Goal: Task Accomplishment & Management: Manage account settings

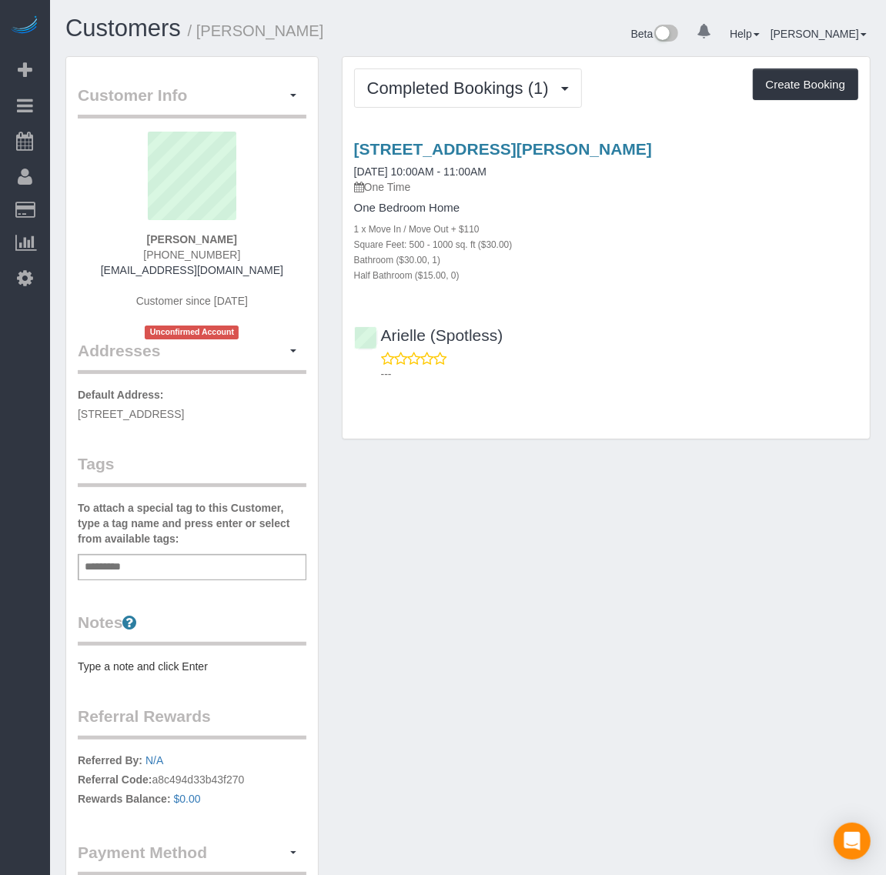
drag, startPoint x: 340, startPoint y: 131, endPoint x: 740, endPoint y: 133, distance: 399.4
click at [740, 133] on div "Completed Bookings (1) Completed Bookings (1) Upcoming Bookings (1) Cancelled B…" at bounding box center [606, 247] width 529 height 383
copy link "[STREET_ADDRESS][PERSON_NAME]"
click at [518, 98] on button "Completed Bookings (1)" at bounding box center [468, 87] width 228 height 39
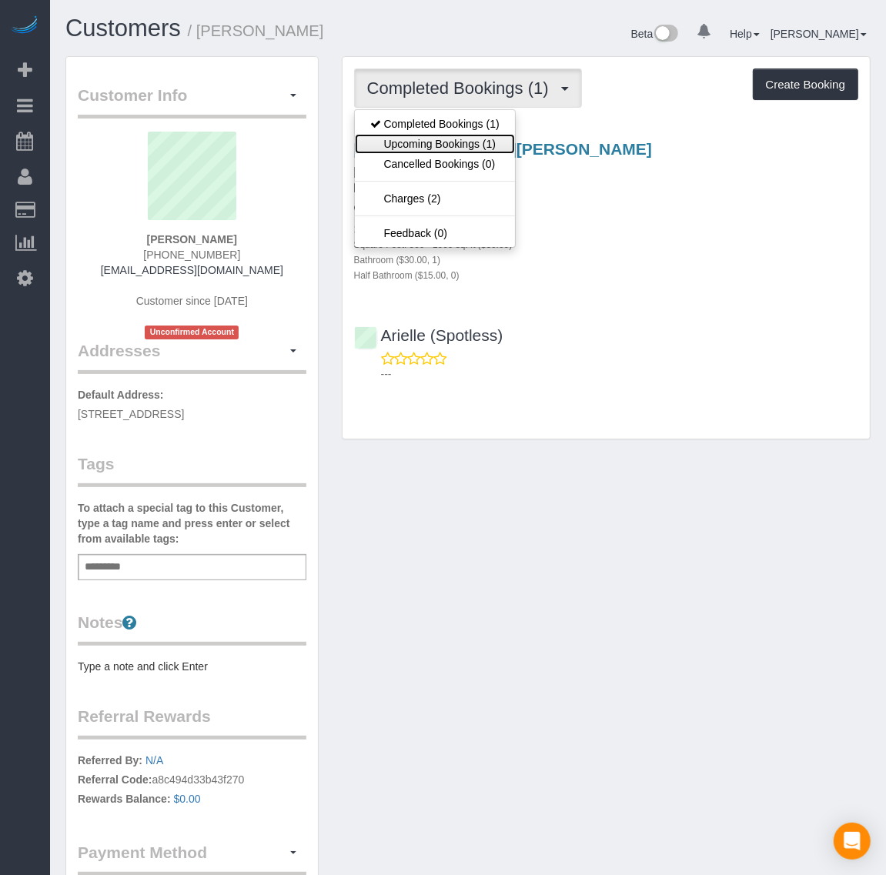
click at [483, 142] on link "Upcoming Bookings (1)" at bounding box center [435, 144] width 160 height 20
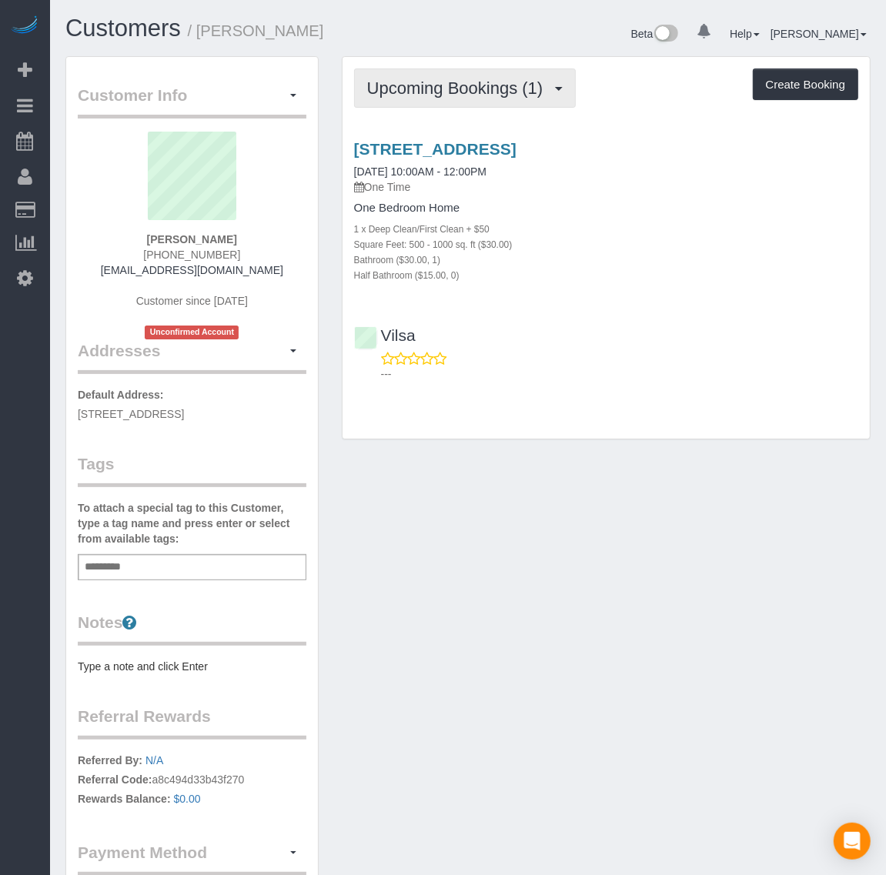
click at [499, 96] on button "Upcoming Bookings (1)" at bounding box center [465, 87] width 222 height 39
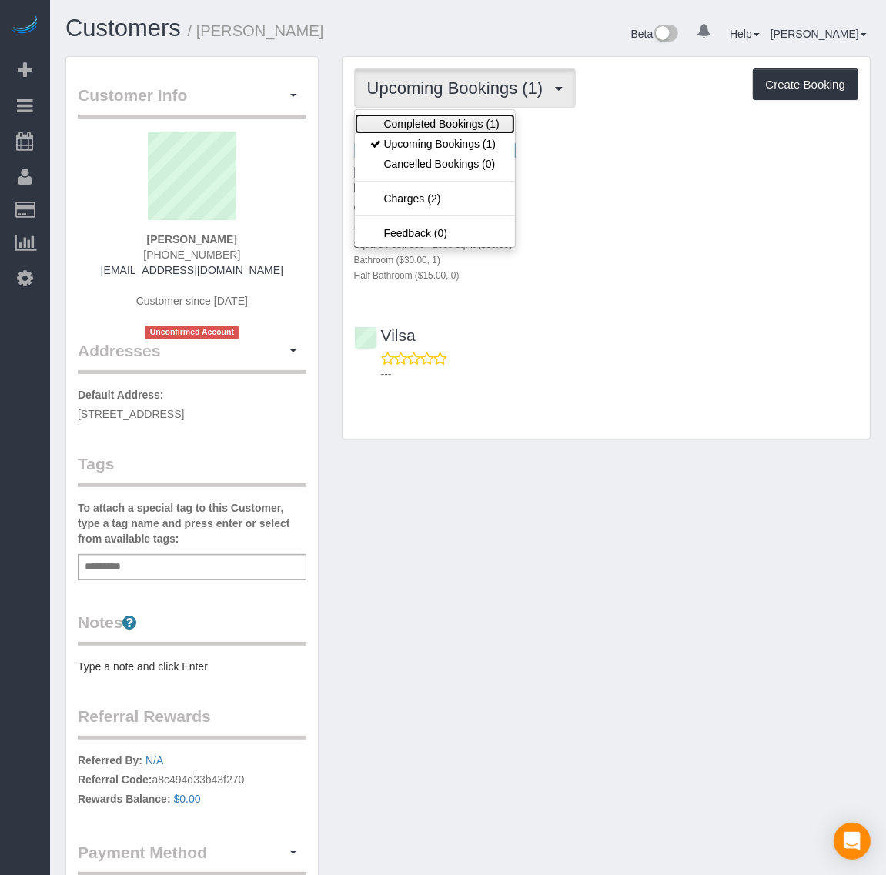
click at [489, 128] on link "Completed Bookings (1)" at bounding box center [435, 124] width 160 height 20
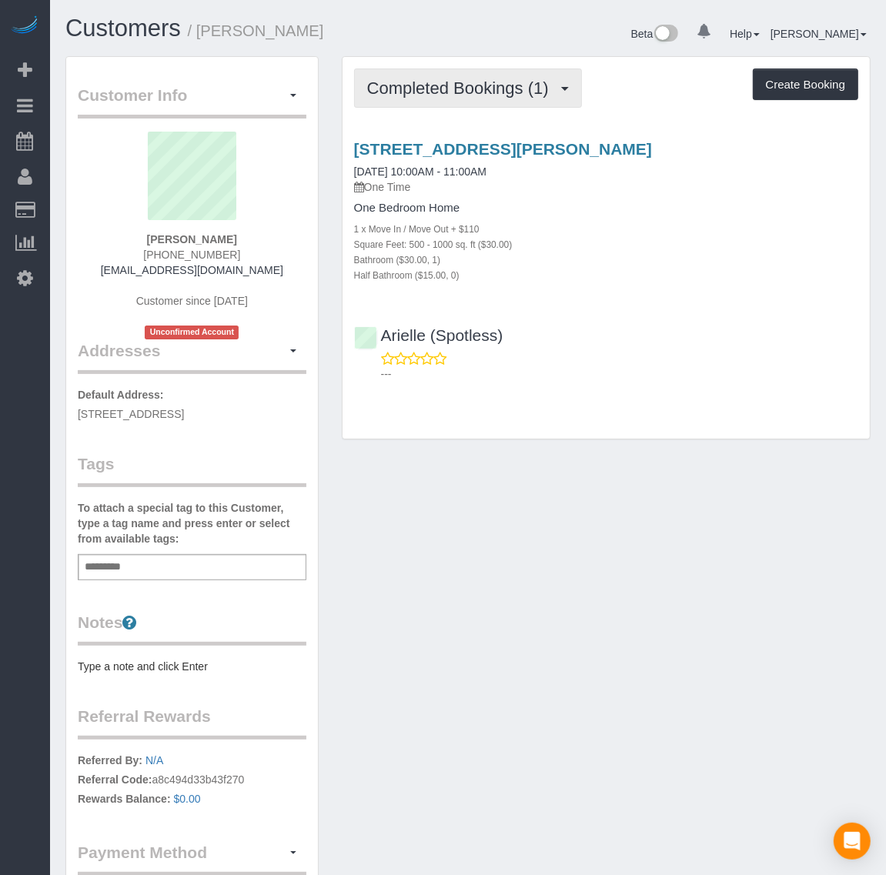
click at [506, 92] on span "Completed Bookings (1)" at bounding box center [461, 87] width 189 height 19
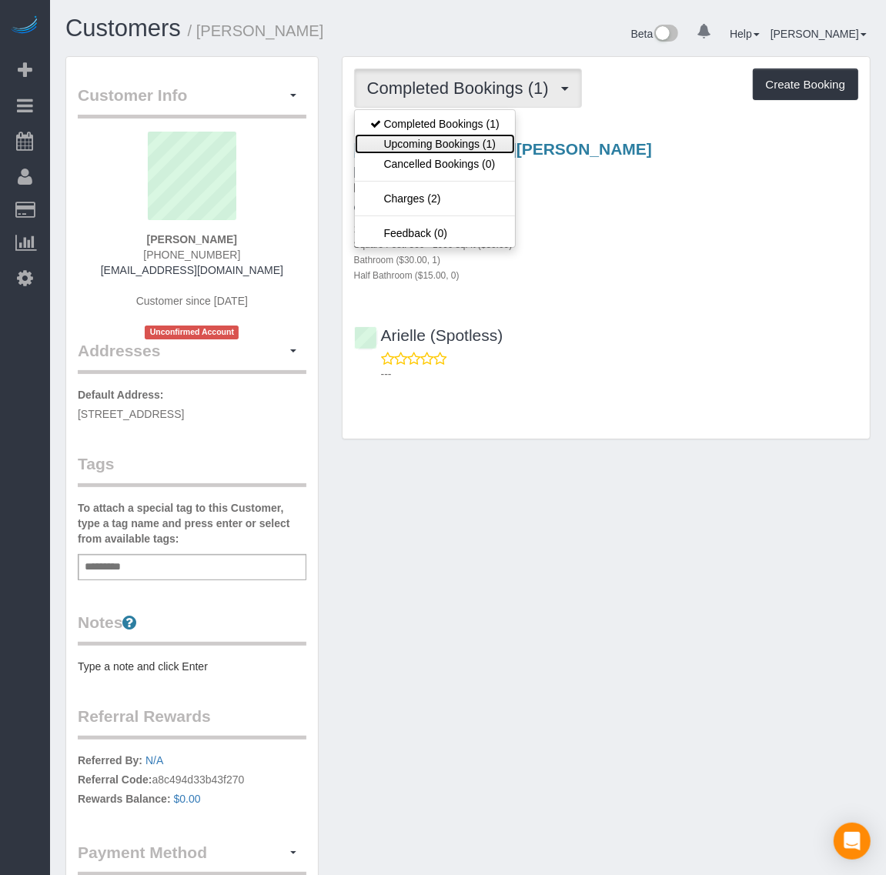
click at [489, 141] on link "Upcoming Bookings (1)" at bounding box center [435, 144] width 160 height 20
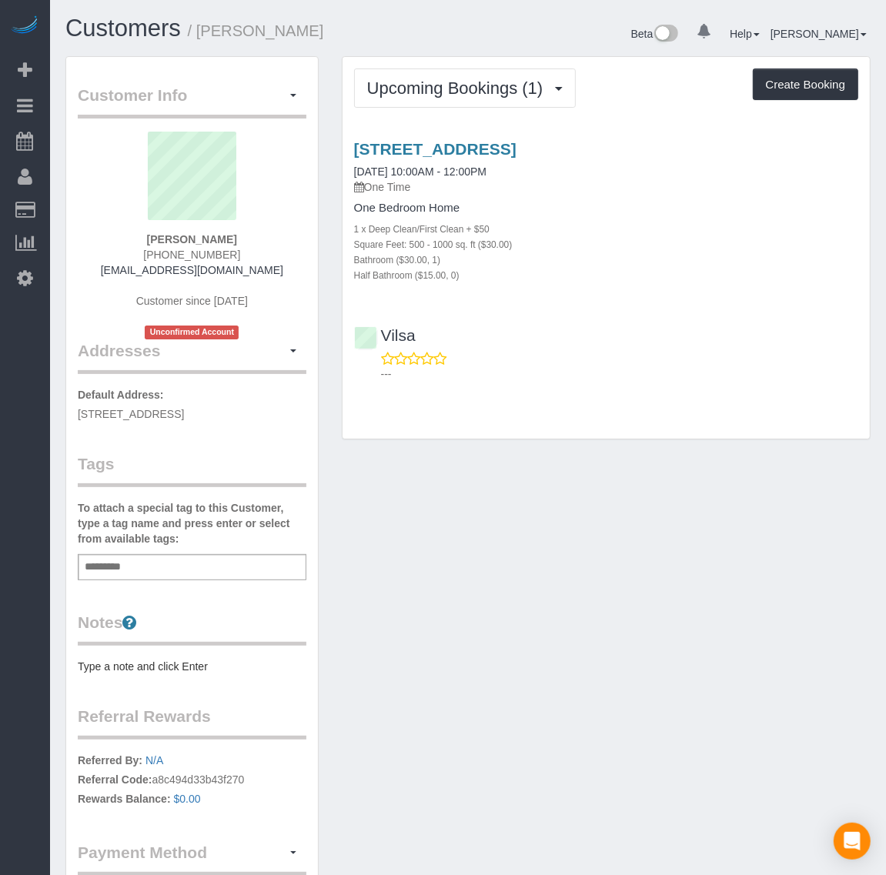
drag, startPoint x: 350, startPoint y: 129, endPoint x: 718, endPoint y: 154, distance: 368.7
click at [718, 154] on div "[STREET_ADDRESS] [DATE] 10:00AM - 12:00PM One Time One Bedroom Home 1 x Deep Cl…" at bounding box center [605, 258] width 527 height 262
copy link "[STREET_ADDRESS]"
click at [526, 74] on button "Upcoming Bookings (1)" at bounding box center [465, 87] width 222 height 39
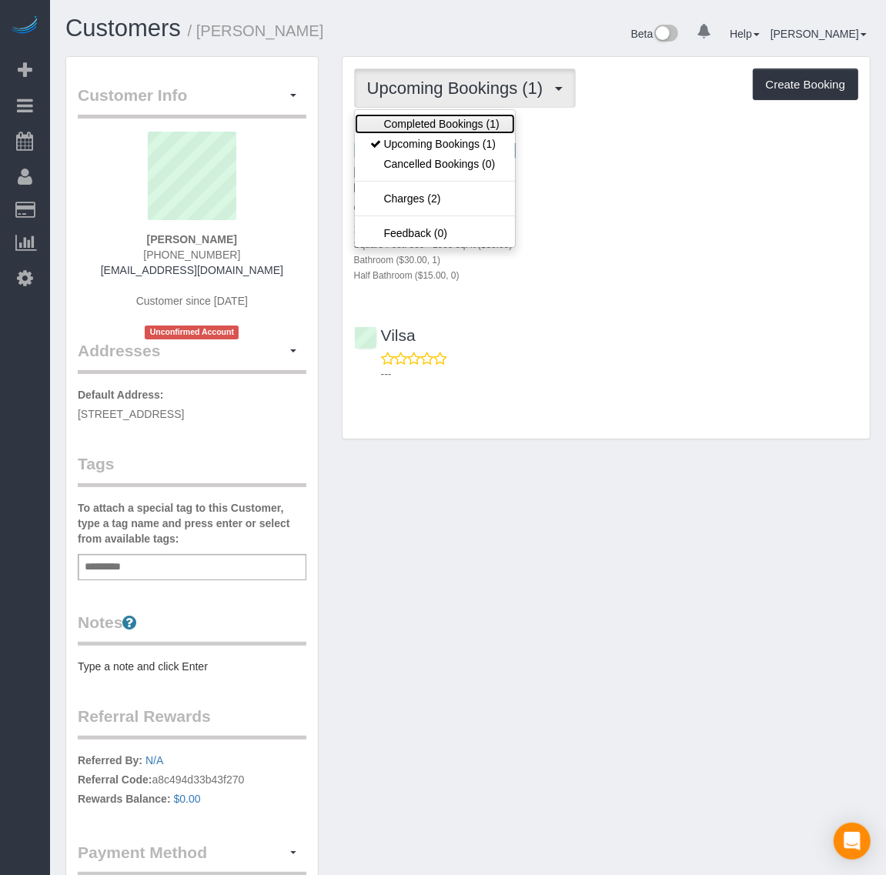
click at [470, 120] on link "Completed Bookings (1)" at bounding box center [435, 124] width 160 height 20
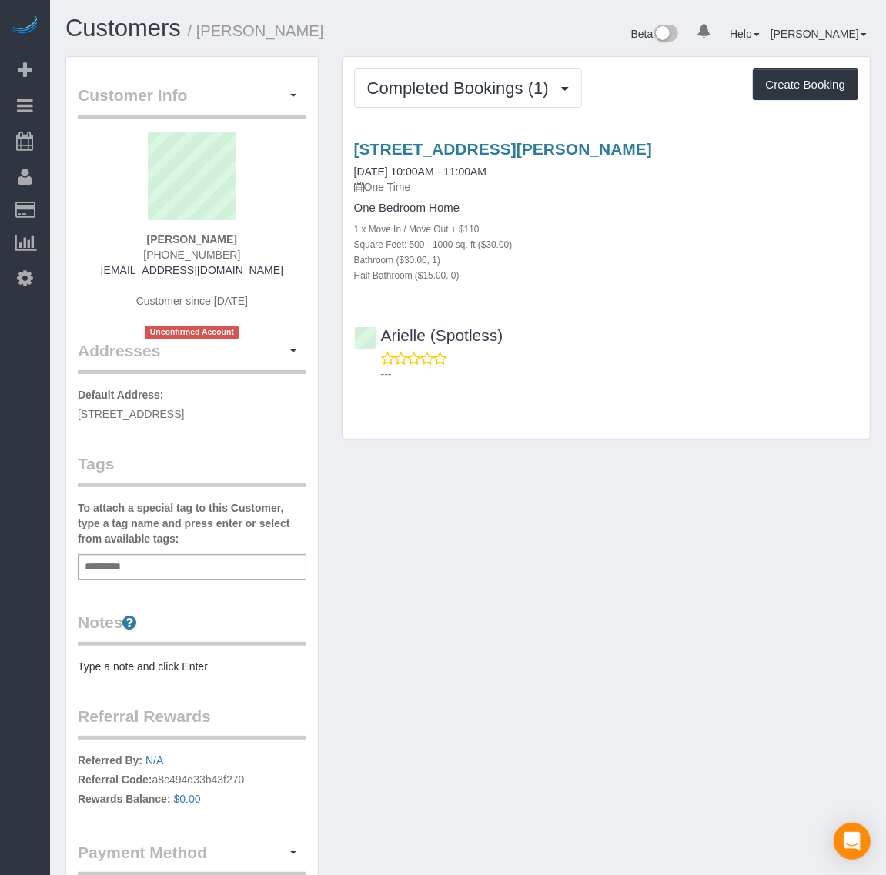
drag, startPoint x: 402, startPoint y: 142, endPoint x: 779, endPoint y: 144, distance: 376.3
click at [779, 144] on div "[STREET_ADDRESS][PERSON_NAME] [DATE] 10:00AM - 11:00AM One Time One Bedroom Hom…" at bounding box center [605, 258] width 527 height 262
copy link "[STREET_ADDRESS][PERSON_NAME]"
click at [433, 90] on span "Completed Bookings (1)" at bounding box center [461, 87] width 189 height 19
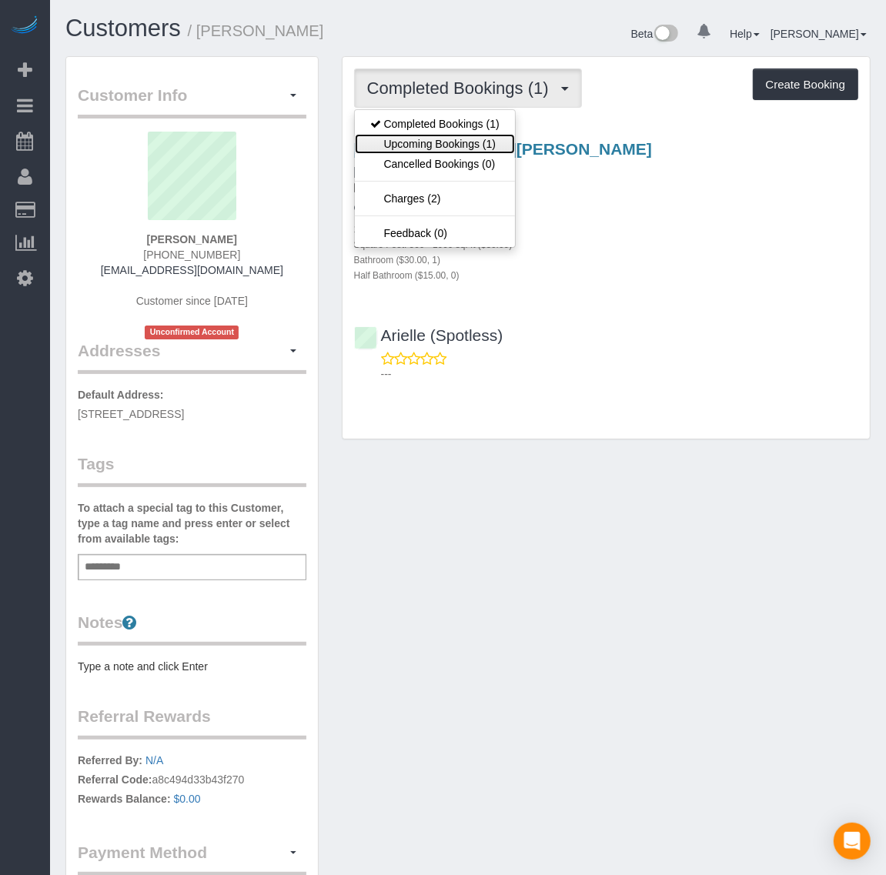
click at [444, 145] on link "Upcoming Bookings (1)" at bounding box center [435, 144] width 160 height 20
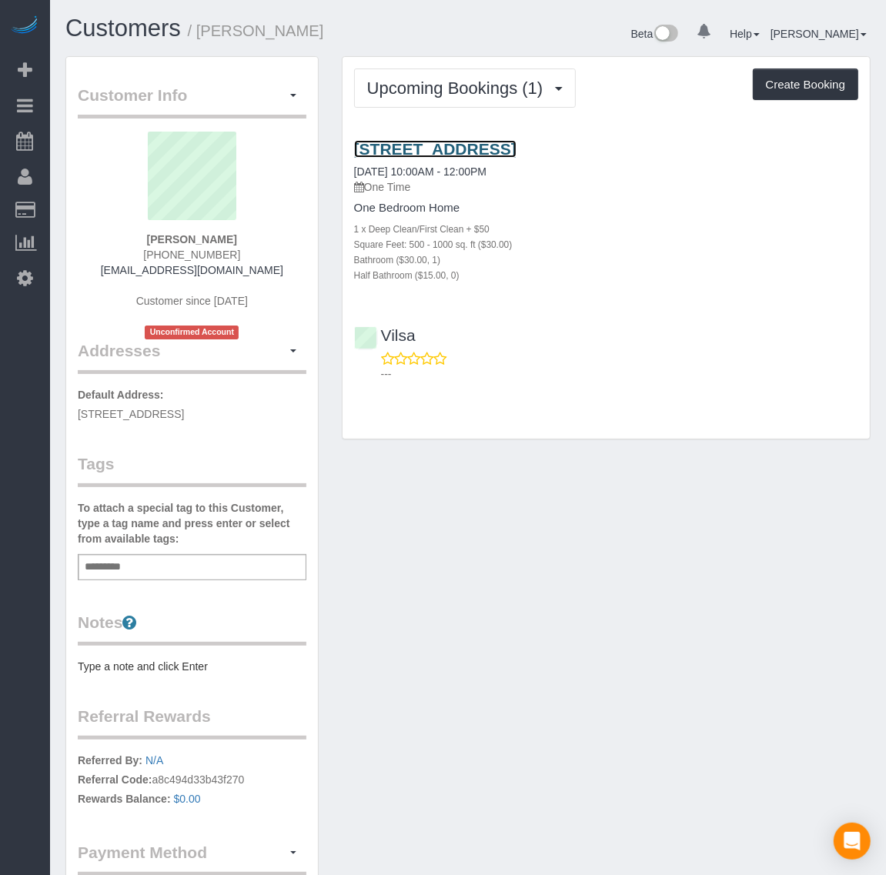
click at [475, 144] on link "[STREET_ADDRESS]" at bounding box center [435, 149] width 162 height 18
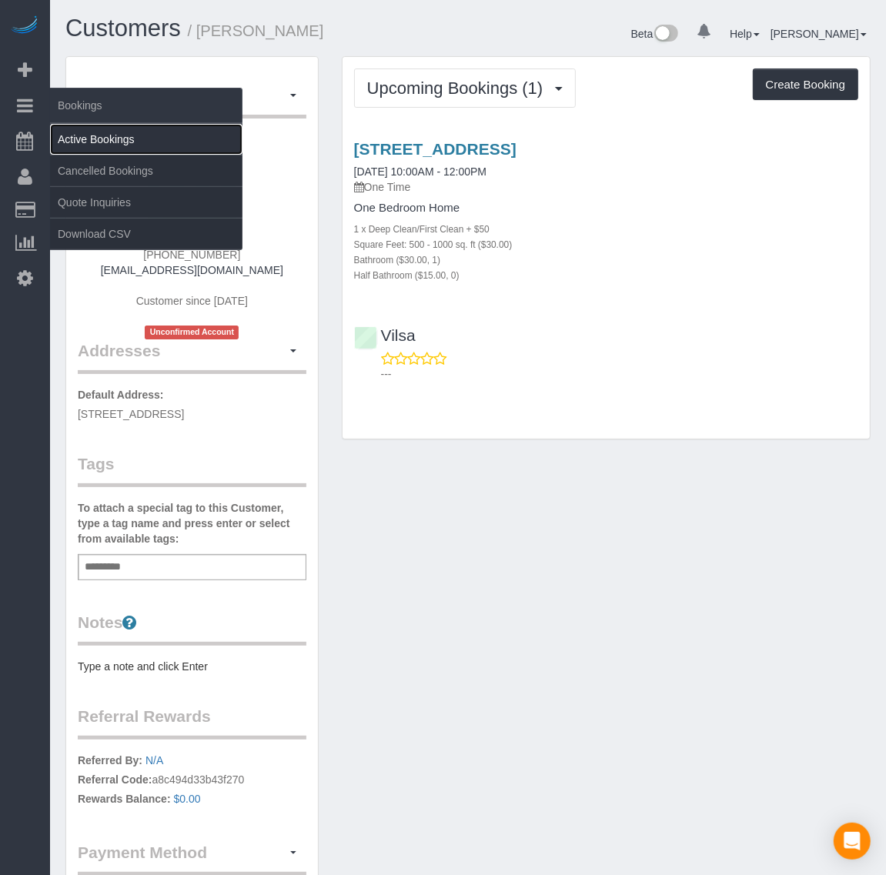
click at [77, 132] on link "Active Bookings" at bounding box center [146, 139] width 192 height 31
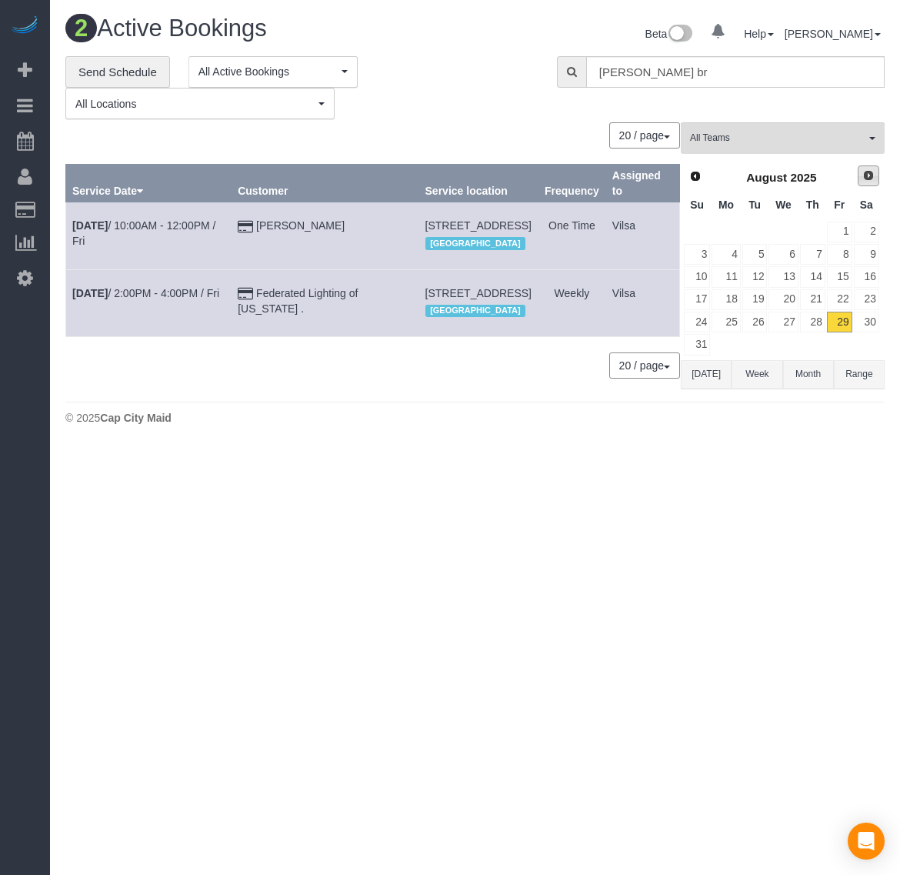
click at [866, 177] on span "Next" at bounding box center [869, 175] width 12 height 12
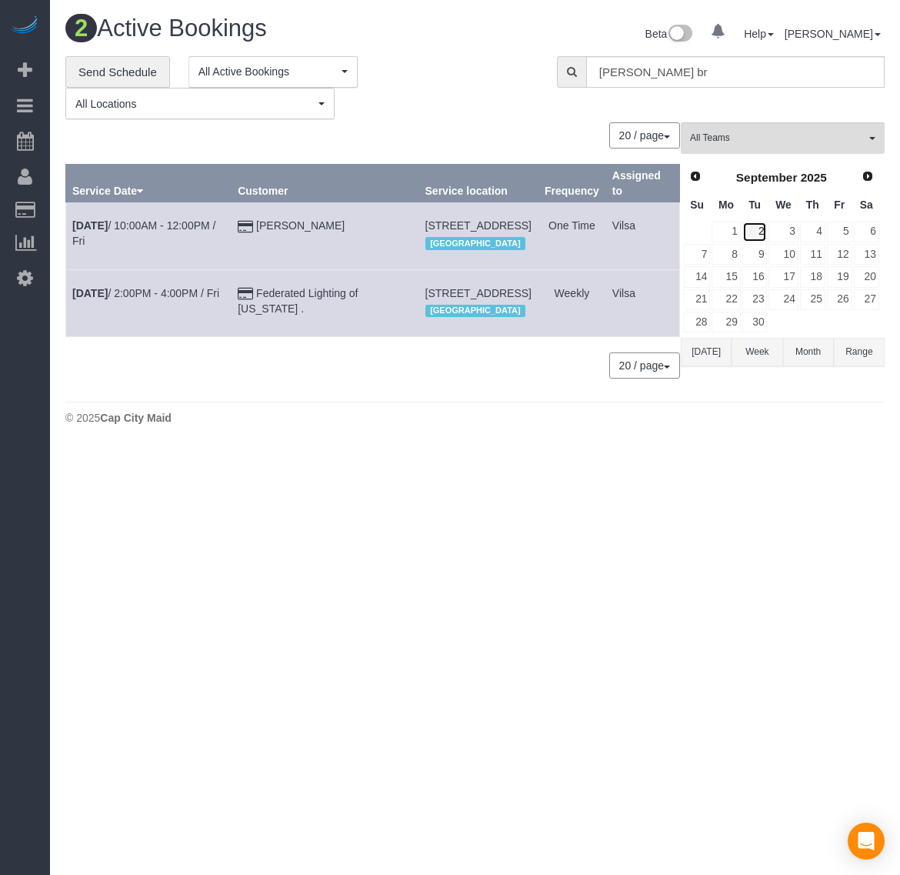
click at [760, 225] on link "2" at bounding box center [755, 232] width 25 height 21
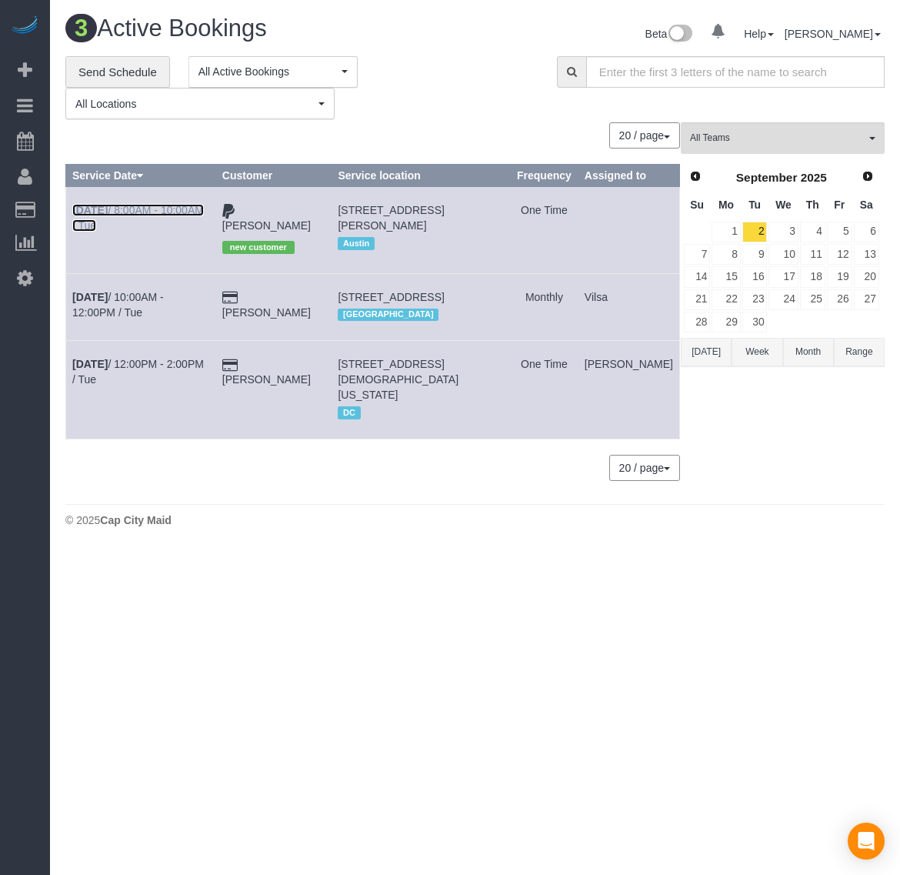
click at [92, 216] on b "[DATE]" at bounding box center [89, 210] width 35 height 12
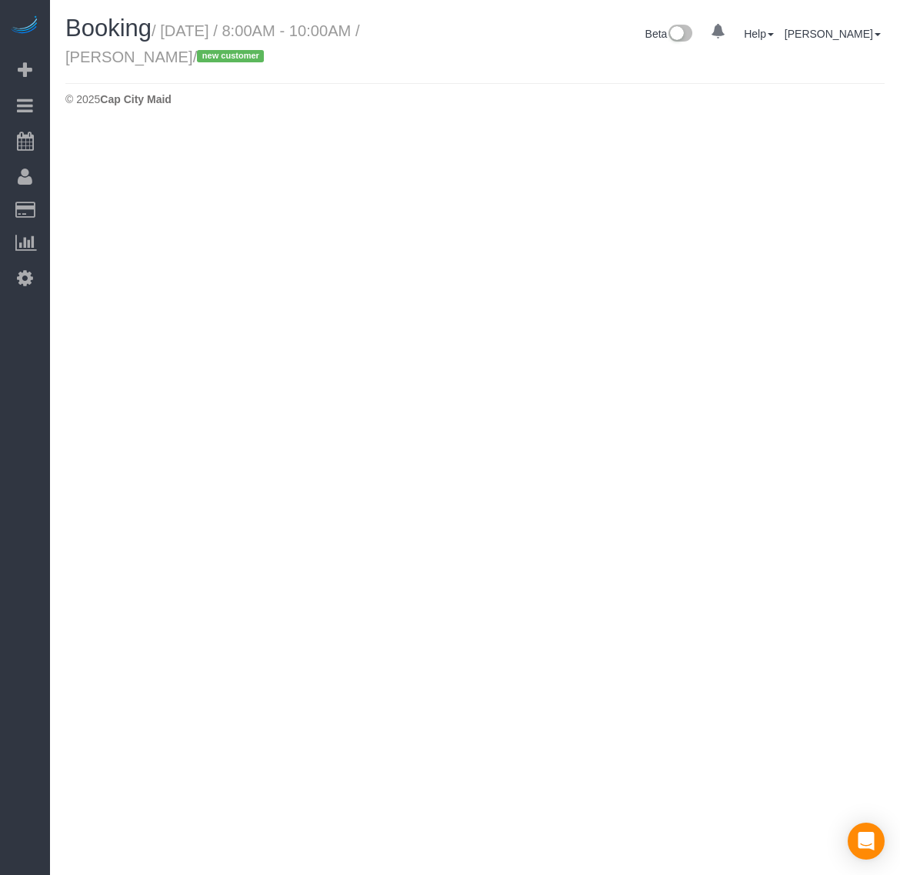
select select "[GEOGRAPHIC_DATA]"
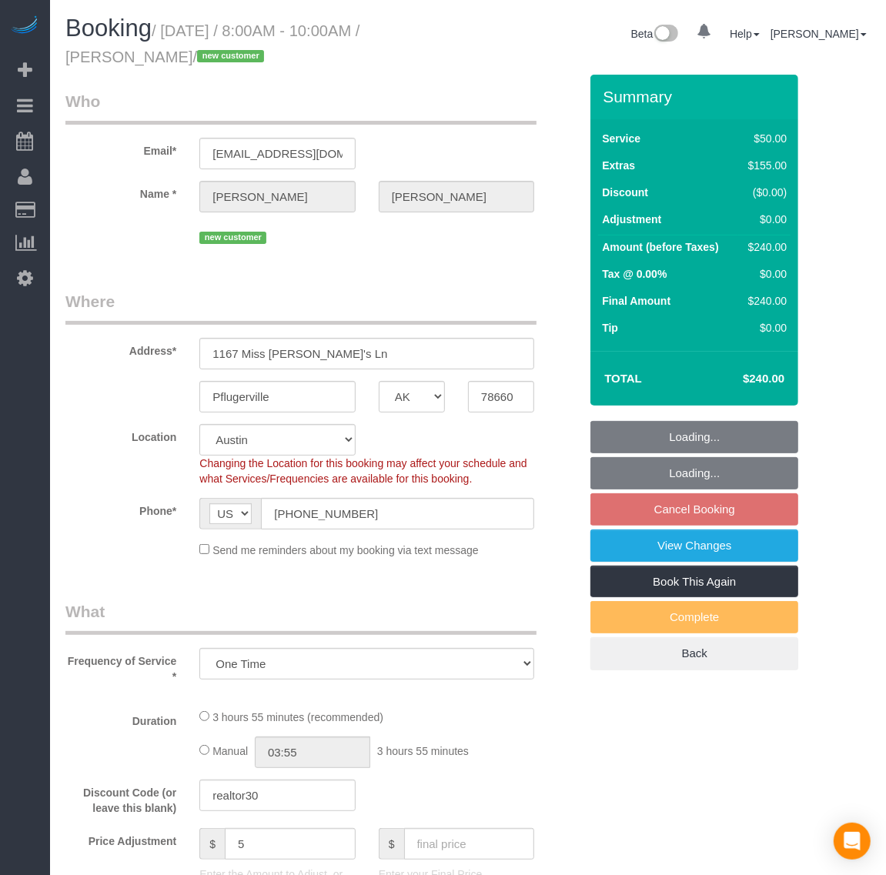
select select "object:12706"
select select "spot401"
select select "number:1"
select select "number:41"
select select "1"
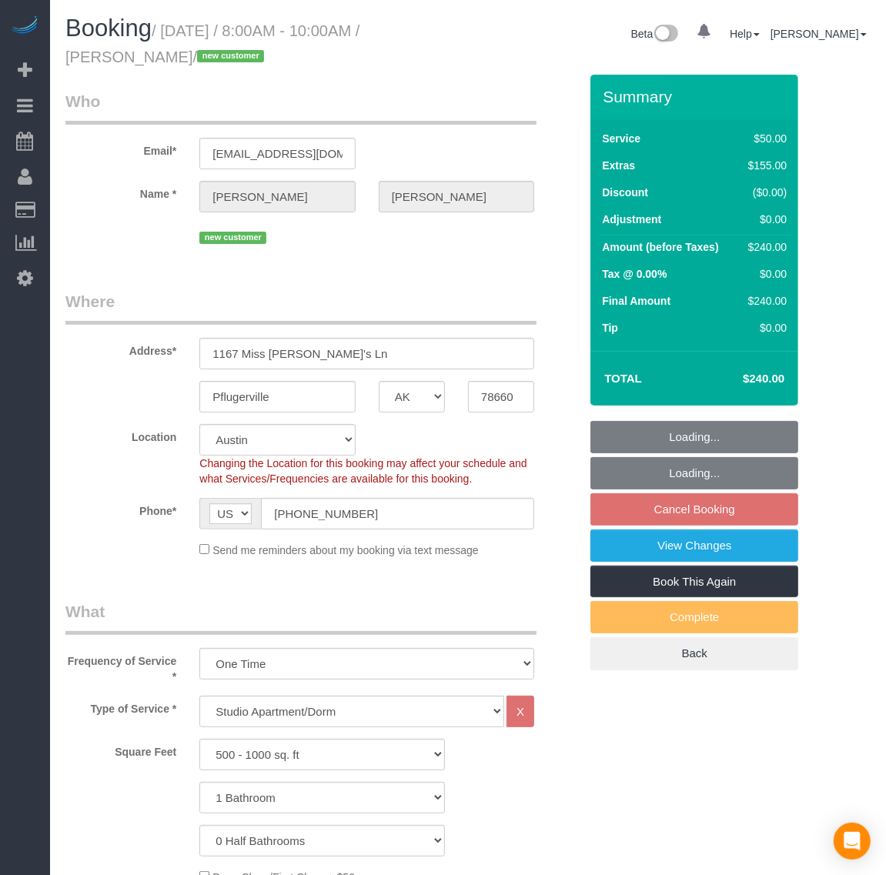
select select "1"
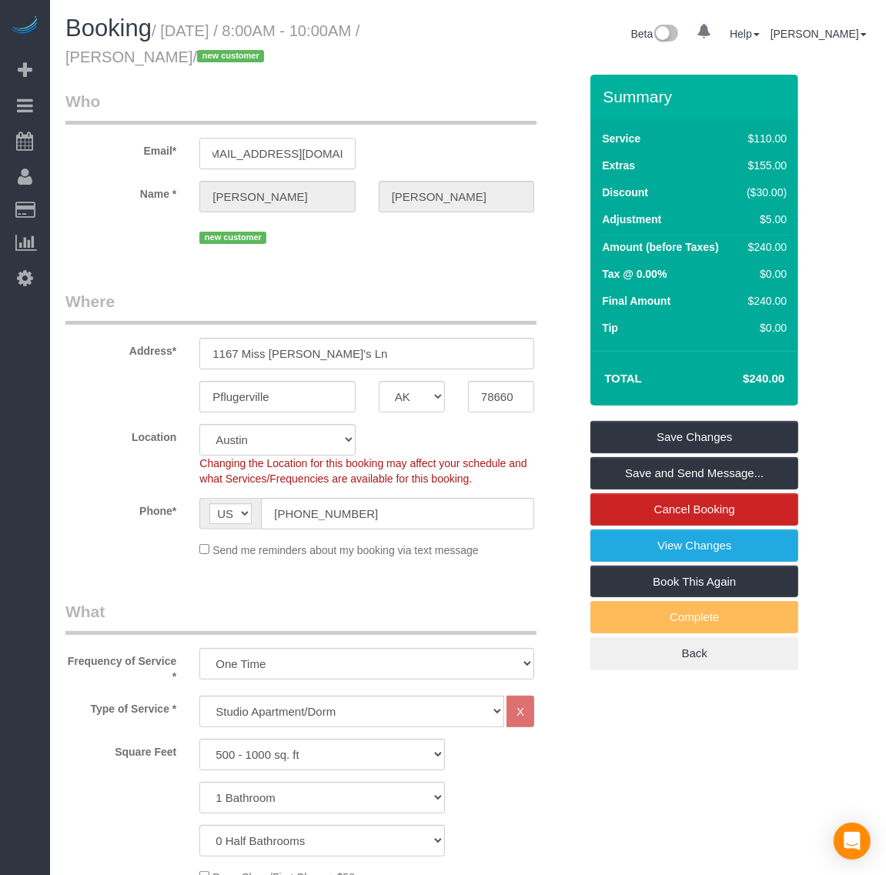
drag, startPoint x: 213, startPoint y: 155, endPoint x: 512, endPoint y: 174, distance: 299.2
click at [483, 166] on div "Email* [EMAIL_ADDRESS][DOMAIN_NAME]" at bounding box center [322, 129] width 536 height 79
paste input "Sidolivareztx"
type input "[EMAIL_ADDRESS][DOMAIN_NAME]"
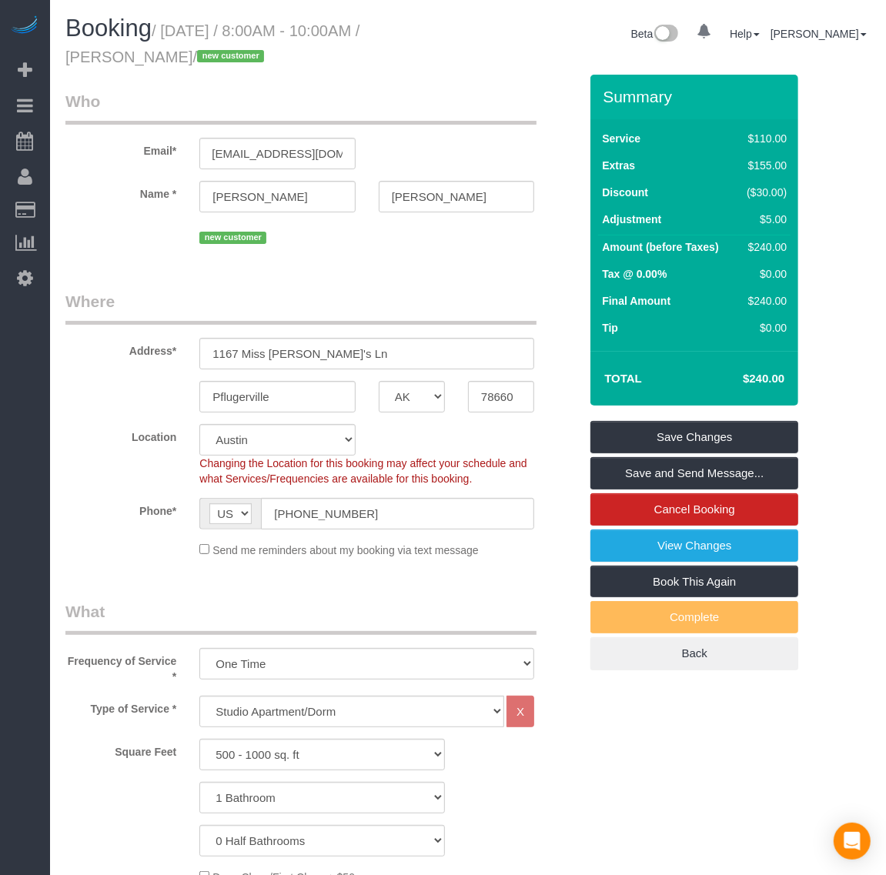
select select "string:fspay"
select select "spot446"
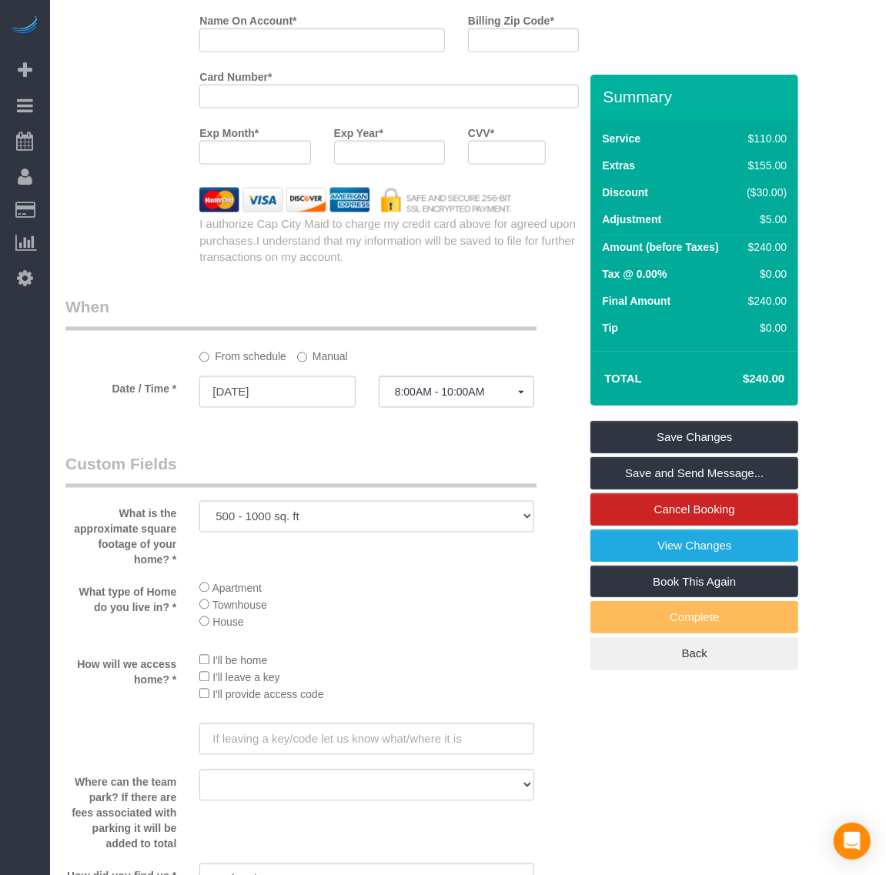
scroll to position [1347, 0]
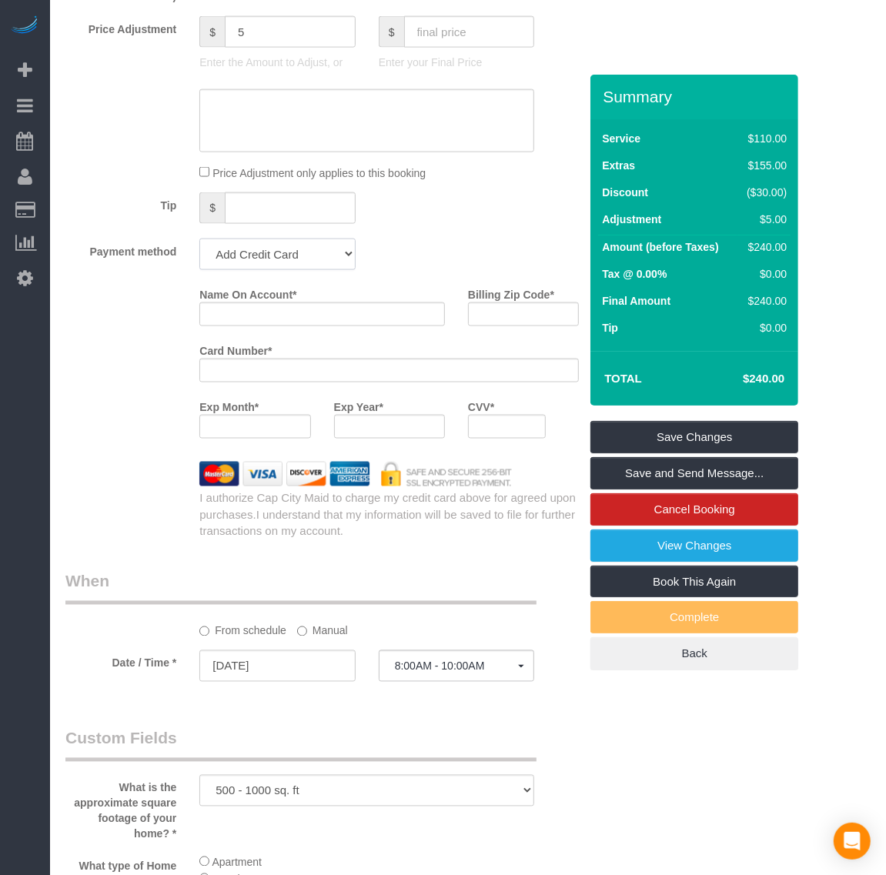
click at [266, 254] on select "Add Credit Card Cash Check Paypal" at bounding box center [276, 255] width 155 height 32
select select "string:paypal"
click at [199, 239] on select "Add Credit Card Cash Check Paypal" at bounding box center [276, 255] width 155 height 32
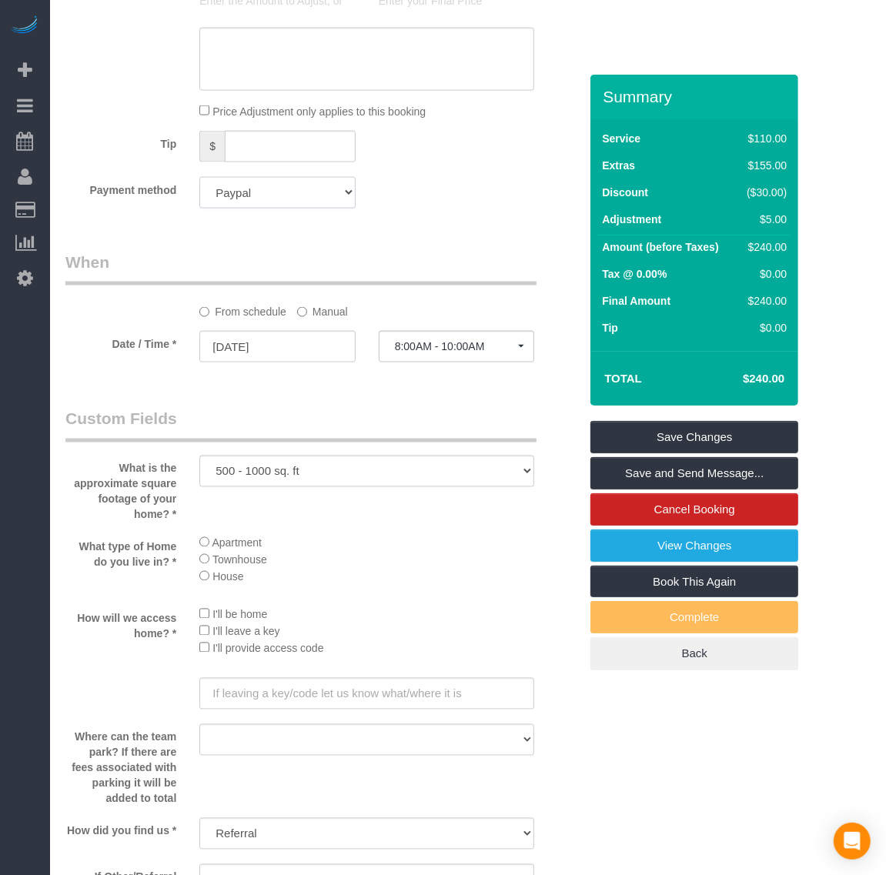
scroll to position [1443, 0]
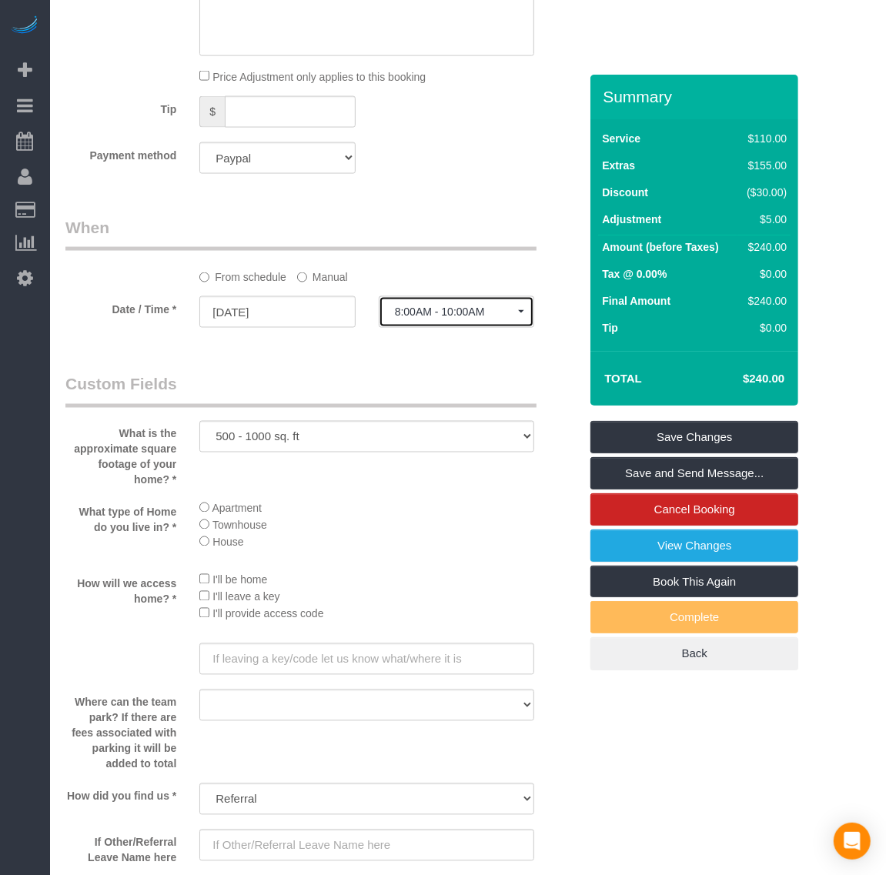
click at [483, 319] on button "8:00AM - 10:00AM" at bounding box center [456, 312] width 155 height 32
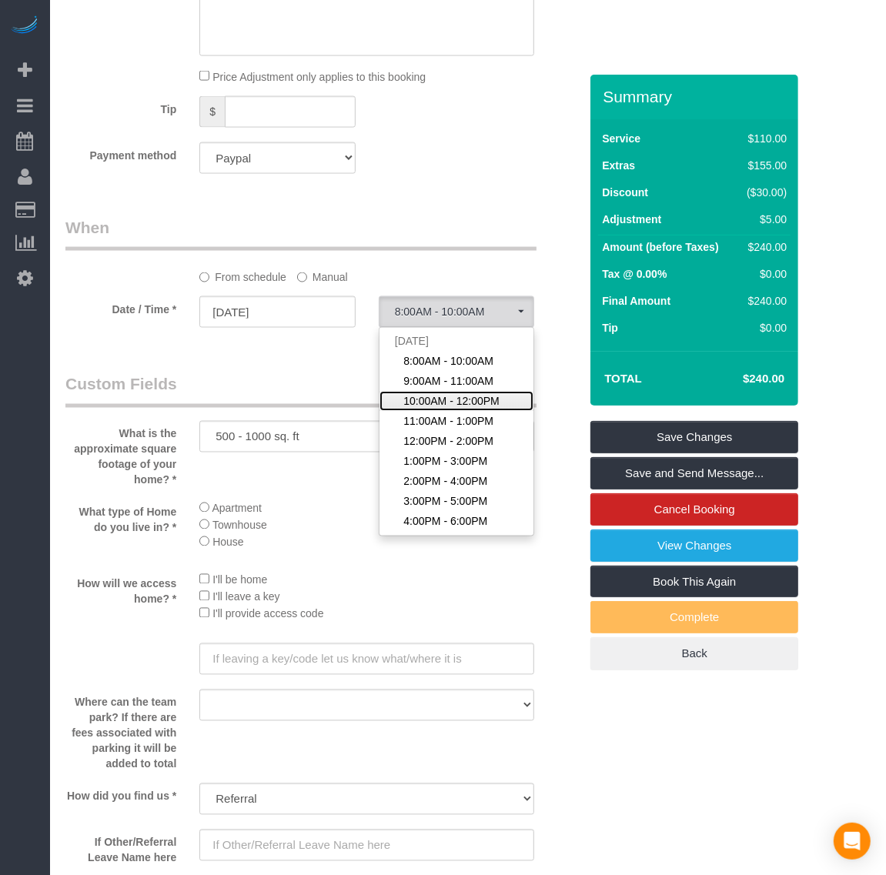
click at [468, 395] on span "10:00AM - 12:00PM" at bounding box center [451, 401] width 96 height 15
select select "spot448"
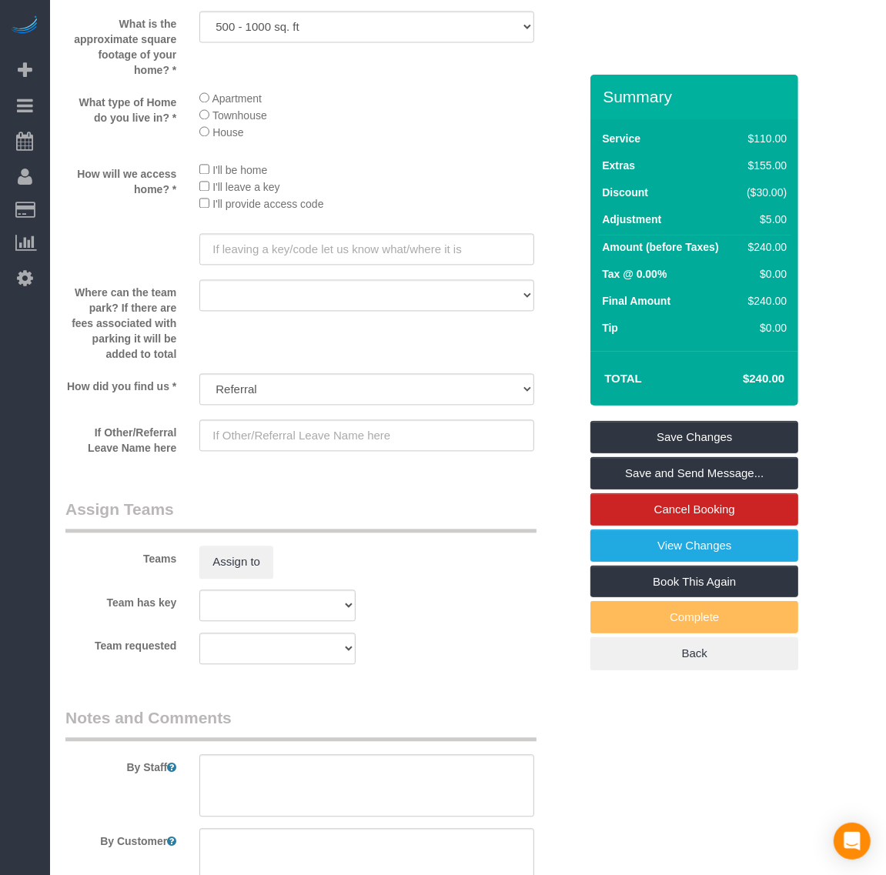
scroll to position [2067, 0]
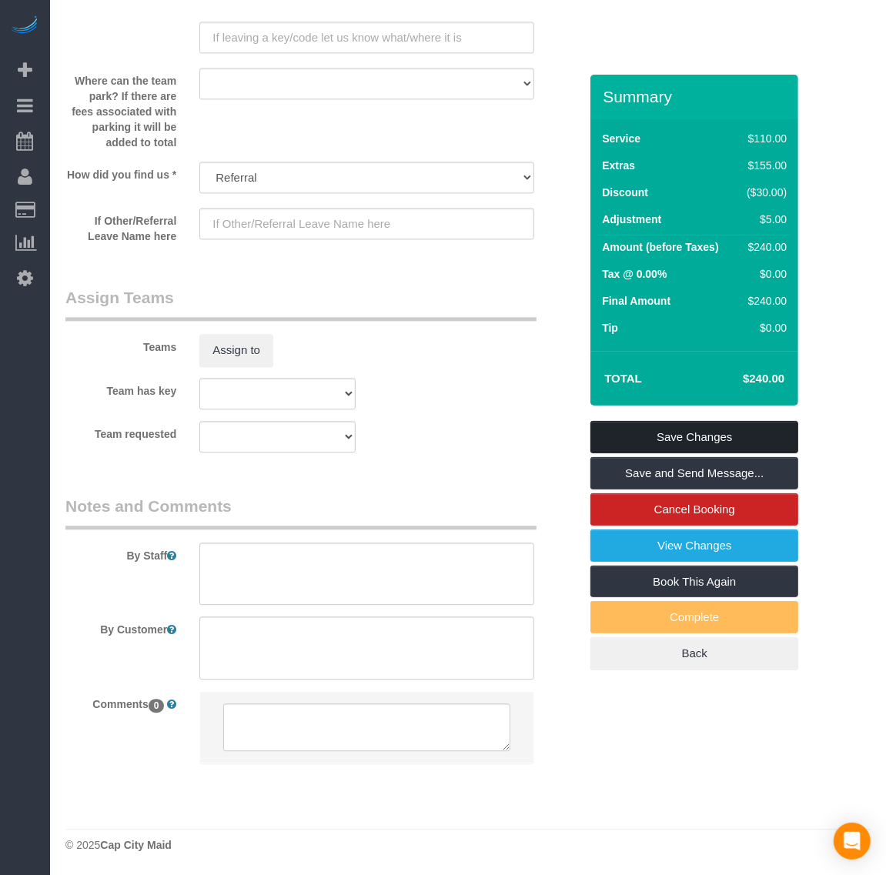
click at [637, 432] on link "Save Changes" at bounding box center [694, 437] width 208 height 32
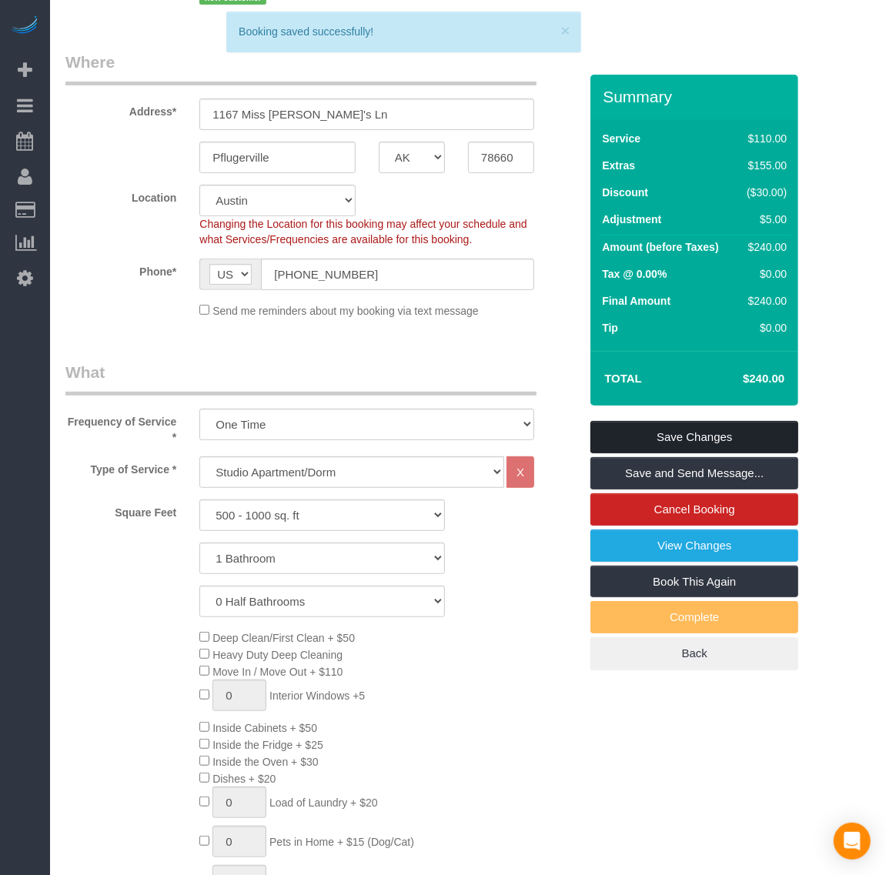
scroll to position [0, 0]
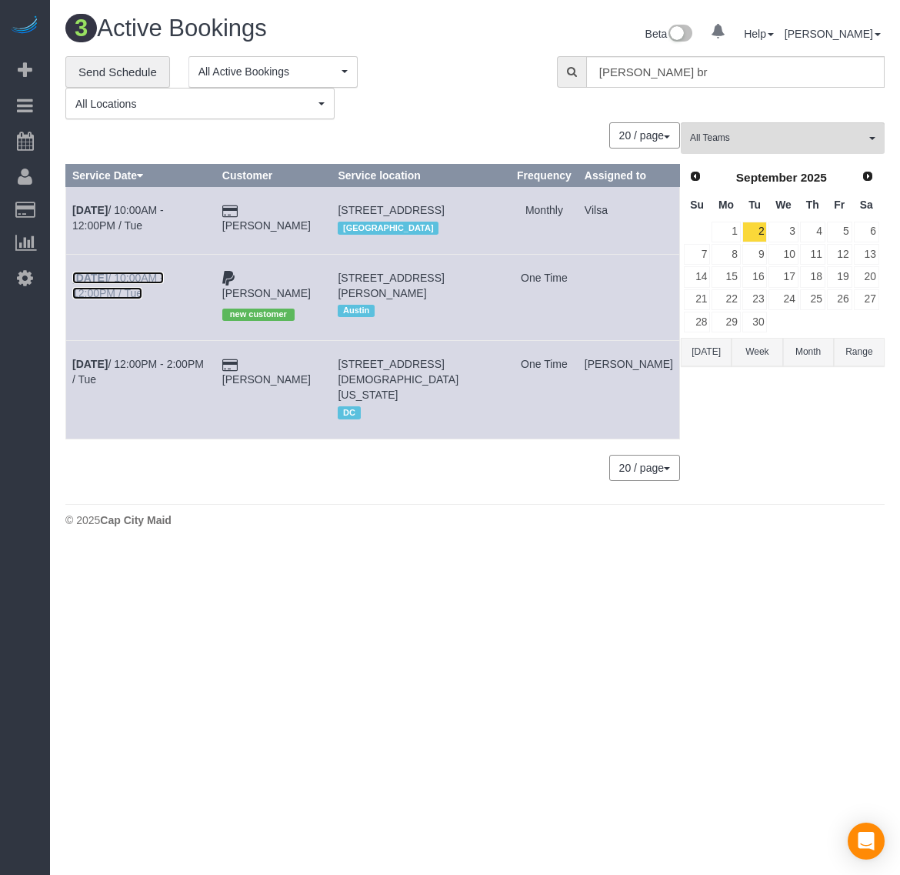
click at [79, 284] on b "[DATE]" at bounding box center [89, 278] width 35 height 12
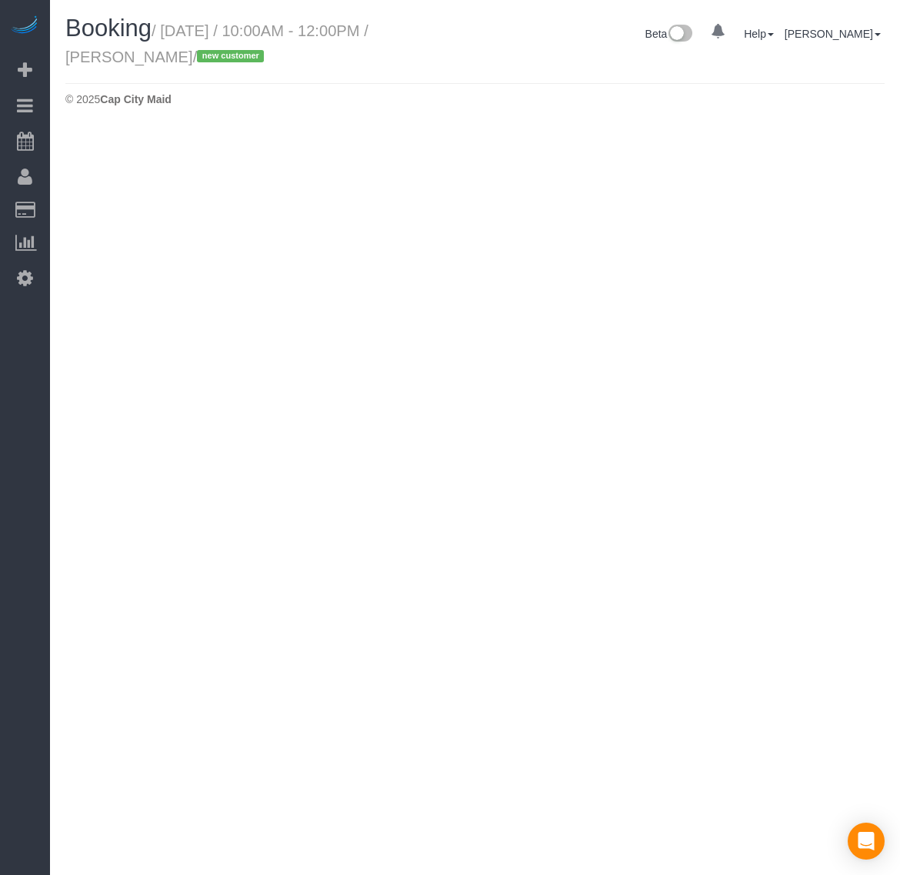
select select "[GEOGRAPHIC_DATA]"
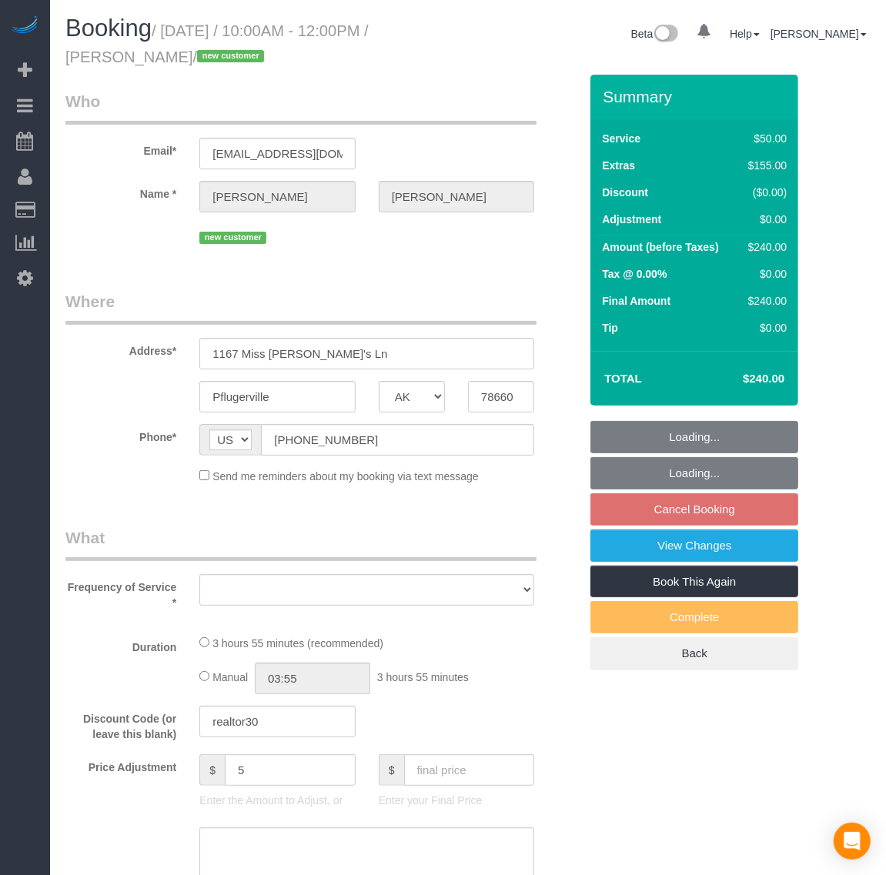
select select "number:1"
select select "number:41"
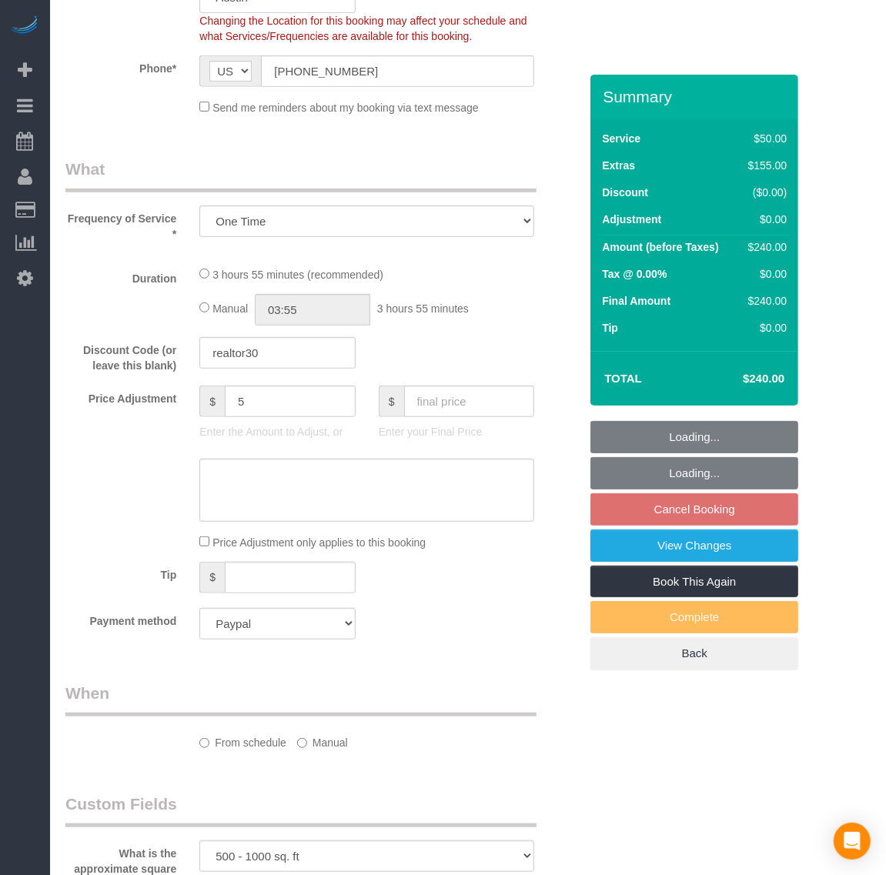
select select "object:13833"
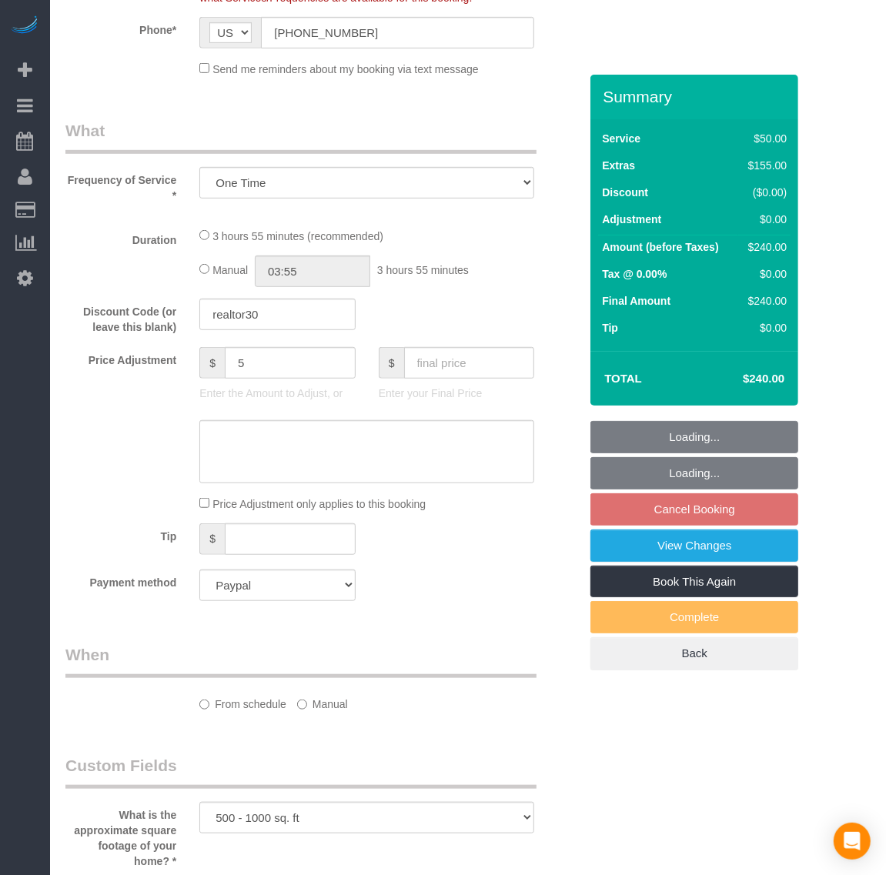
select select "spot493"
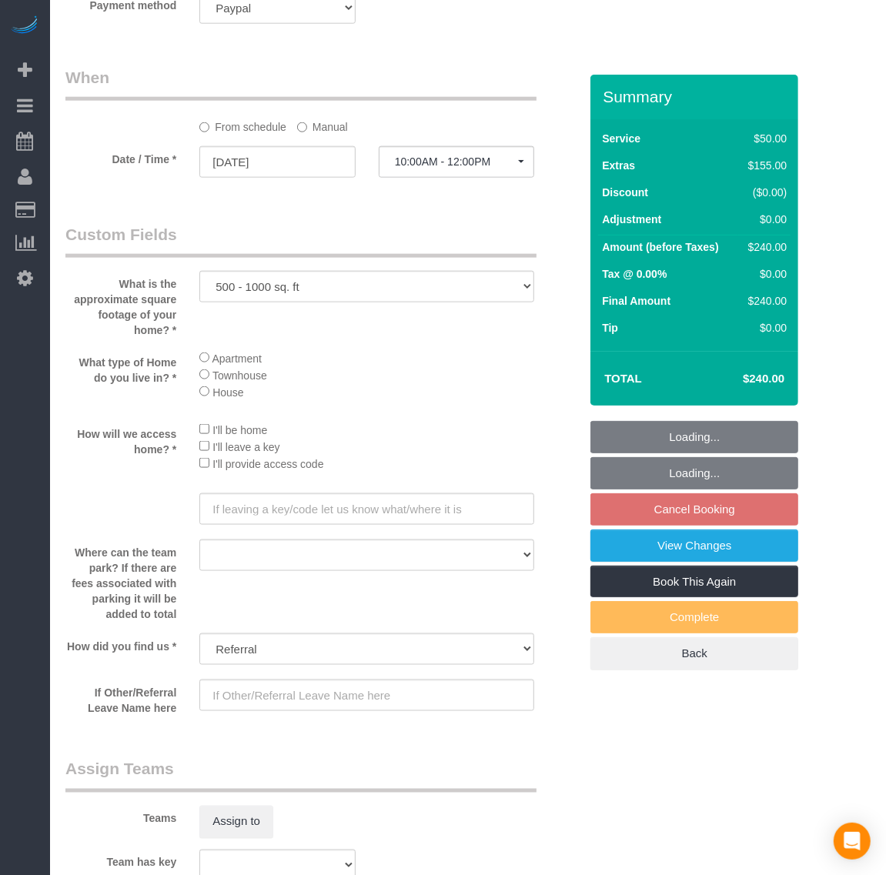
select select "1"
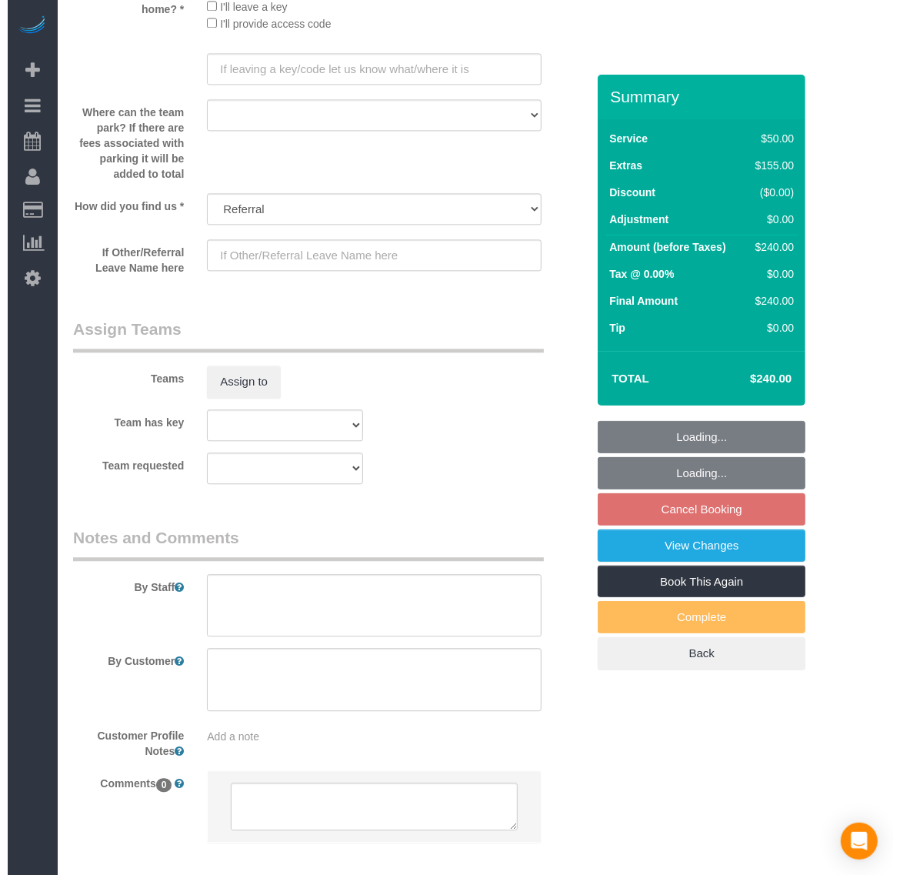
scroll to position [2074, 0]
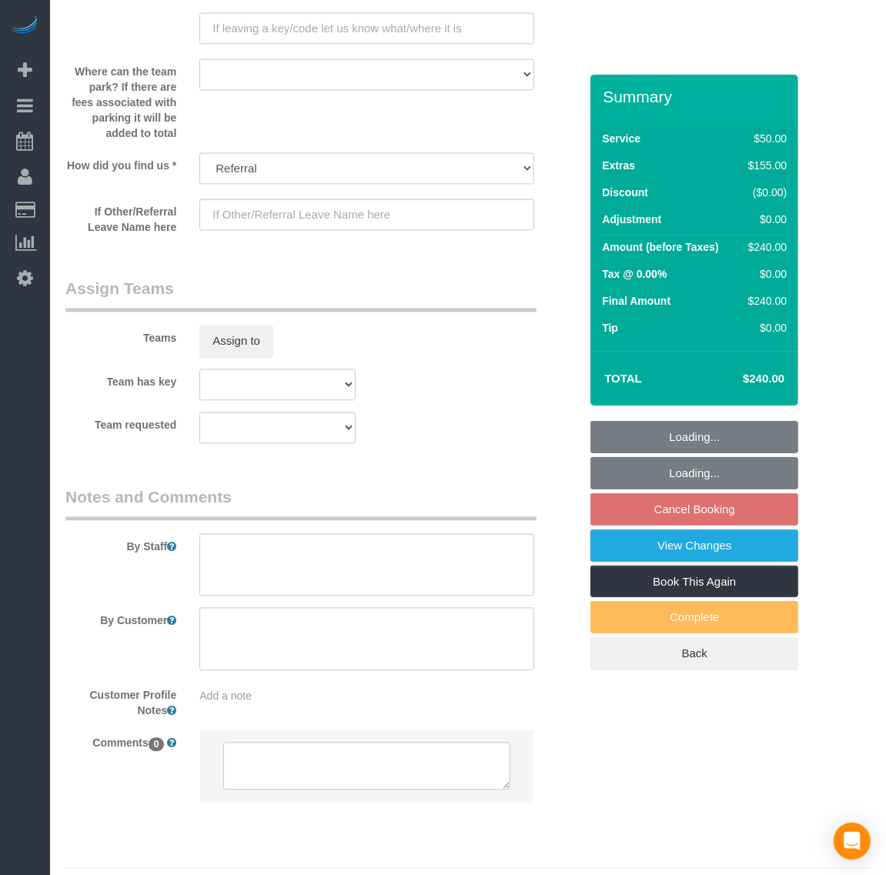
select select "1"
click at [248, 350] on button "Assign to" at bounding box center [236, 341] width 74 height 32
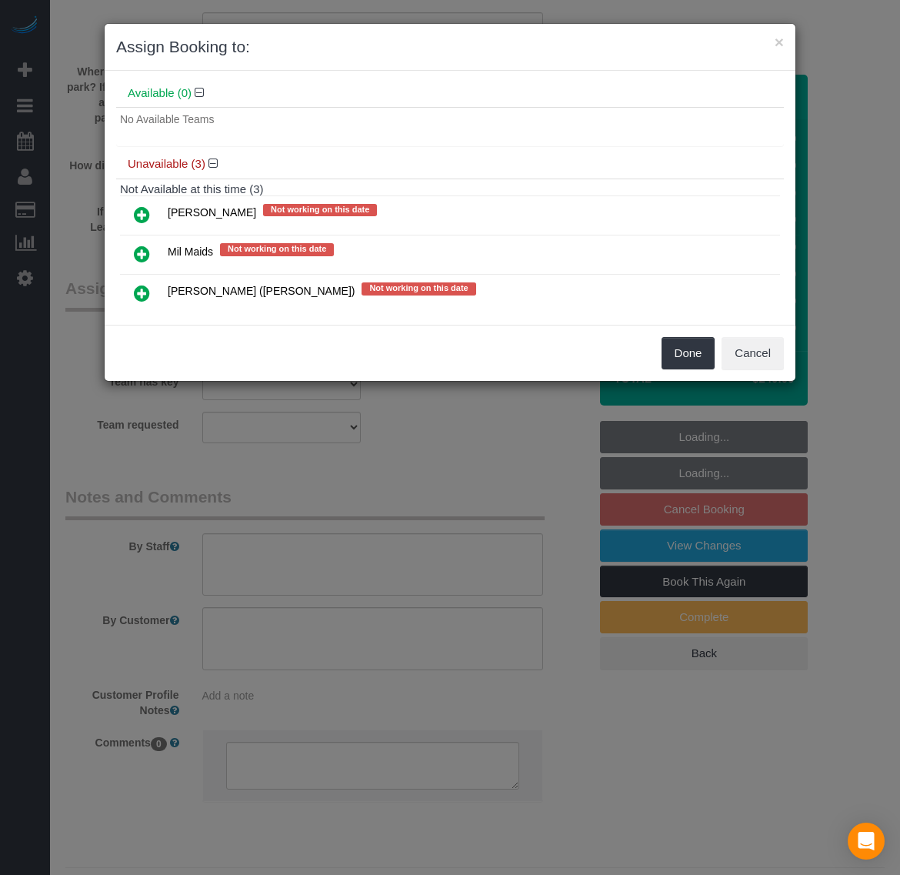
scroll to position [86, 0]
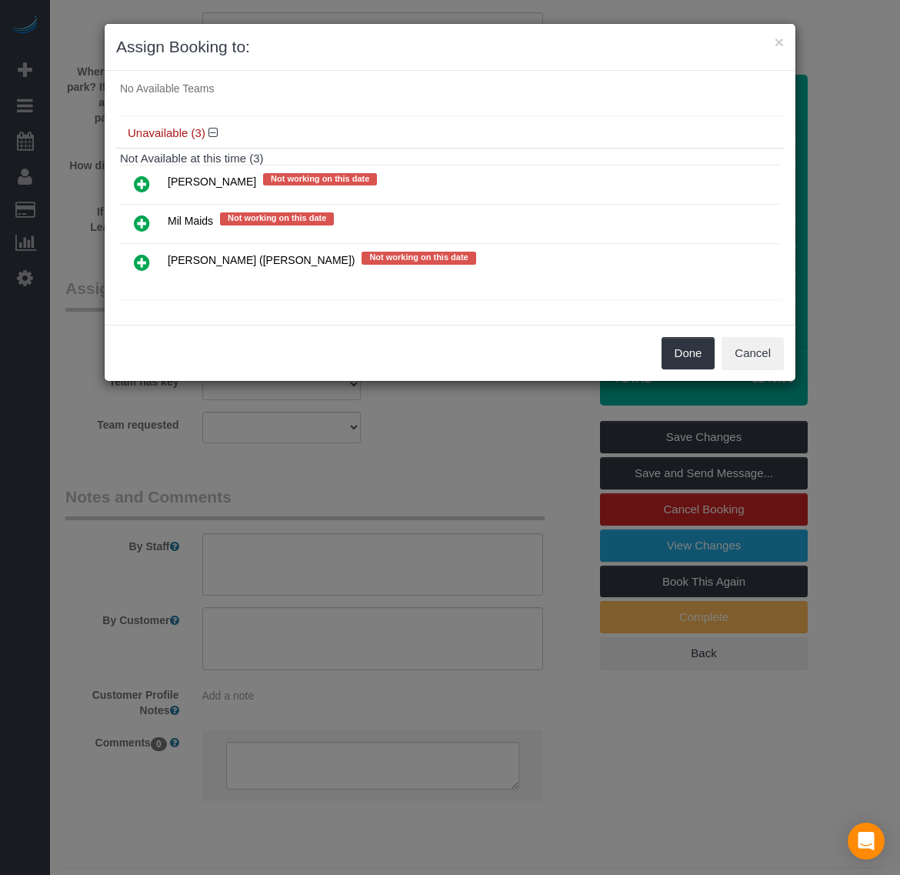
click at [137, 177] on icon at bounding box center [142, 184] width 16 height 18
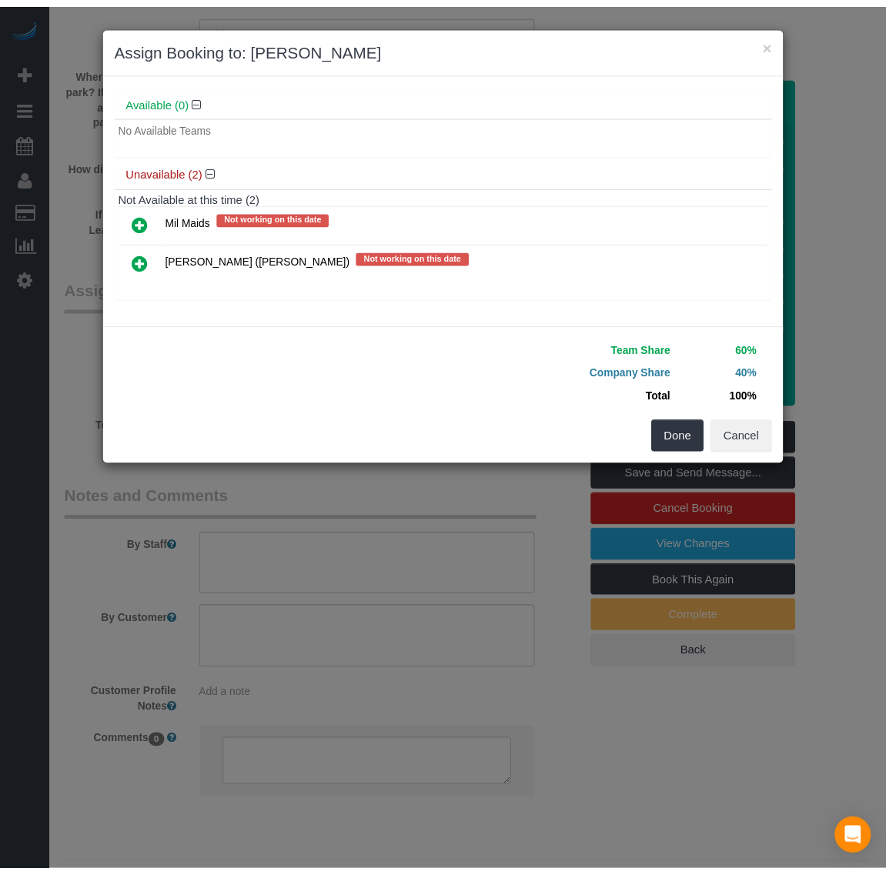
scroll to position [85, 0]
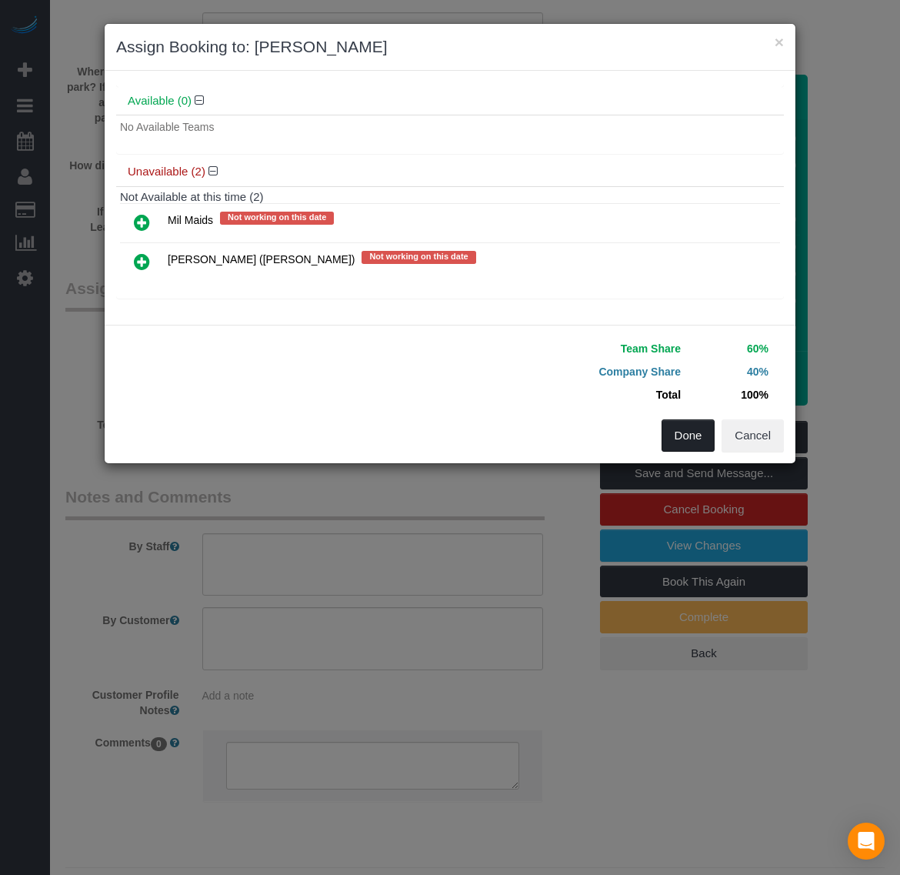
click at [674, 433] on button "Done" at bounding box center [689, 435] width 54 height 32
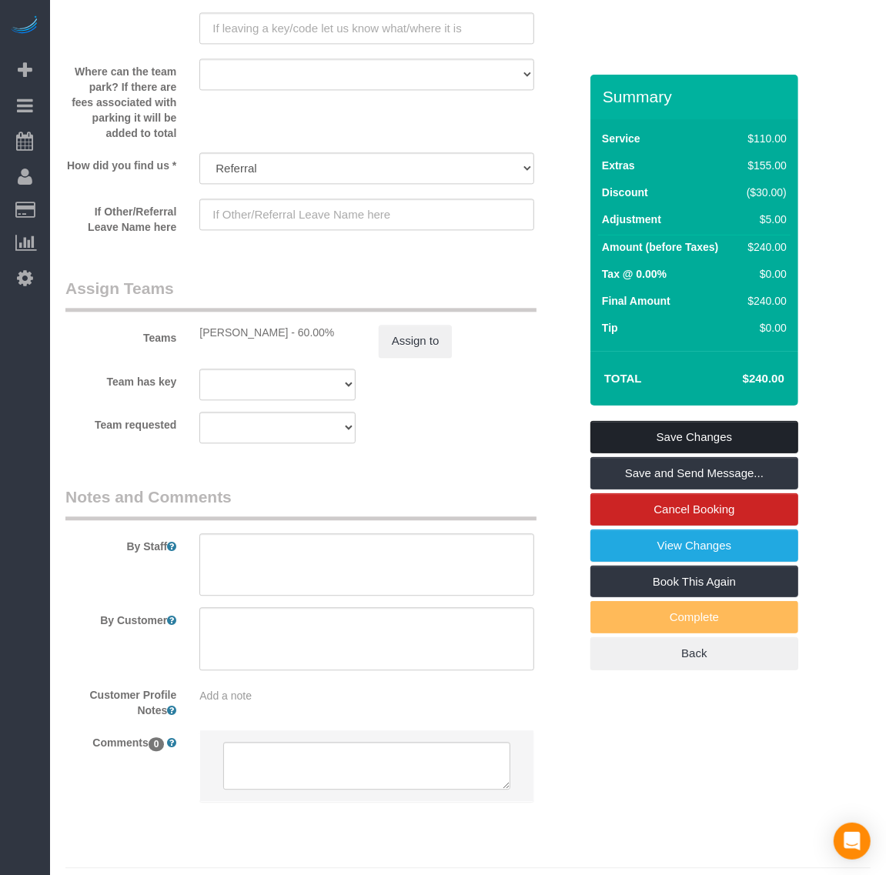
click at [693, 436] on link "Save Changes" at bounding box center [694, 437] width 208 height 32
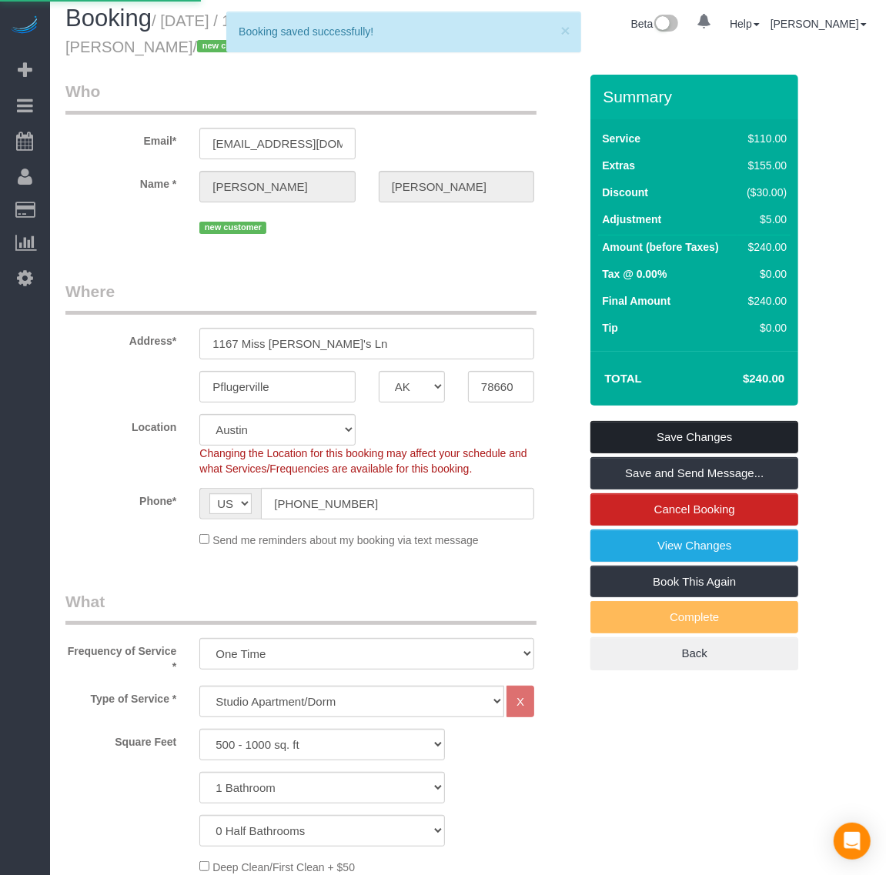
scroll to position [0, 0]
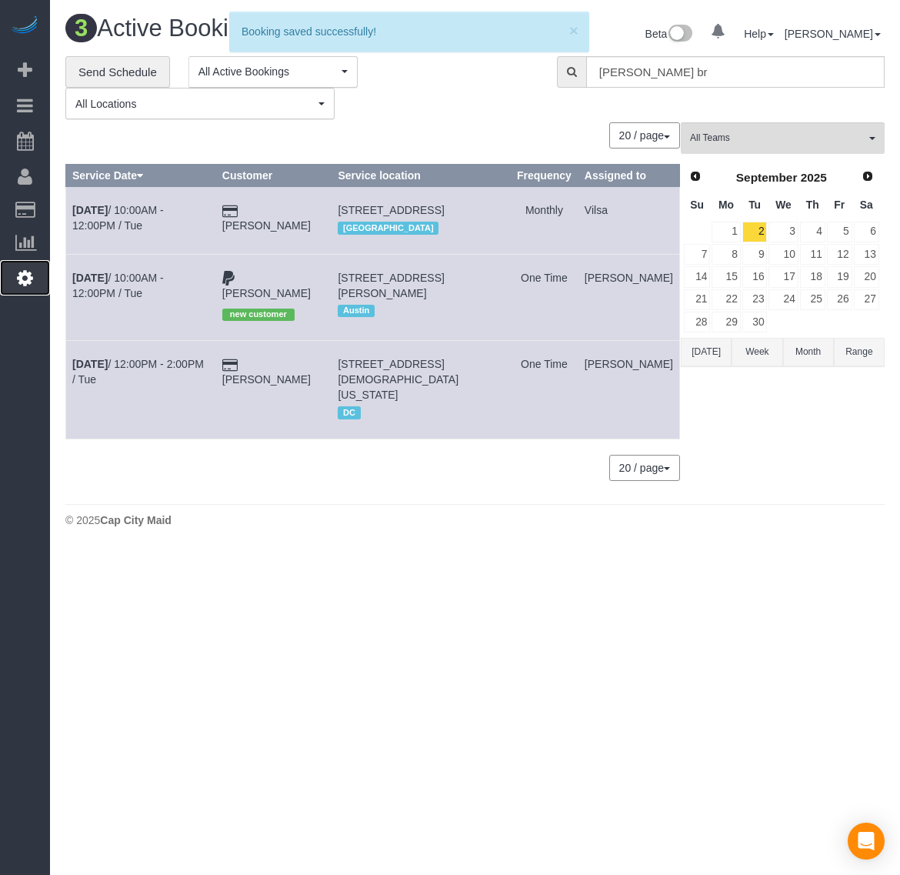
click at [17, 273] on icon at bounding box center [25, 278] width 16 height 18
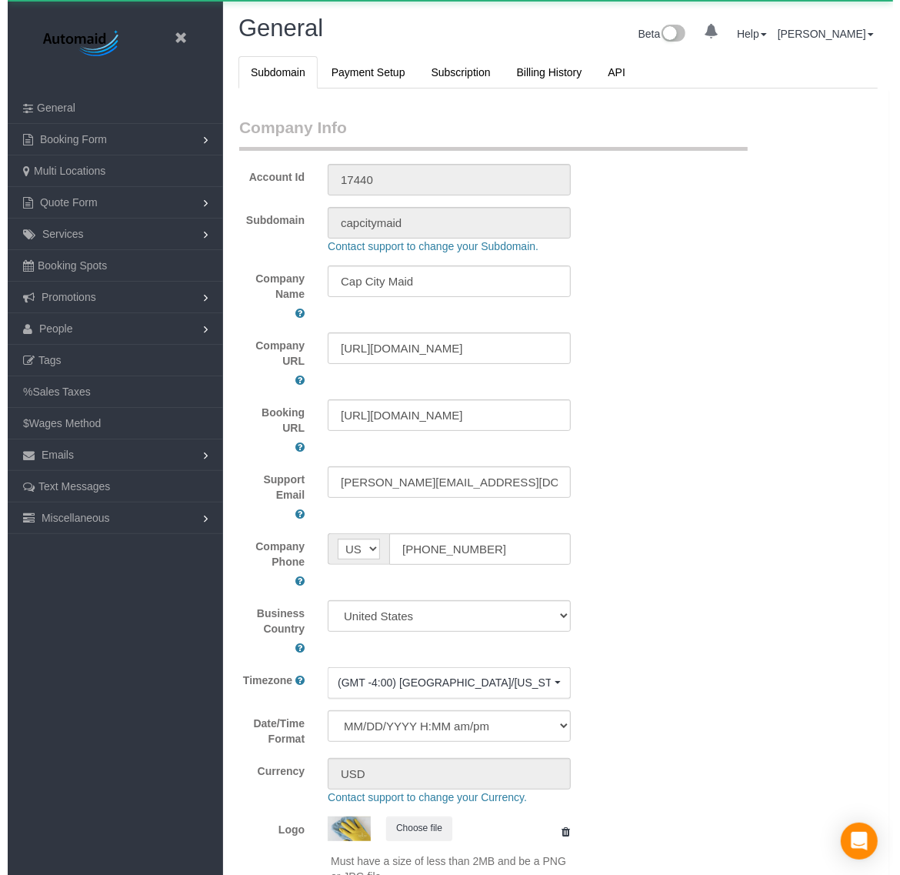
scroll to position [3480, 886]
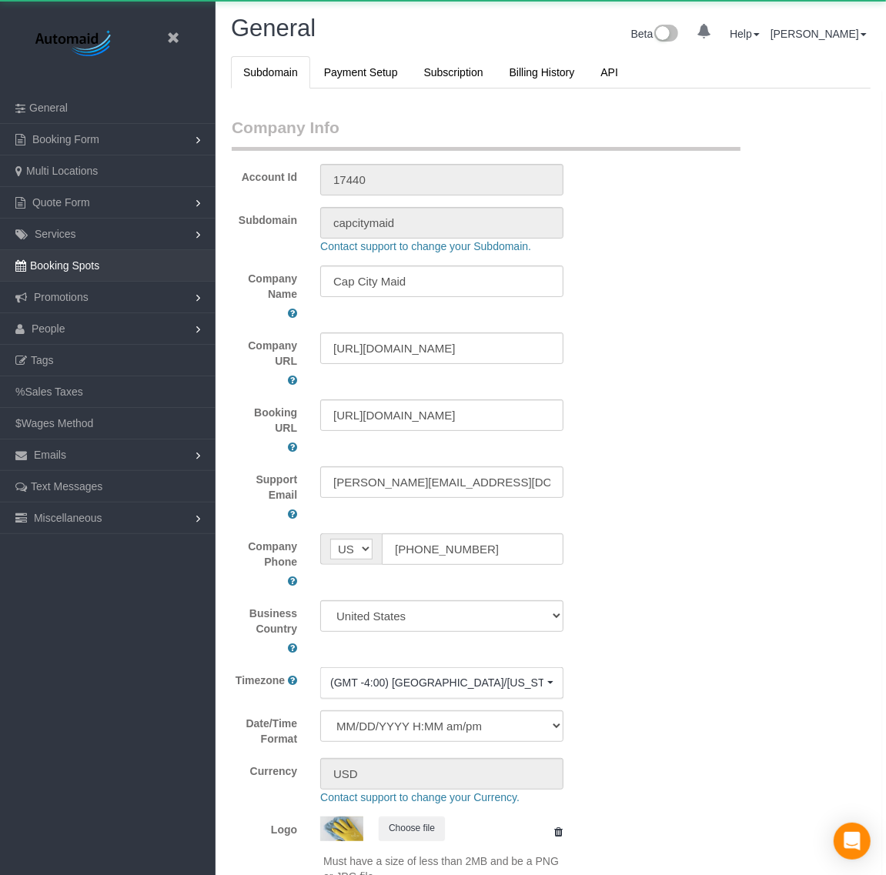
select select "1"
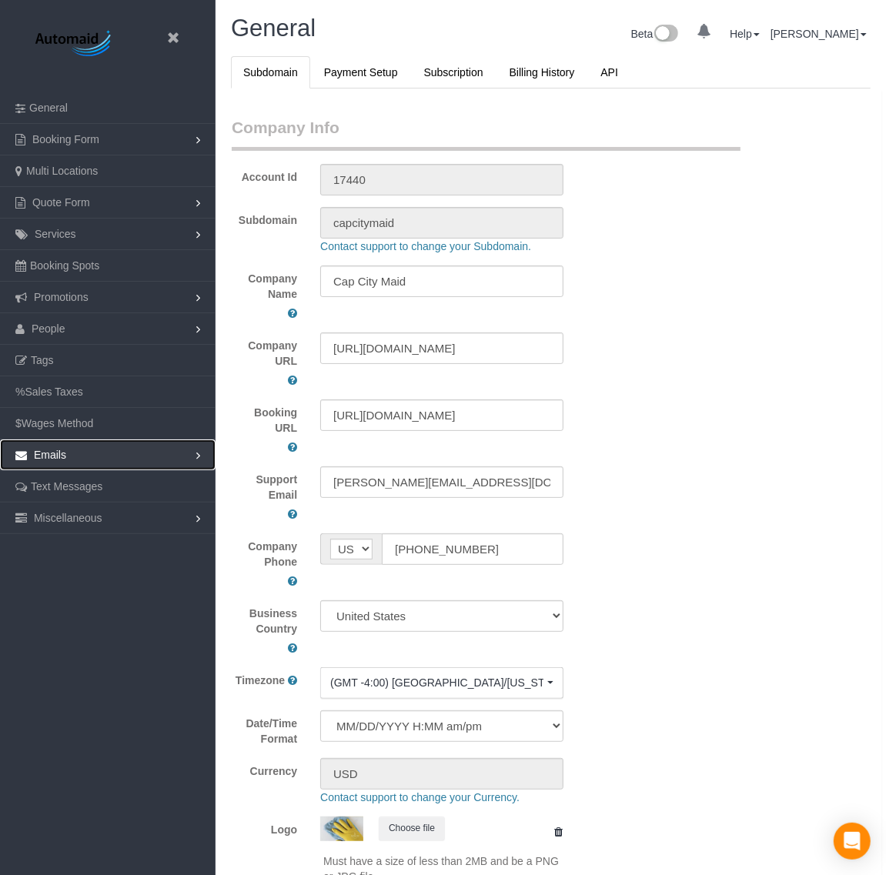
click at [104, 463] on link "Emails" at bounding box center [107, 454] width 215 height 31
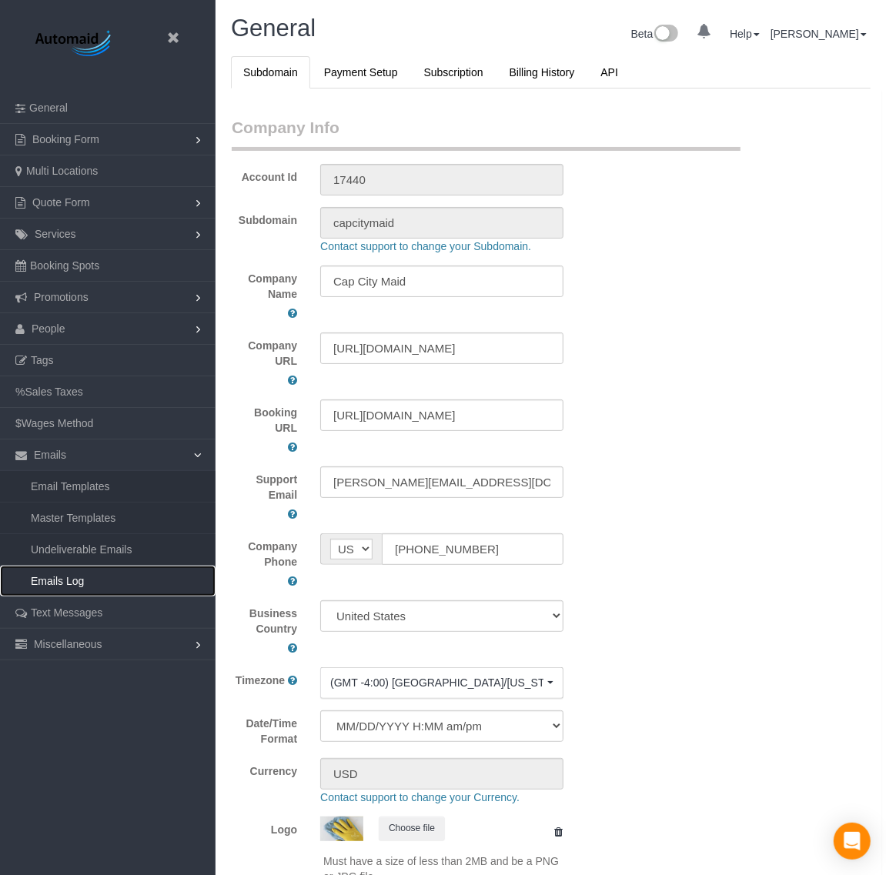
click at [82, 583] on link "Emails Log" at bounding box center [107, 581] width 215 height 31
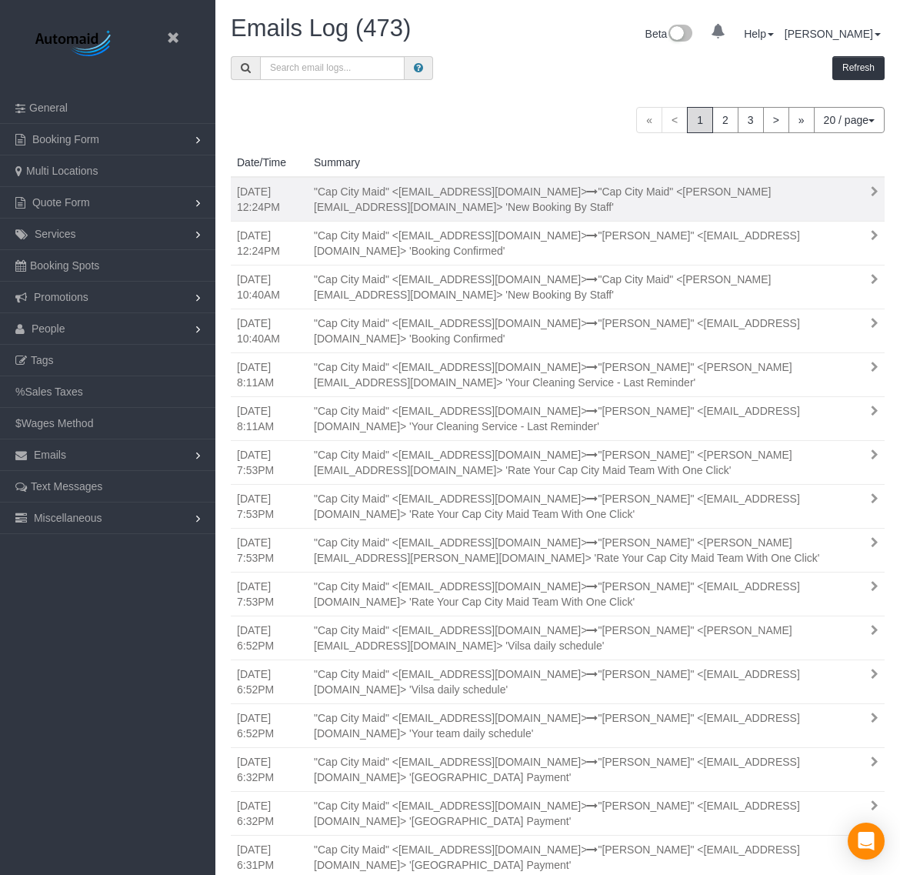
scroll to position [1167, 886]
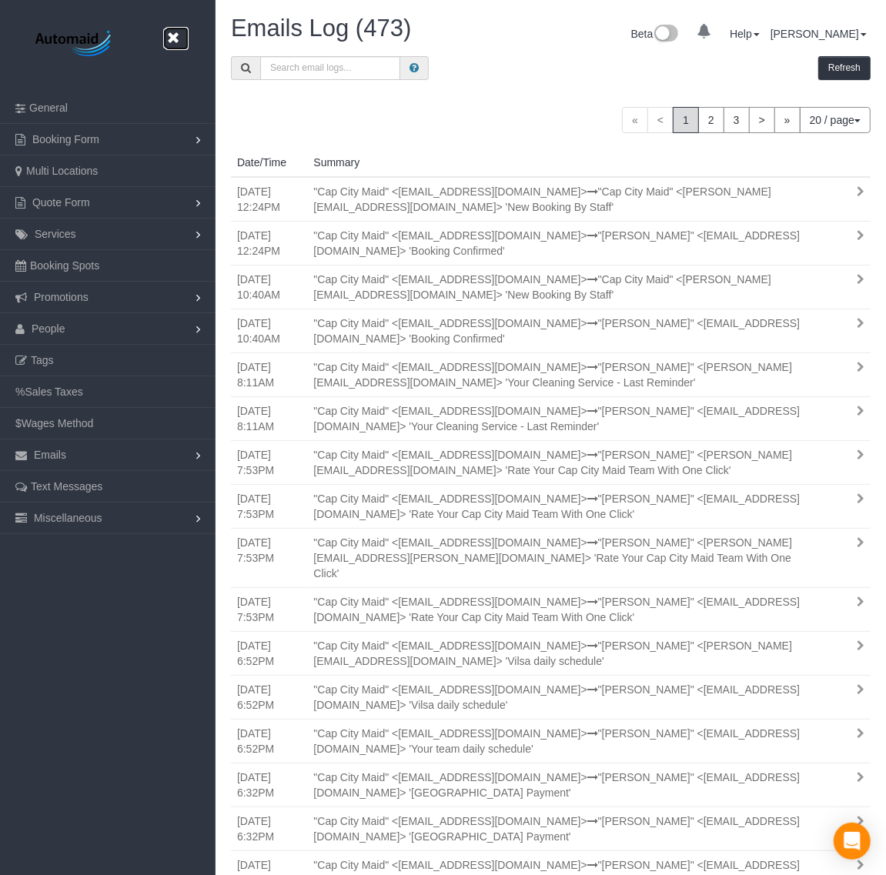
click at [177, 41] on icon at bounding box center [172, 37] width 19 height 19
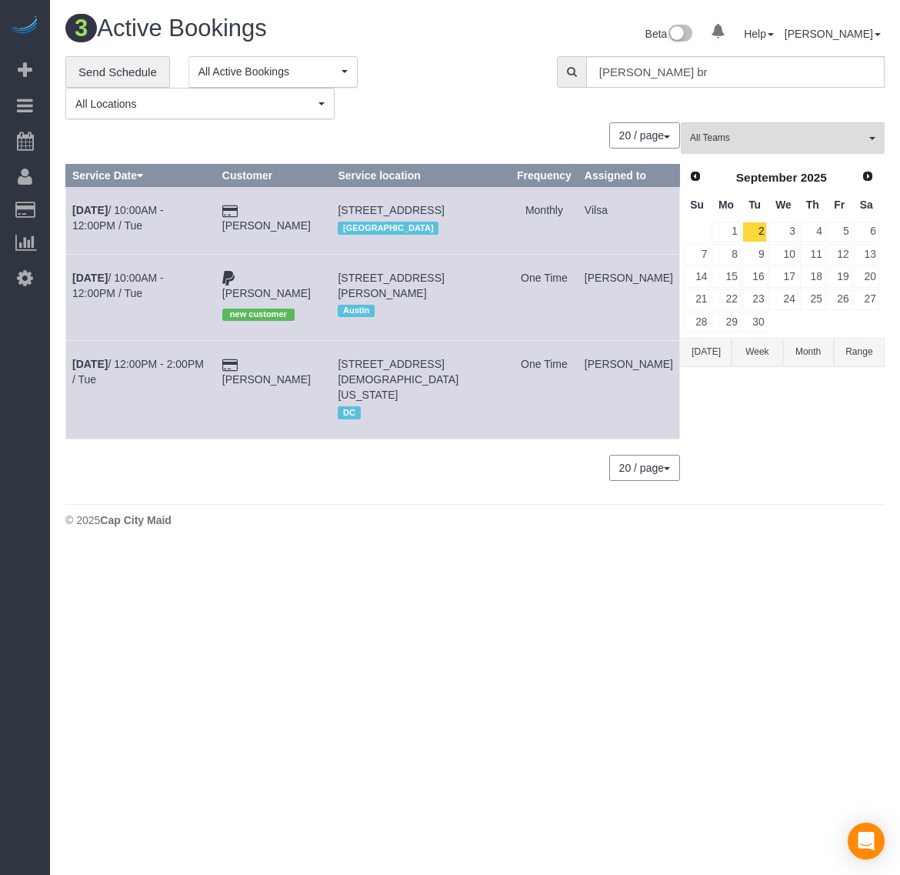
scroll to position [562, 900]
click at [693, 175] on span "Prev" at bounding box center [695, 175] width 12 height 12
click at [845, 327] on link "29" at bounding box center [839, 322] width 25 height 21
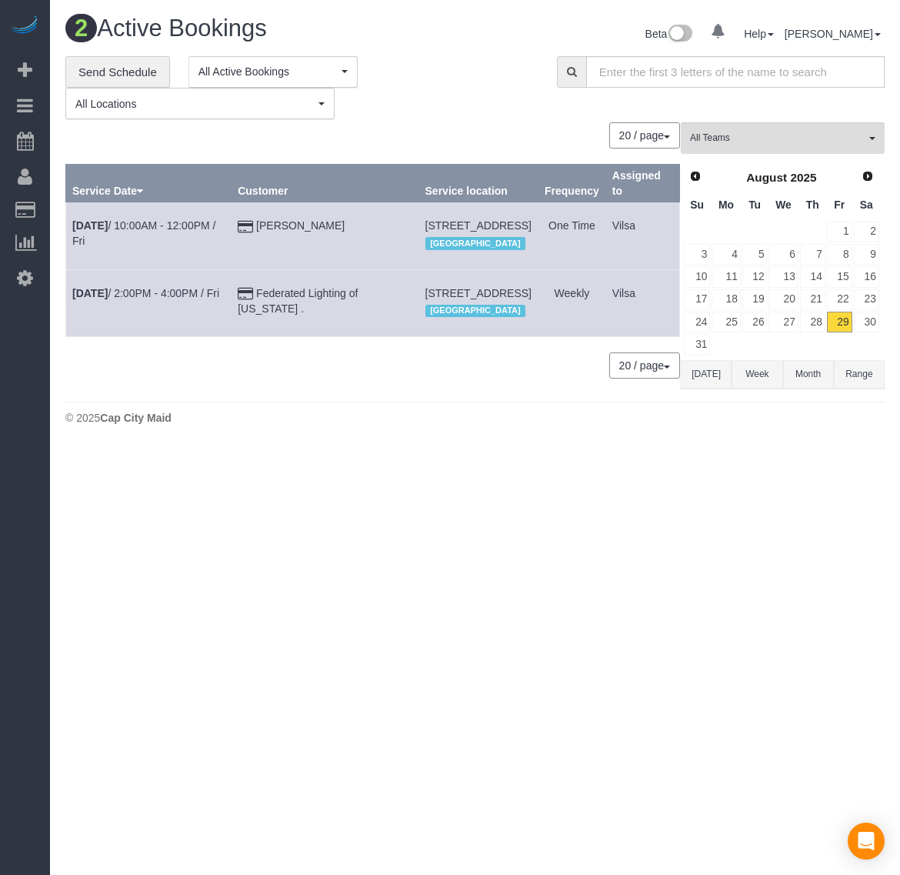
scroll to position [479, 900]
drag, startPoint x: 379, startPoint y: 227, endPoint x: 510, endPoint y: 244, distance: 132.7
click at [513, 244] on td "[STREET_ADDRESS] [GEOGRAPHIC_DATA]" at bounding box center [478, 235] width 119 height 67
copy span "[STREET_ADDRESS]"
click at [426, 228] on span "[STREET_ADDRESS]" at bounding box center [479, 225] width 106 height 12
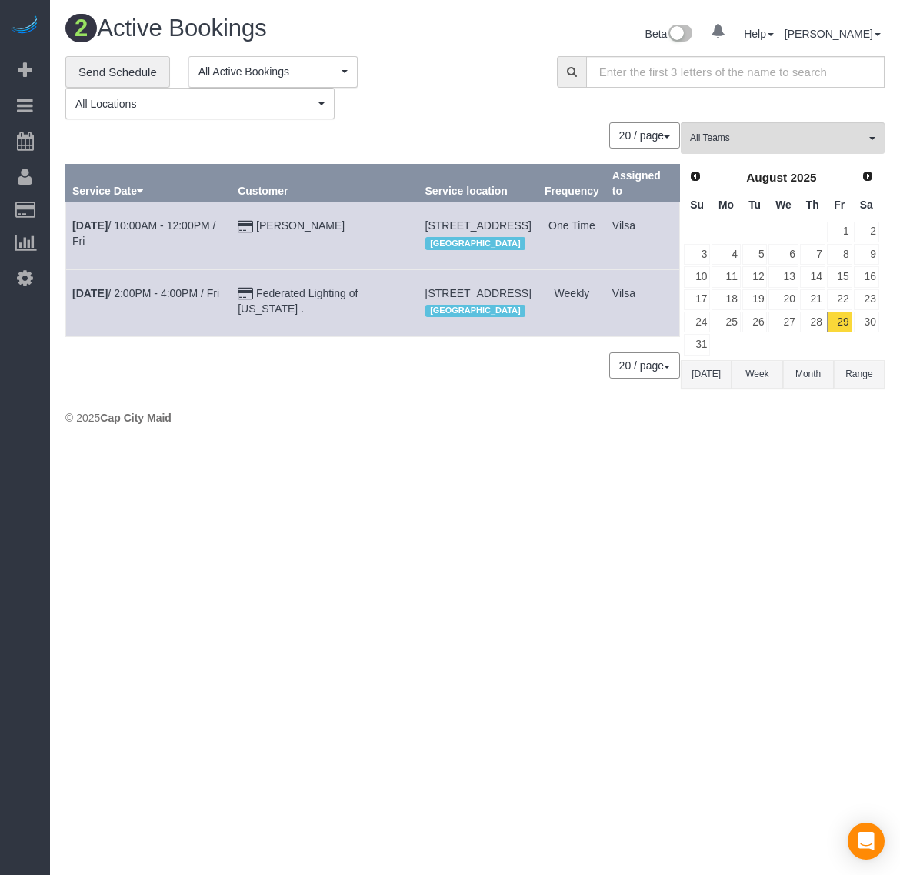
click at [419, 225] on td "[STREET_ADDRESS] [GEOGRAPHIC_DATA]" at bounding box center [478, 235] width 119 height 67
click at [426, 223] on span "[STREET_ADDRESS]" at bounding box center [479, 225] width 106 height 12
click at [635, 487] on body "0 Beta Your Notifications You have 0 alerts Add Booking Bookings Active Booking…" at bounding box center [450, 437] width 900 height 875
drag, startPoint x: 378, startPoint y: 216, endPoint x: 490, endPoint y: 239, distance: 114.7
click at [490, 239] on td "[STREET_ADDRESS] [GEOGRAPHIC_DATA]" at bounding box center [478, 235] width 119 height 67
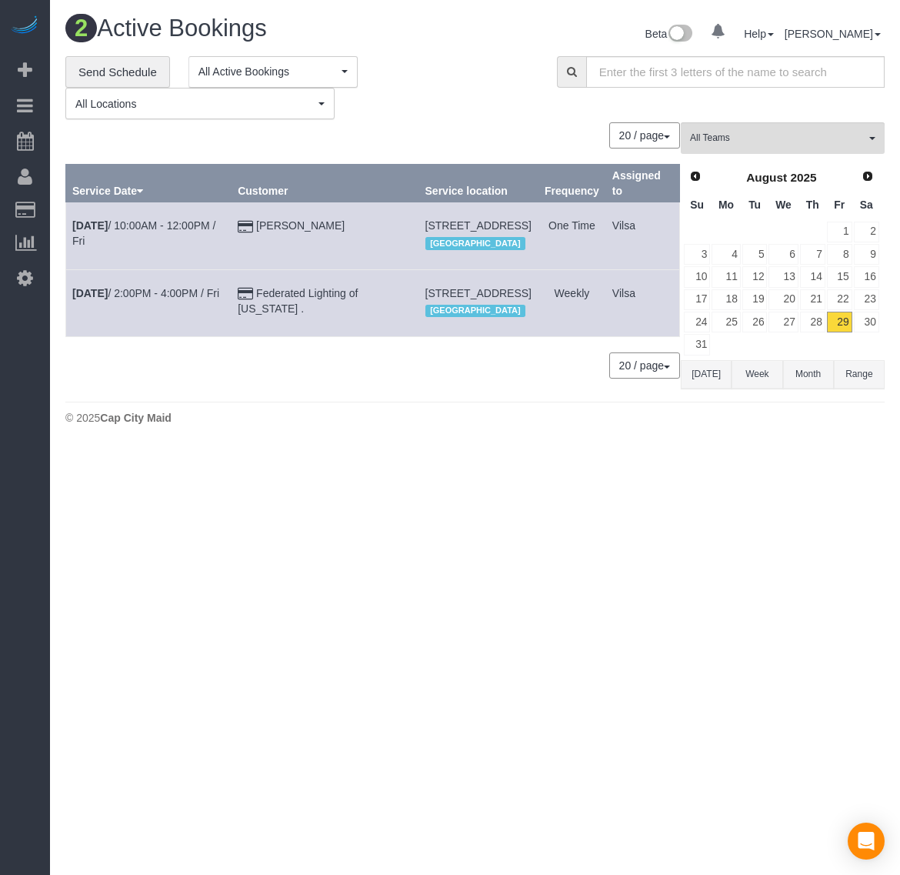
click at [419, 229] on td "[STREET_ADDRESS] [GEOGRAPHIC_DATA]" at bounding box center [478, 235] width 119 height 67
click at [373, 225] on td "[PERSON_NAME]" at bounding box center [325, 235] width 187 height 67
drag, startPoint x: 375, startPoint y: 224, endPoint x: 502, endPoint y: 242, distance: 128.3
click at [502, 242] on td "[STREET_ADDRESS] [GEOGRAPHIC_DATA]" at bounding box center [478, 235] width 119 height 67
copy span "[STREET_ADDRESS]"
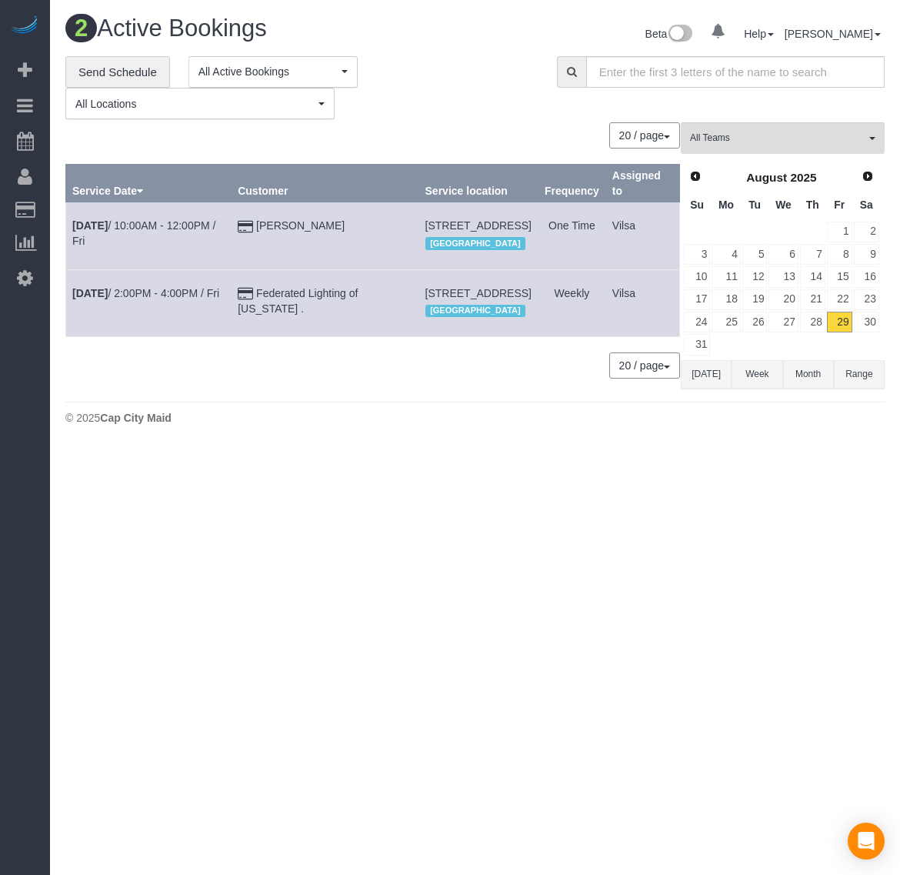
copy span "[STREET_ADDRESS]"
click at [863, 179] on span "Next" at bounding box center [869, 175] width 12 height 12
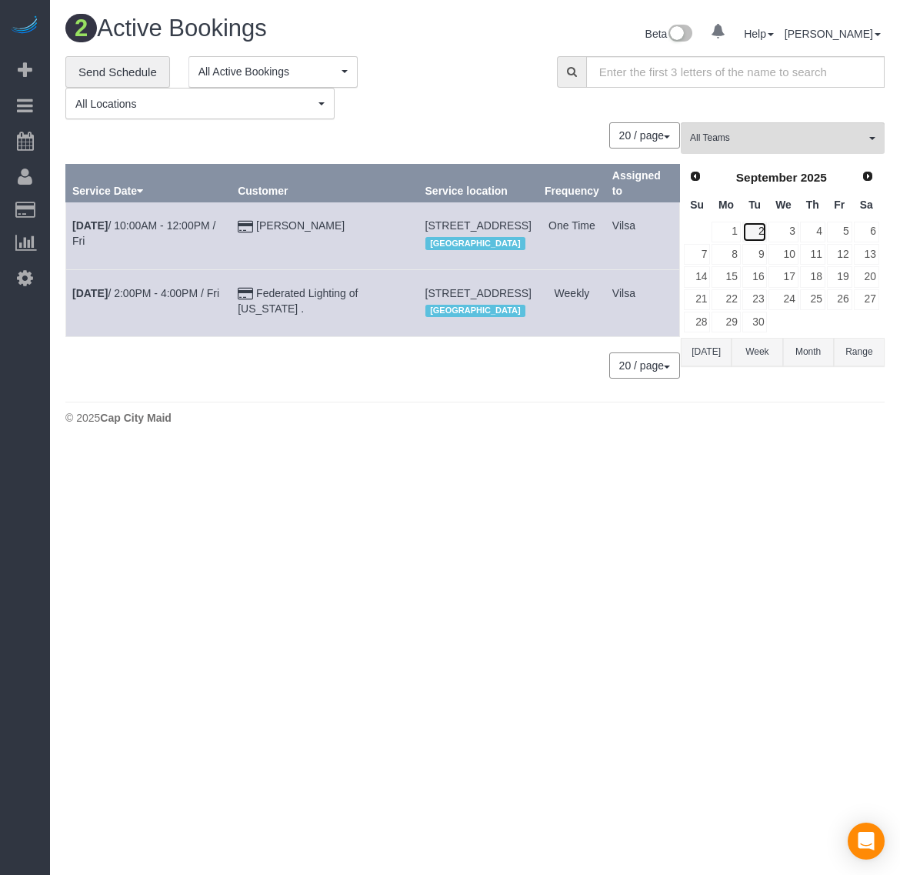
click at [757, 235] on link "2" at bounding box center [755, 232] width 25 height 21
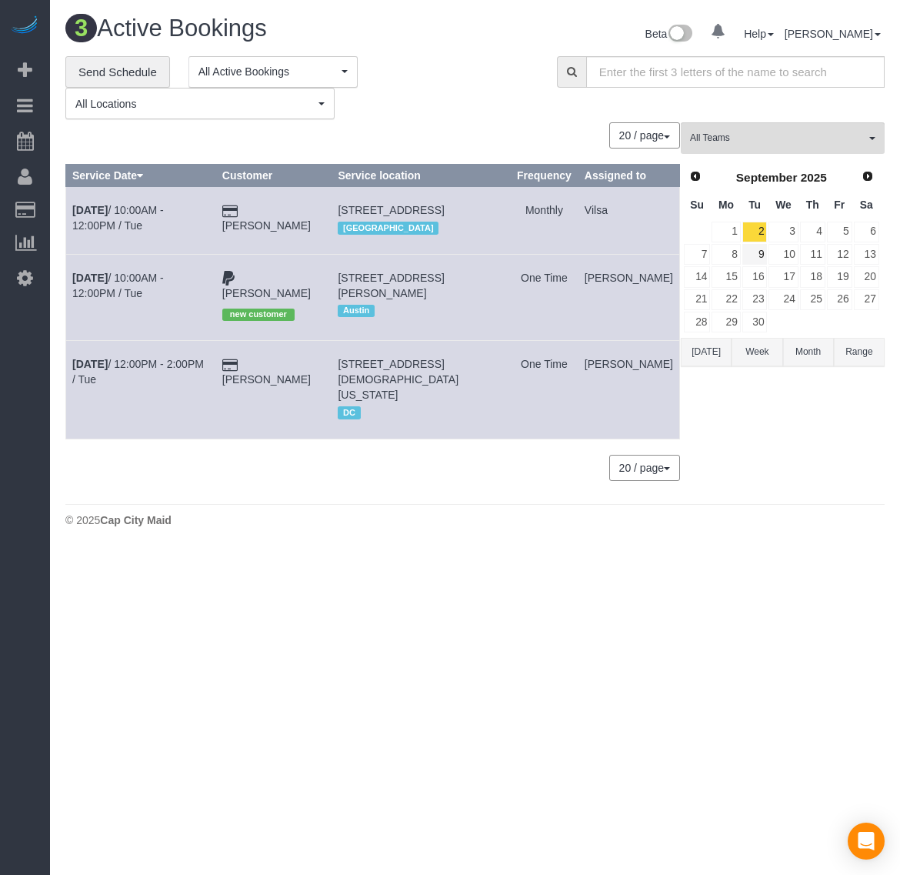
scroll to position [562, 900]
click at [690, 182] on link "Prev" at bounding box center [695, 176] width 22 height 22
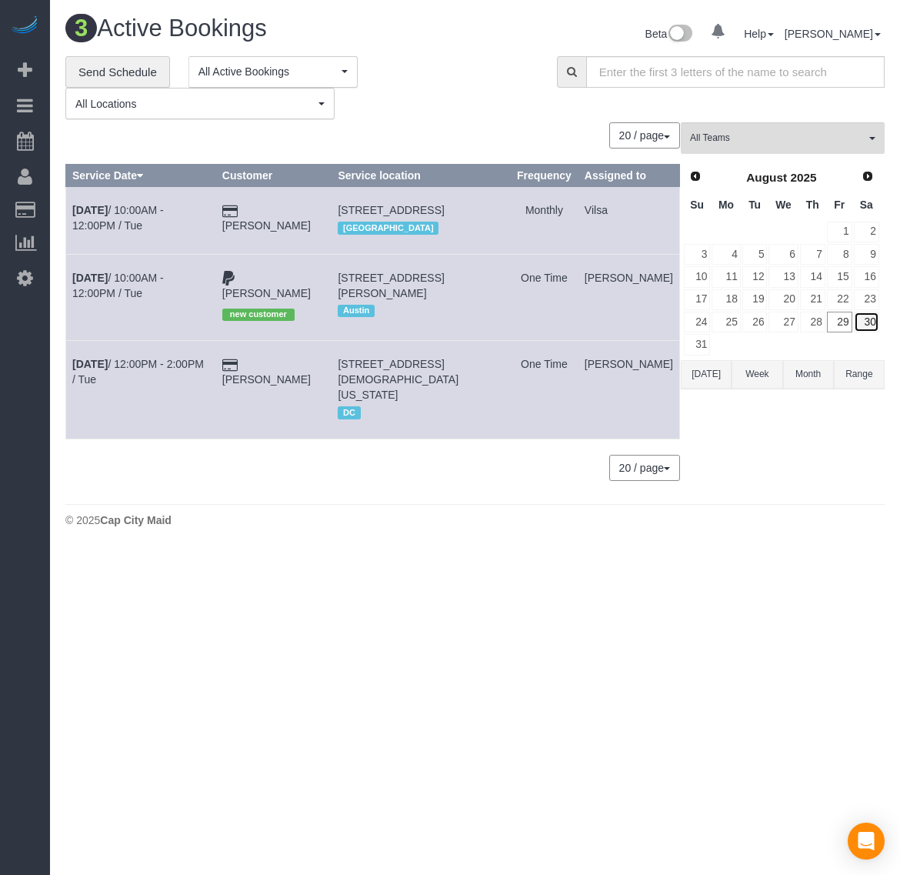
click at [860, 323] on link "30" at bounding box center [866, 322] width 25 height 21
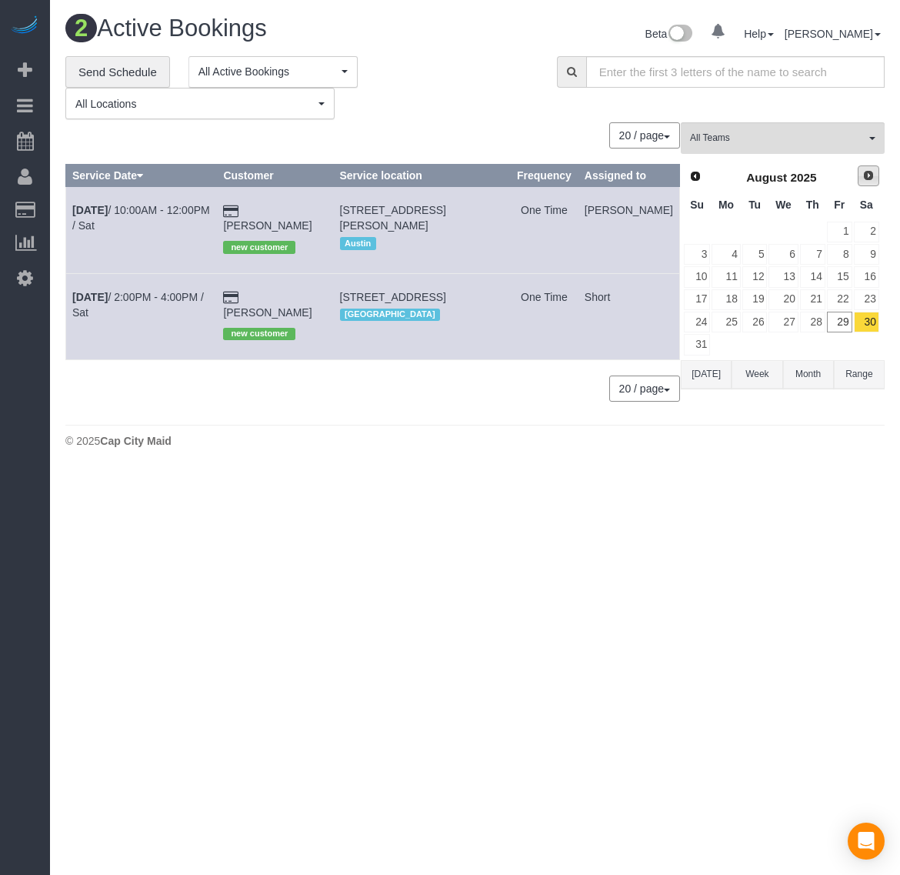
click at [872, 179] on span "Next" at bounding box center [869, 175] width 12 height 12
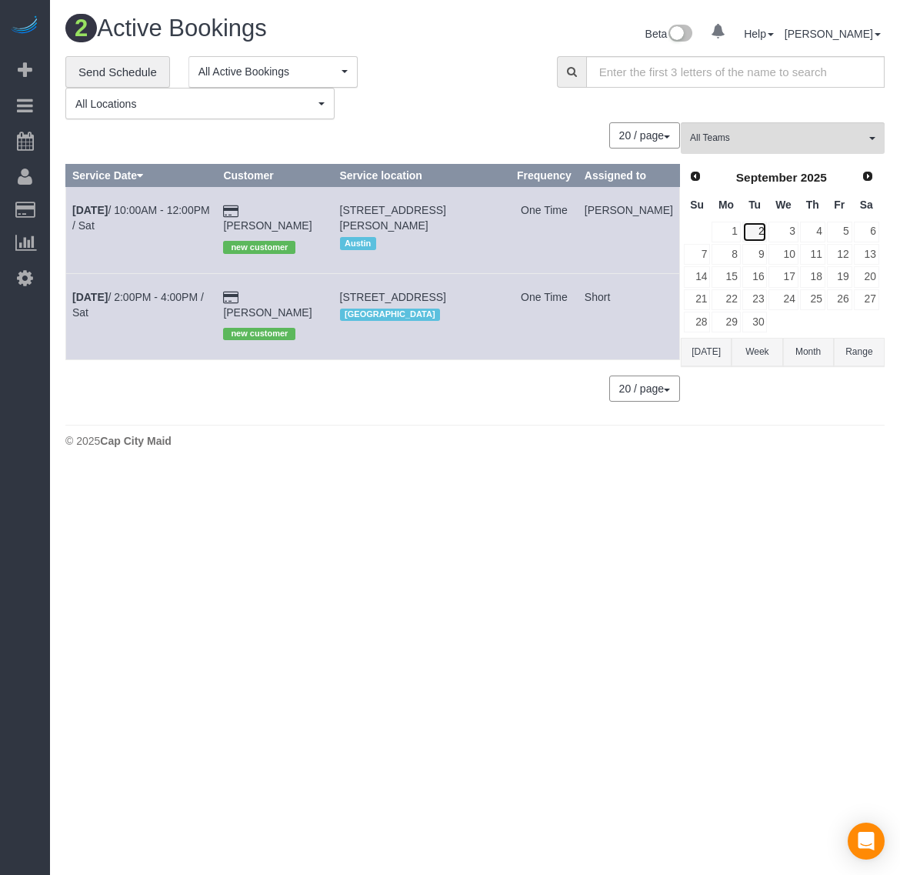
click at [760, 232] on link "2" at bounding box center [755, 232] width 25 height 21
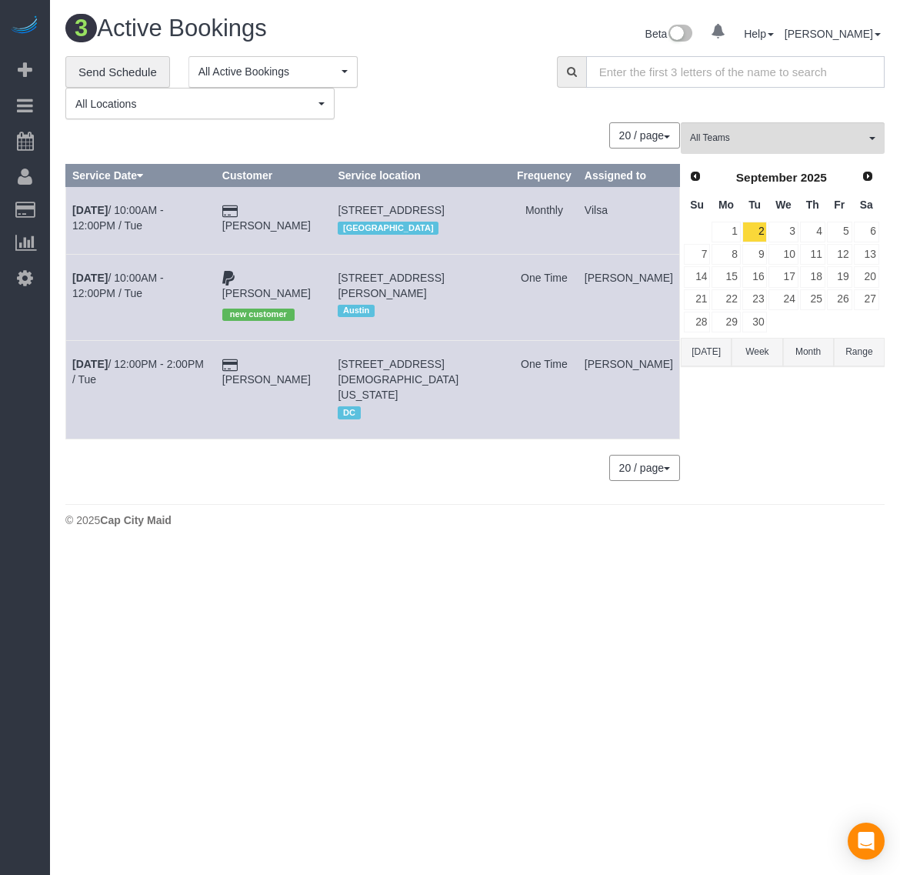
click at [713, 67] on input "text" at bounding box center [735, 72] width 299 height 32
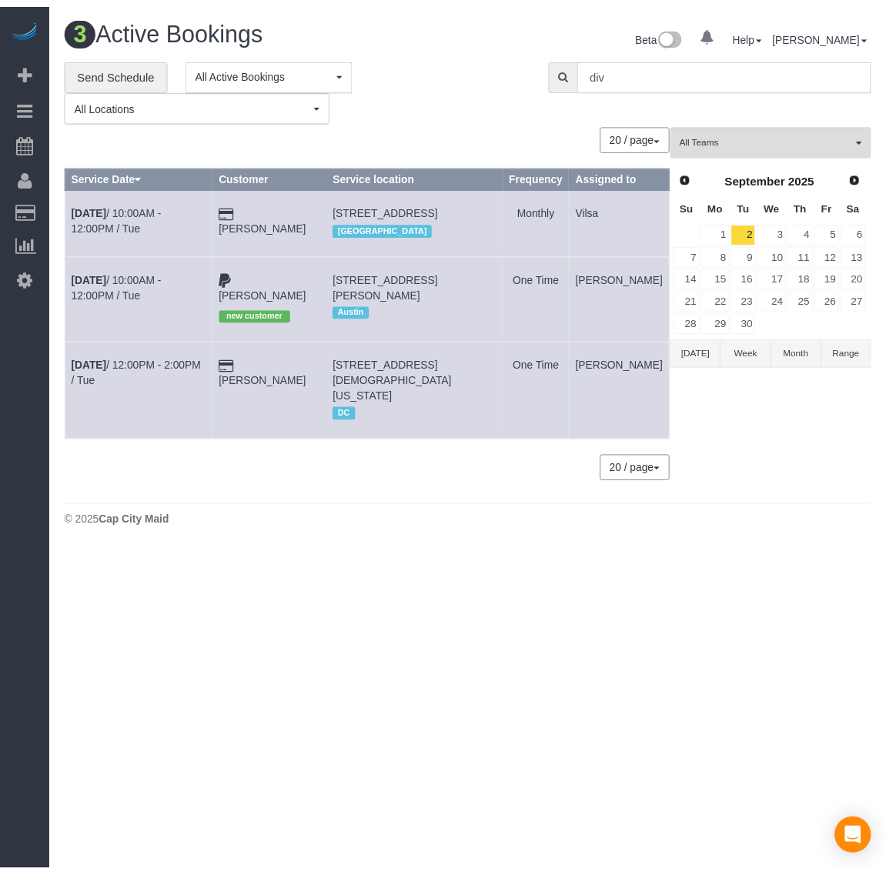
scroll to position [76505, 76058]
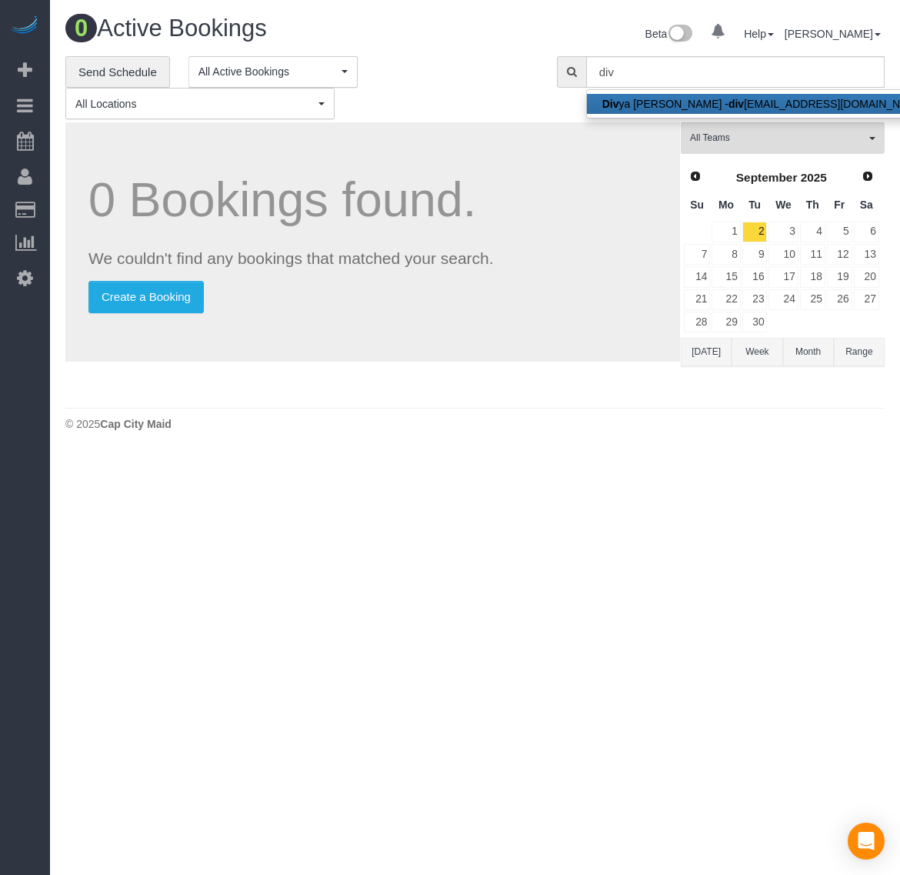
click at [663, 100] on link "[PERSON_NAME] - div [EMAIL_ADDRESS][DOMAIN_NAME]" at bounding box center [765, 104] width 356 height 20
type input "[EMAIL_ADDRESS][DOMAIN_NAME]"
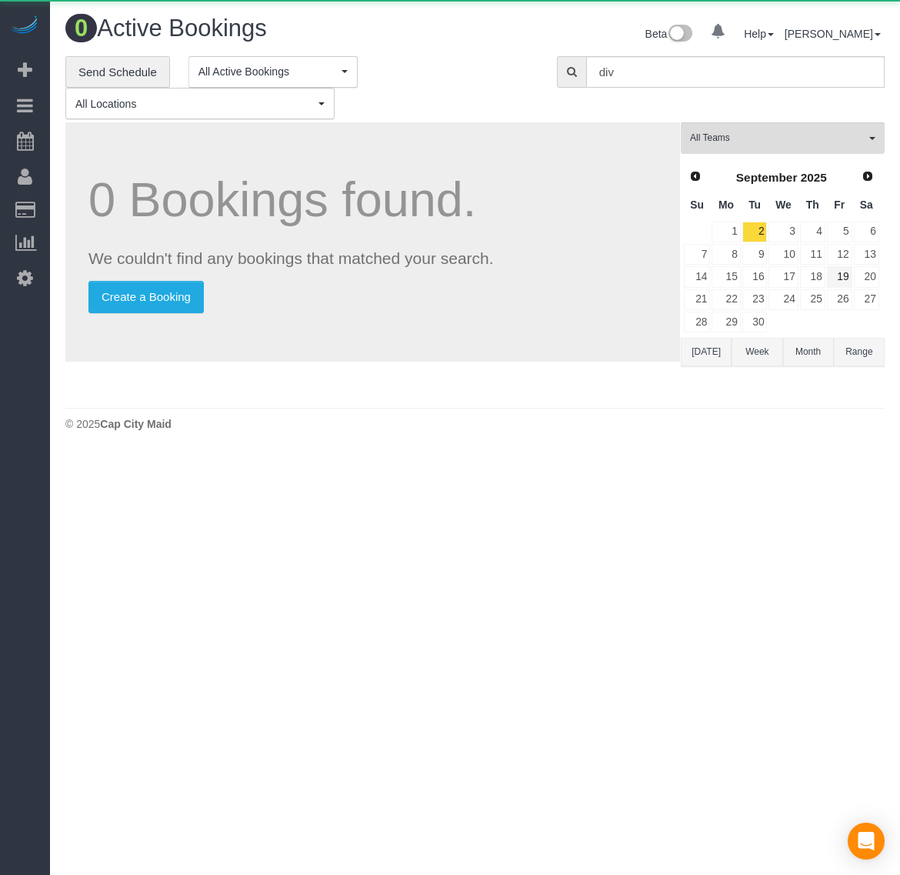
scroll to position [453, 900]
click at [758, 233] on link "2" at bounding box center [755, 232] width 25 height 21
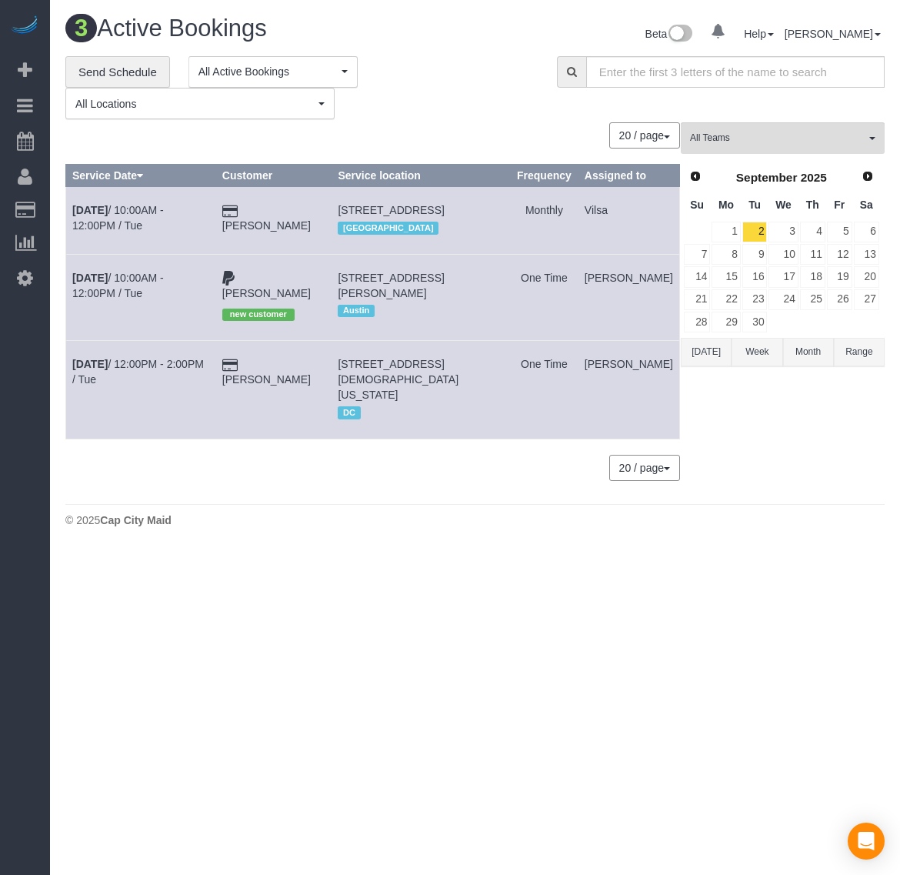
scroll to position [562, 900]
drag, startPoint x: 689, startPoint y: 70, endPoint x: 91, endPoint y: 54, distance: 598.2
click at [689, 69] on input "text" at bounding box center [735, 72] width 299 height 32
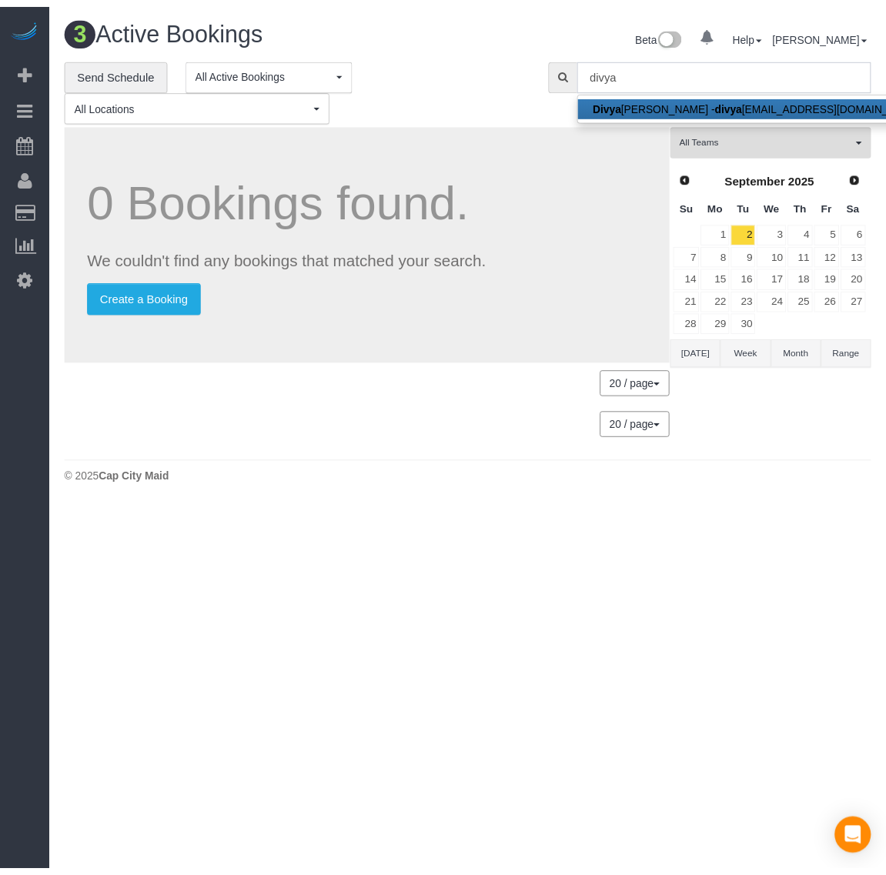
scroll to position [76452, 76058]
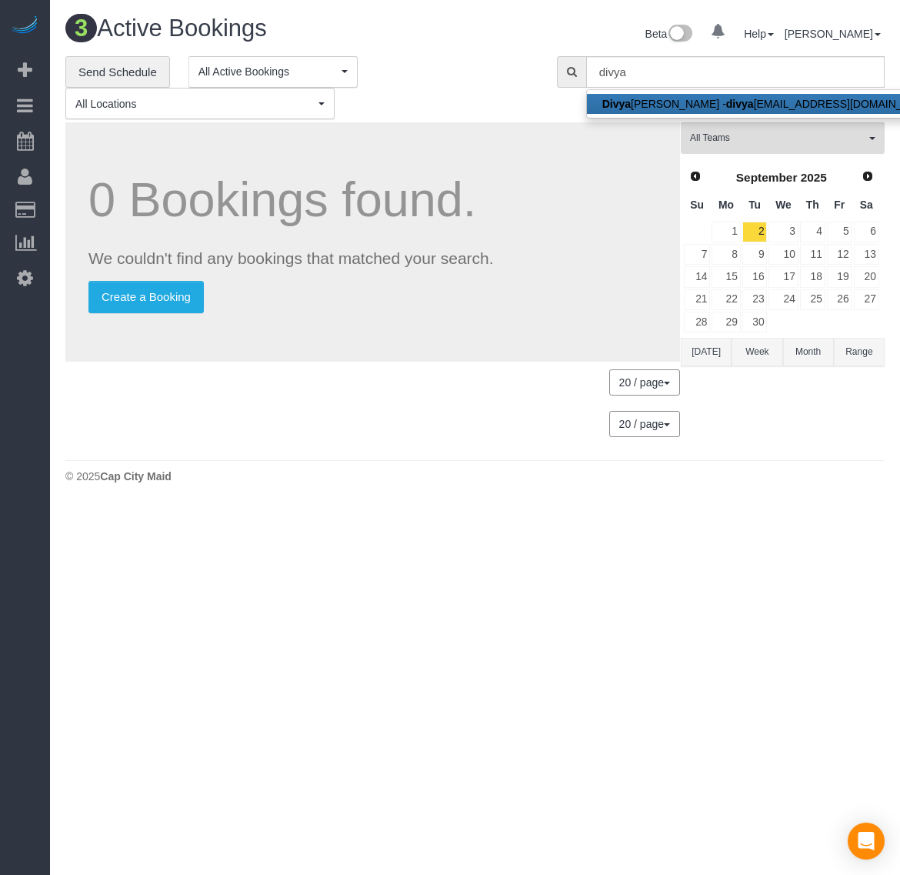
click at [651, 109] on link "[PERSON_NAME] - divya [EMAIL_ADDRESS][DOMAIN_NAME]" at bounding box center [769, 104] width 365 height 20
type input "[EMAIL_ADDRESS][DOMAIN_NAME]"
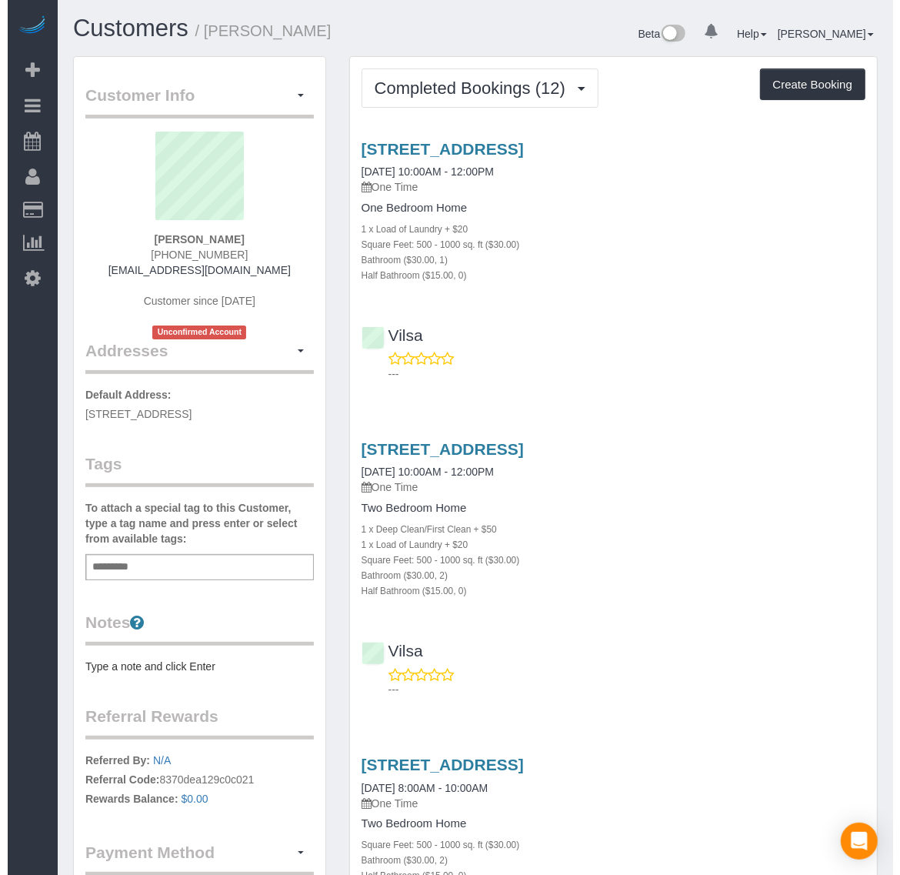
scroll to position [3940, 886]
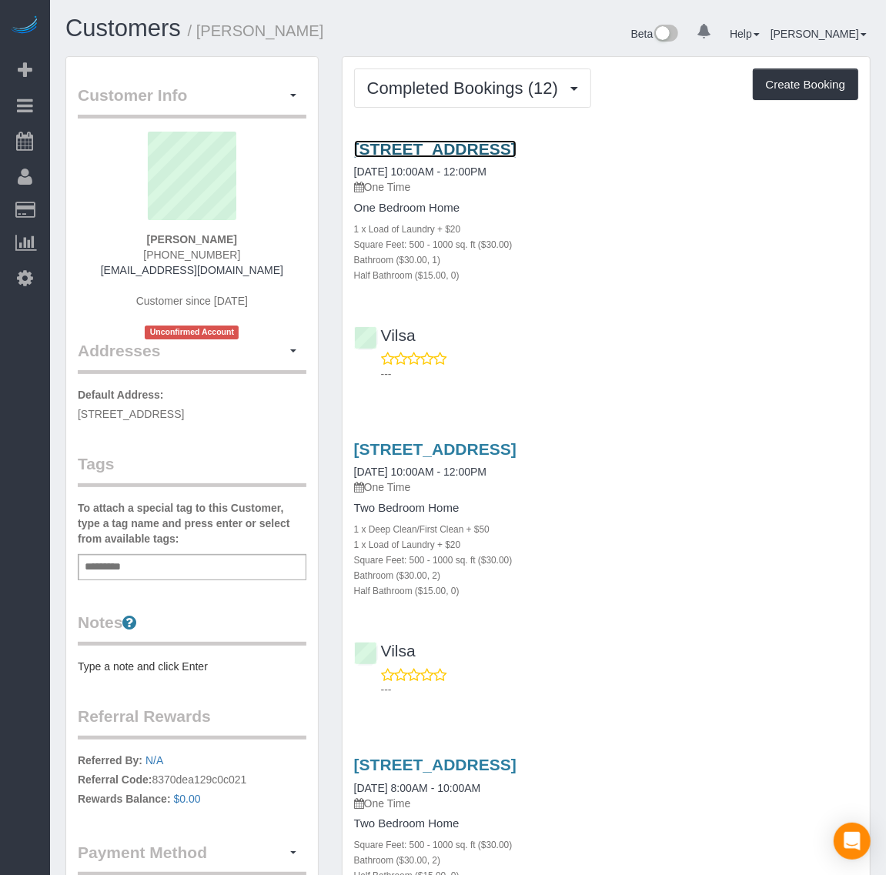
click at [506, 140] on link "[STREET_ADDRESS]" at bounding box center [435, 149] width 162 height 18
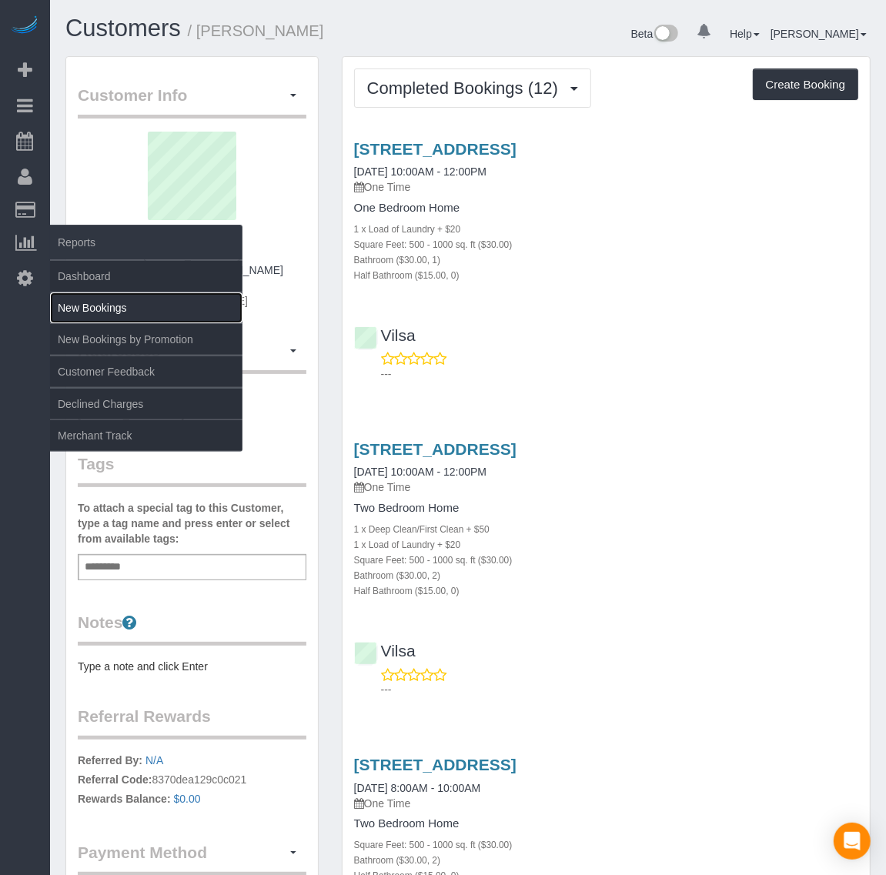
click at [115, 302] on link "New Bookings" at bounding box center [146, 307] width 192 height 31
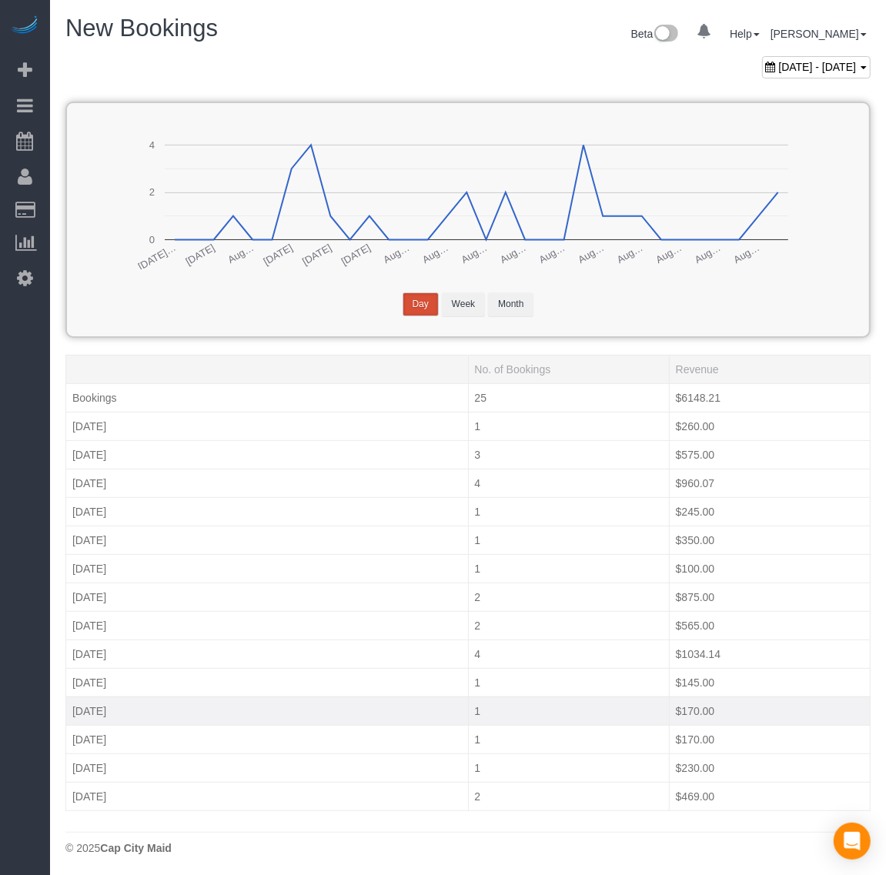
scroll to position [4, 0]
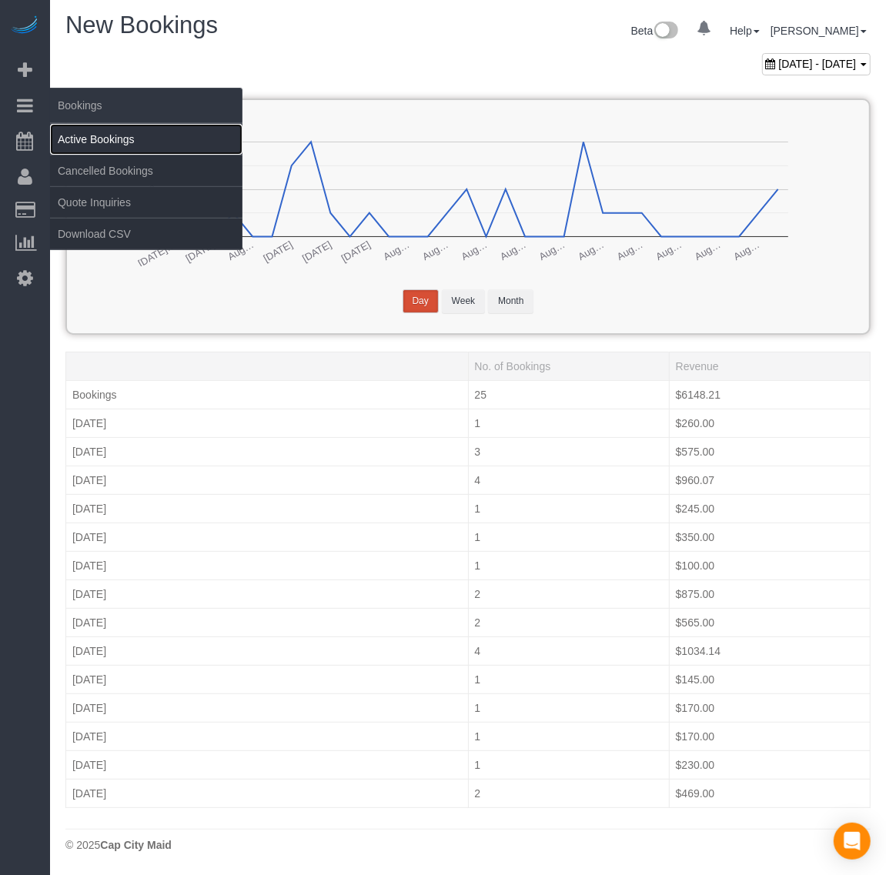
click at [125, 140] on link "Active Bookings" at bounding box center [146, 139] width 192 height 31
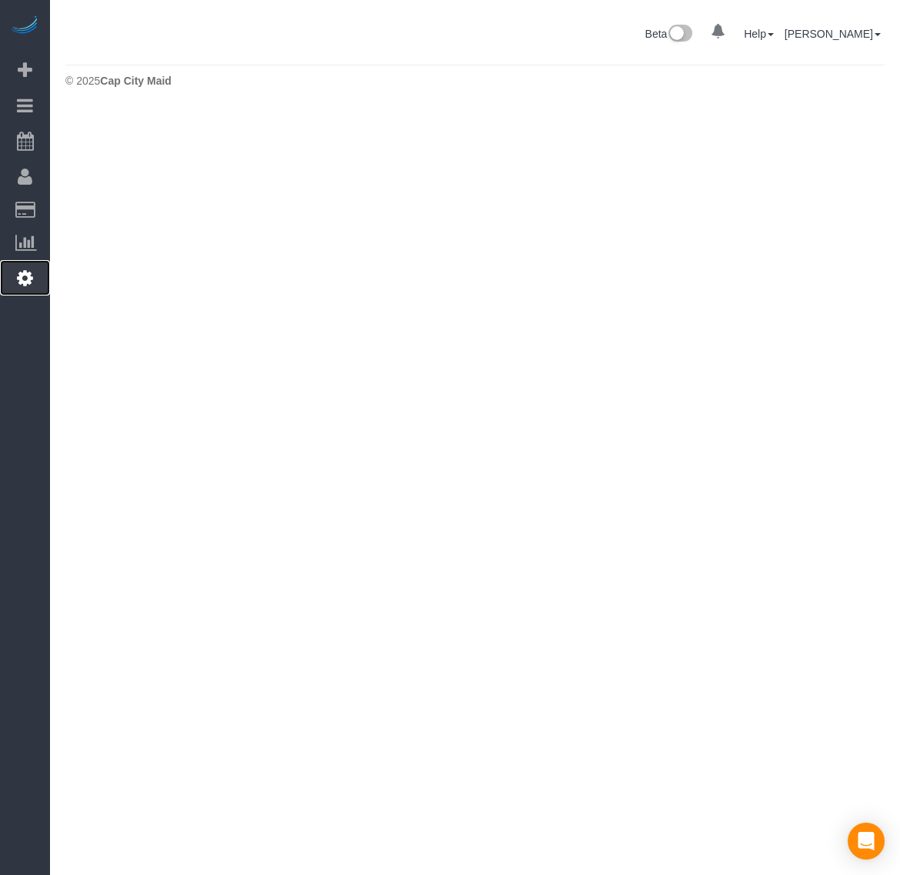
click at [33, 279] on link "Settings" at bounding box center [25, 277] width 50 height 35
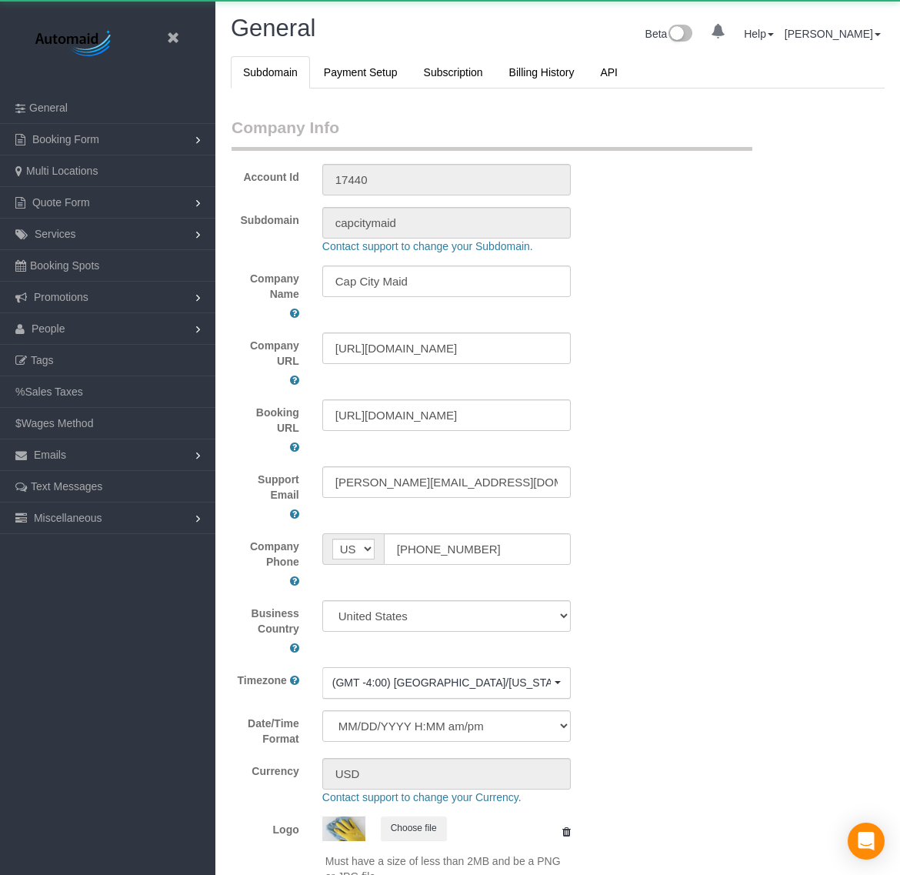
select select "1"
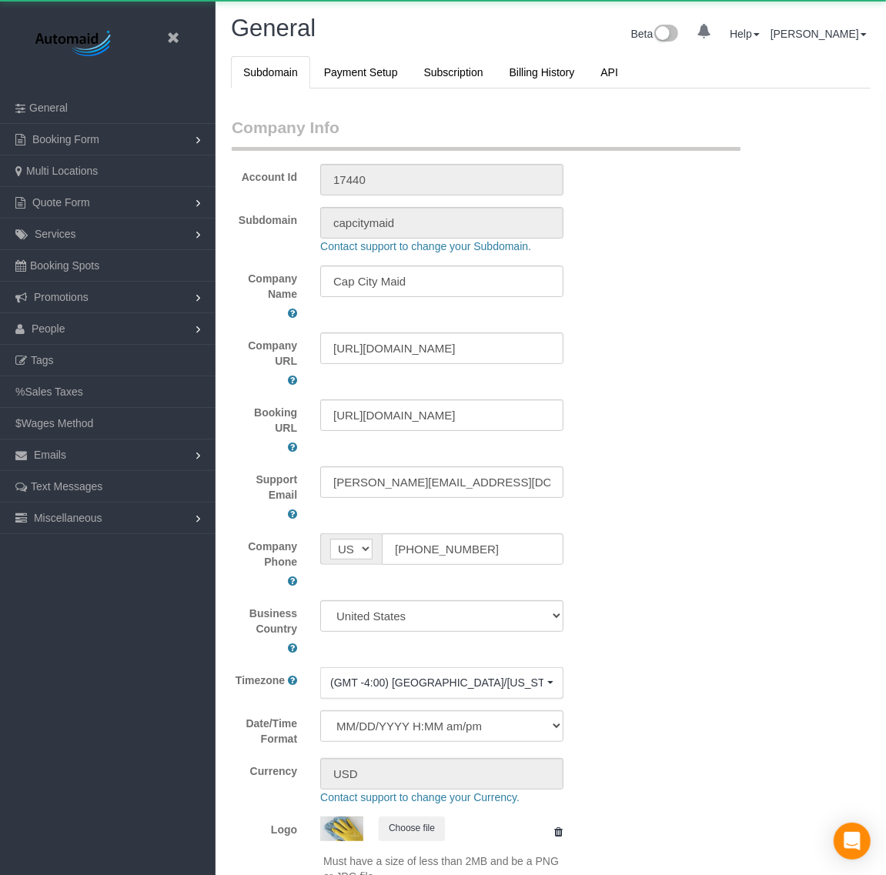
scroll to position [3480, 886]
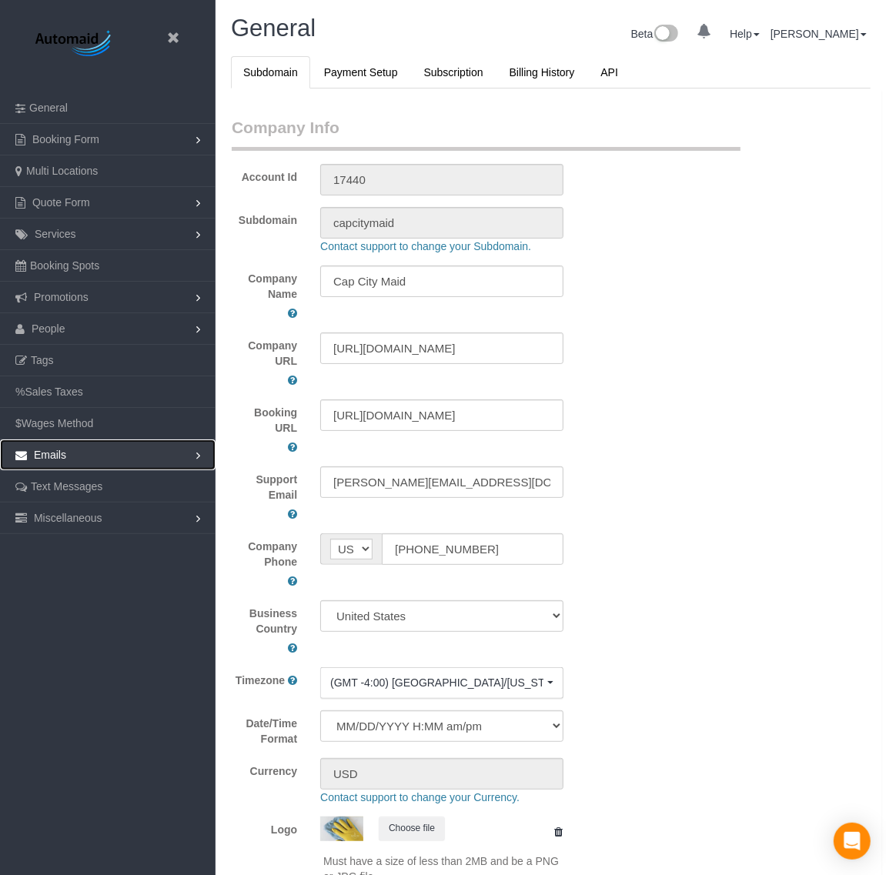
click at [124, 459] on link "Emails" at bounding box center [107, 454] width 215 height 31
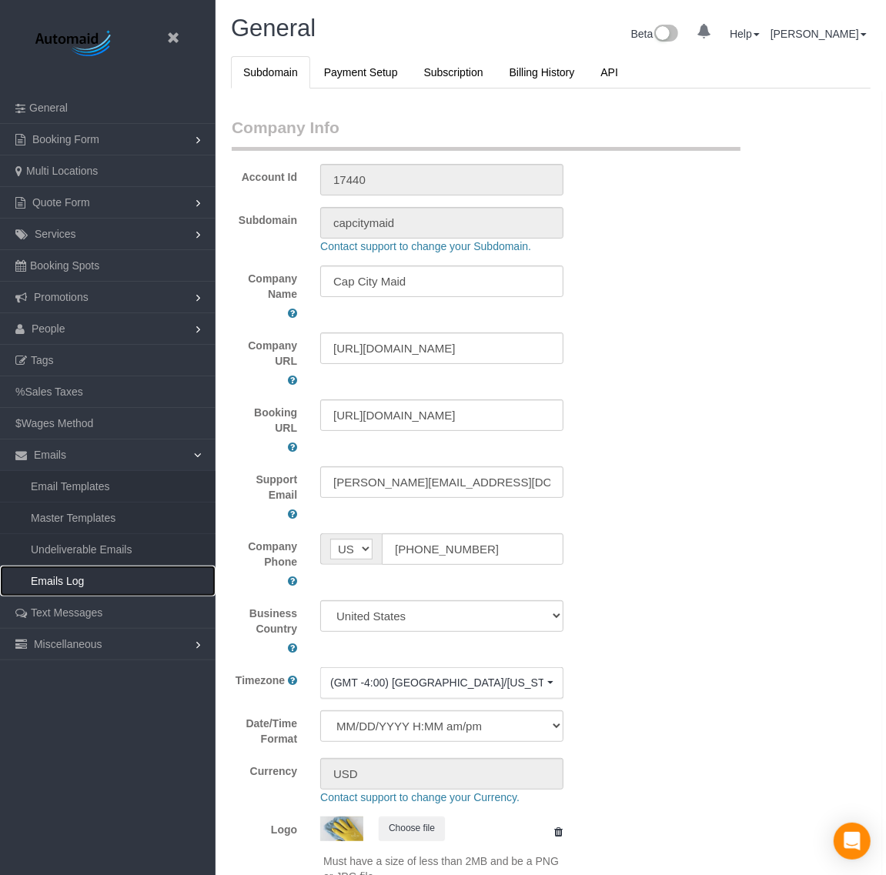
click at [89, 573] on link "Emails Log" at bounding box center [107, 581] width 215 height 31
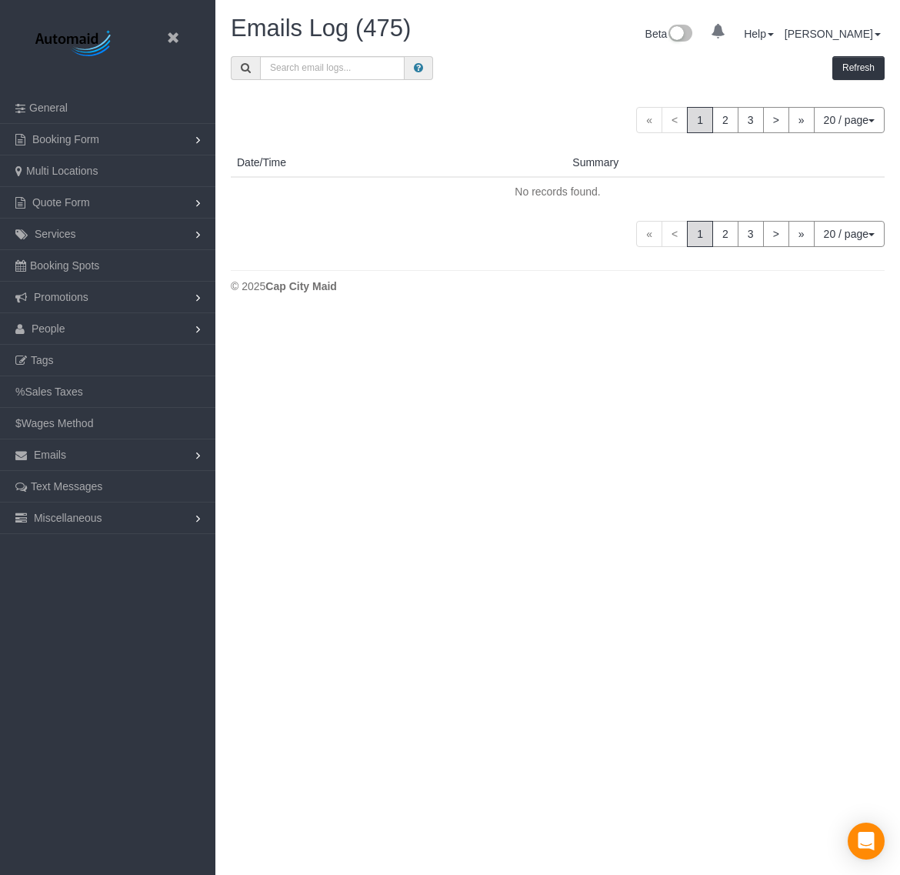
scroll to position [1167, 886]
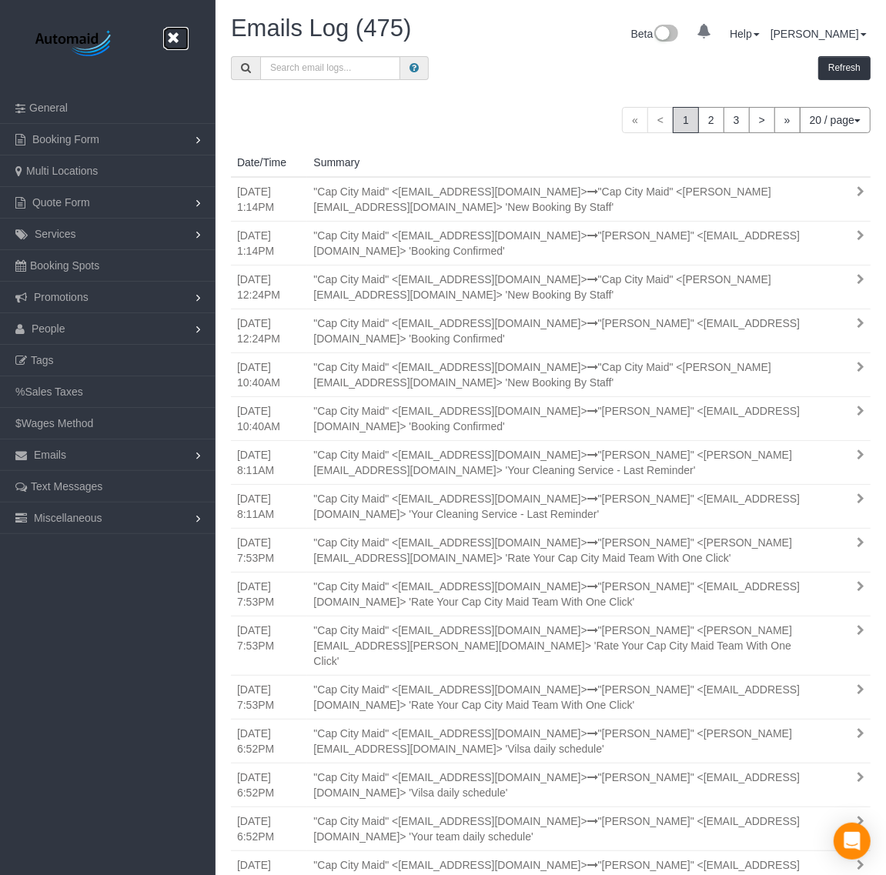
click at [175, 37] on icon at bounding box center [172, 37] width 19 height 19
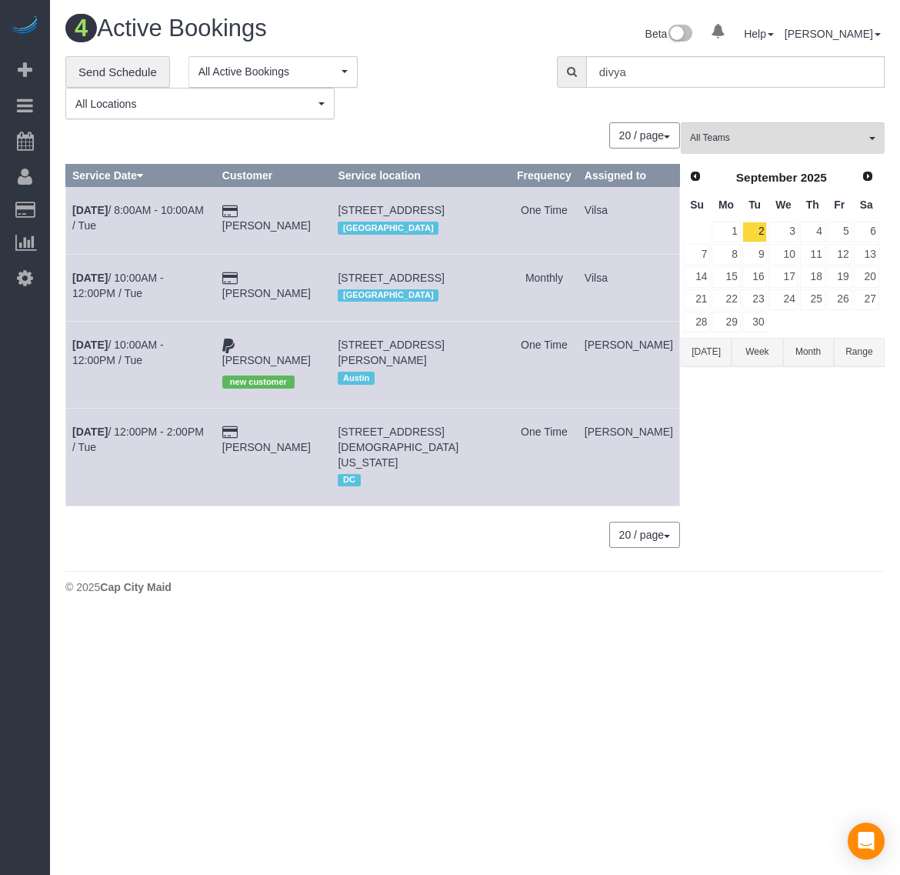
scroll to position [644, 900]
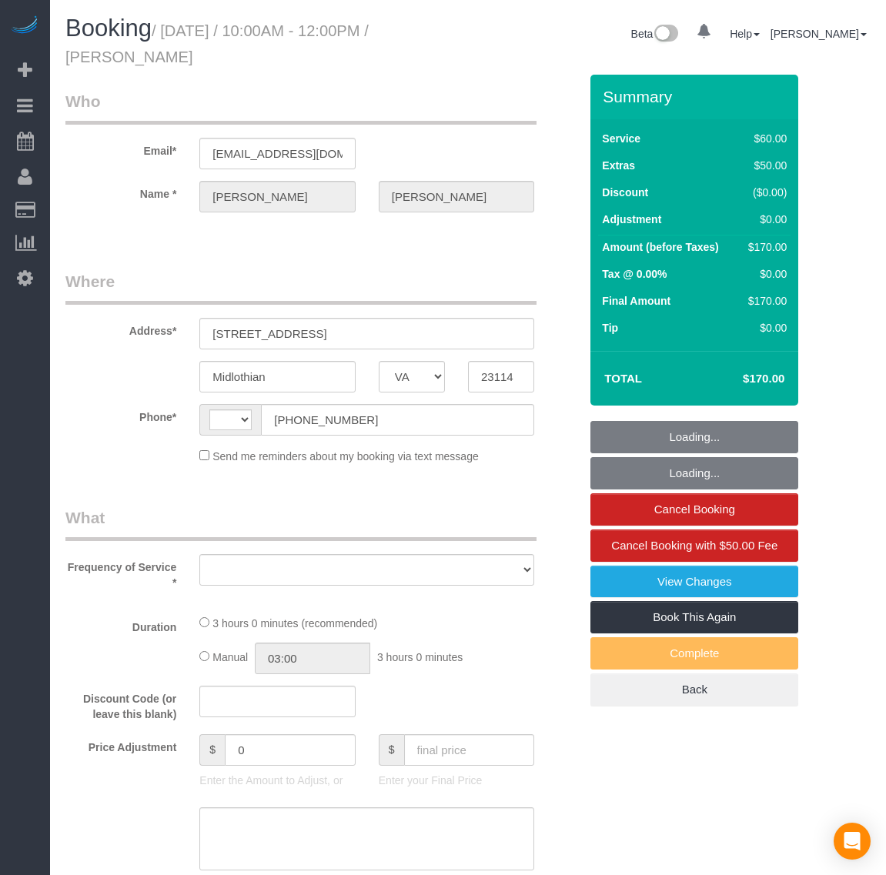
select select "VA"
select select "object:366"
select select "string:US"
select select "string:fspay-70c5474f-7832-4c1b-a750-7fd845094758"
select select "number:1"
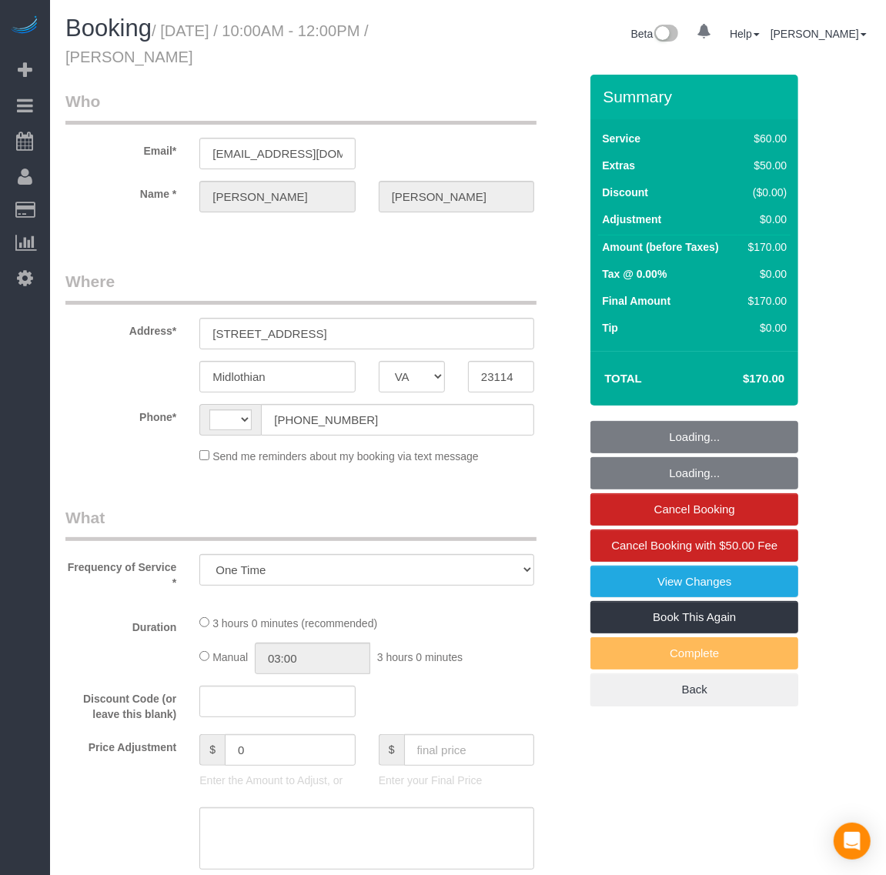
select select "number:42"
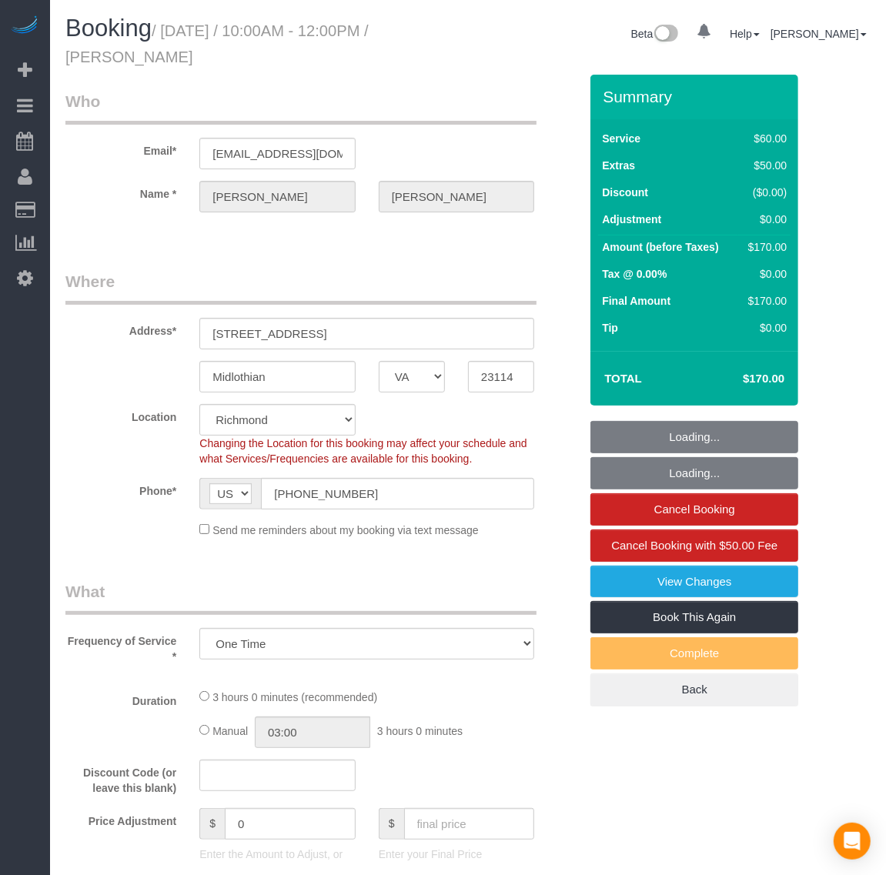
select select "spot1"
select select "object:983"
select select "1"
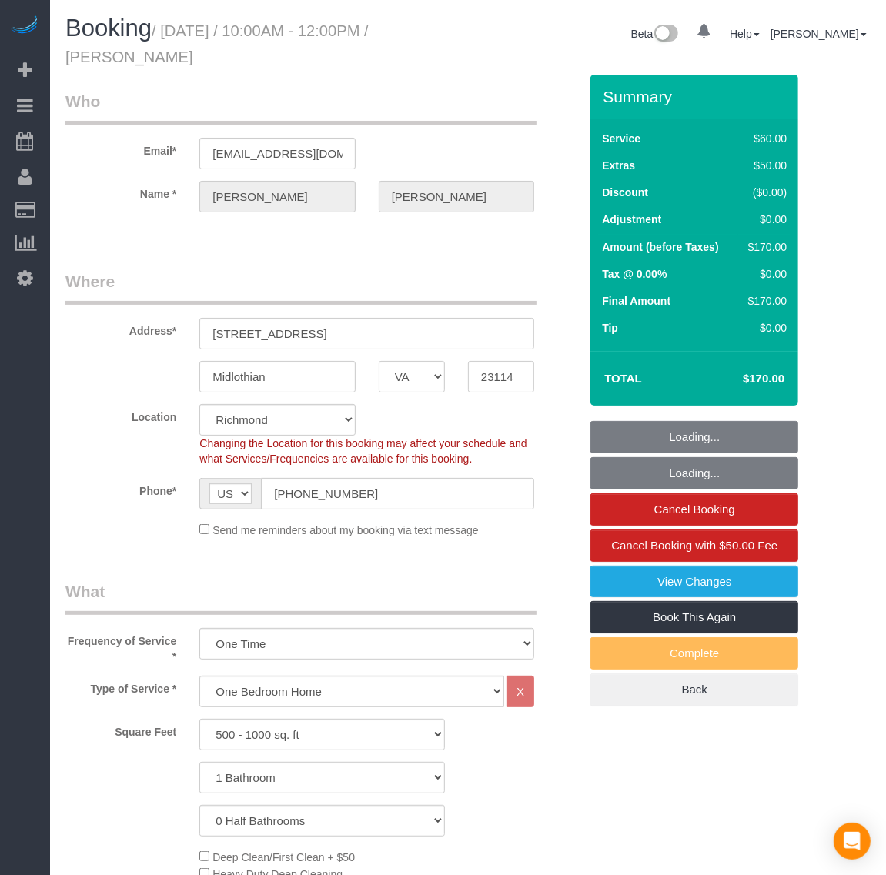
select select "1"
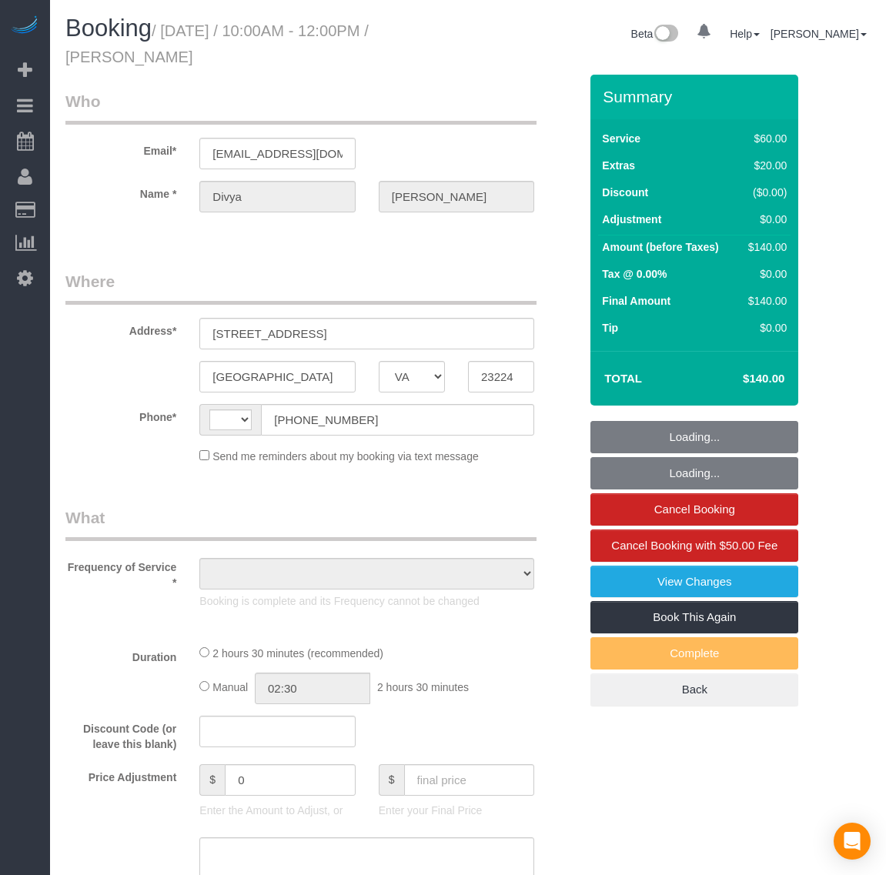
select select "VA"
select select "string:US"
select select "object:783"
select select "string:fspay-9766cd75-403f-4467-89f0-22b347d663d7"
select select "number:1"
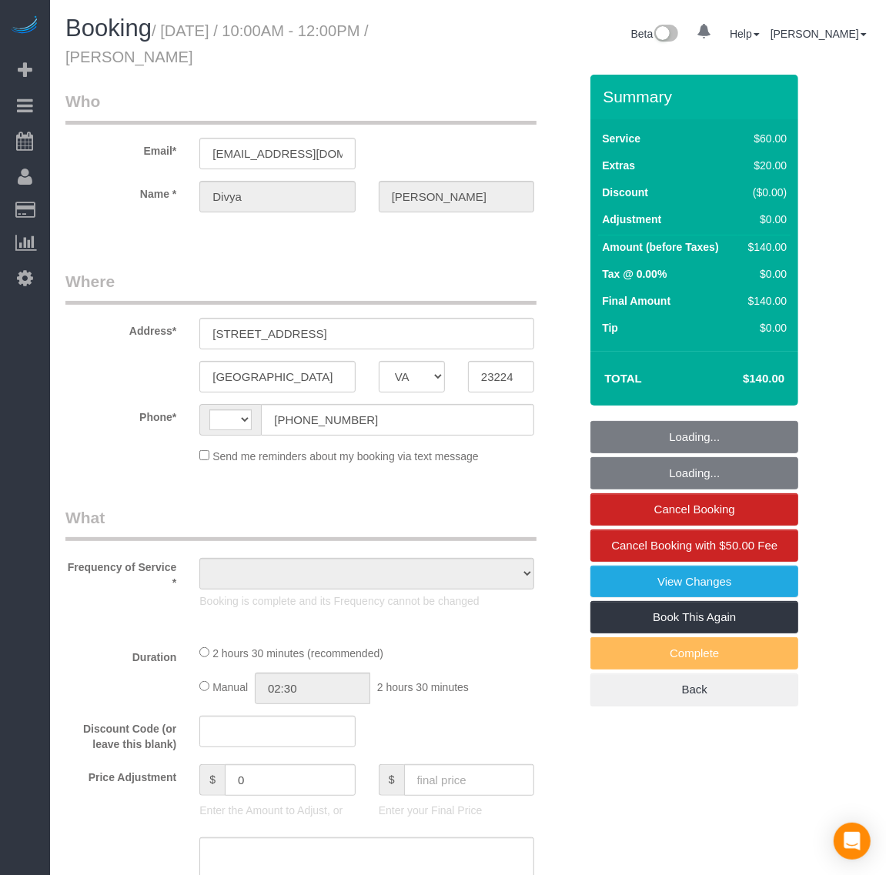
select select "number:42"
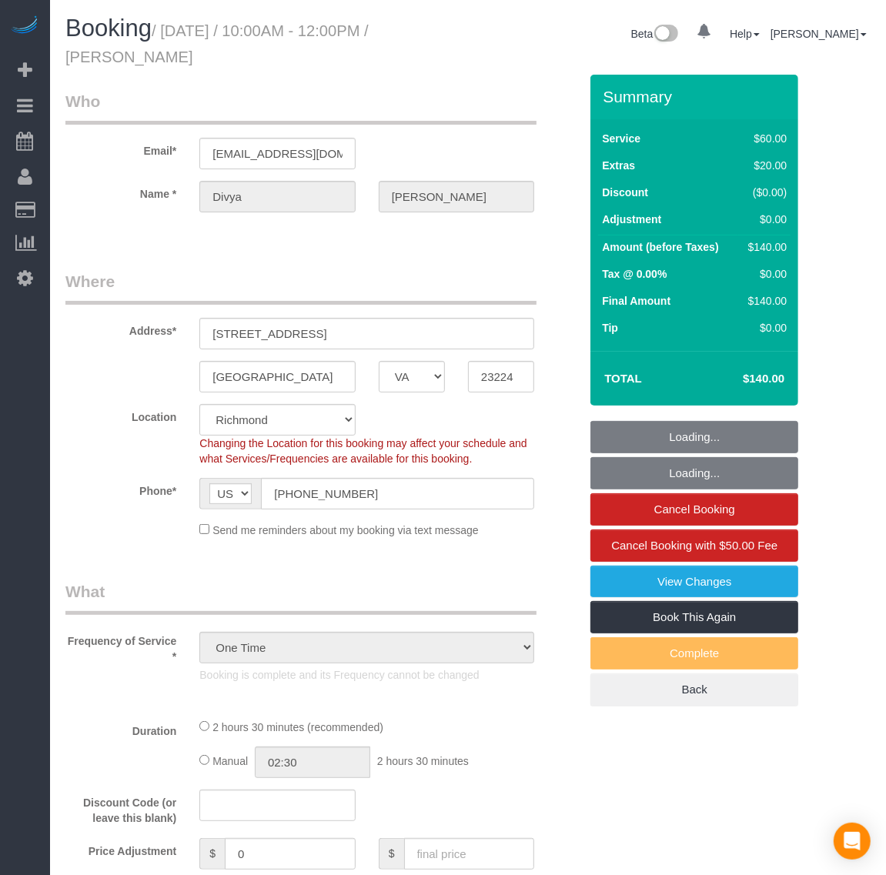
select select "1"
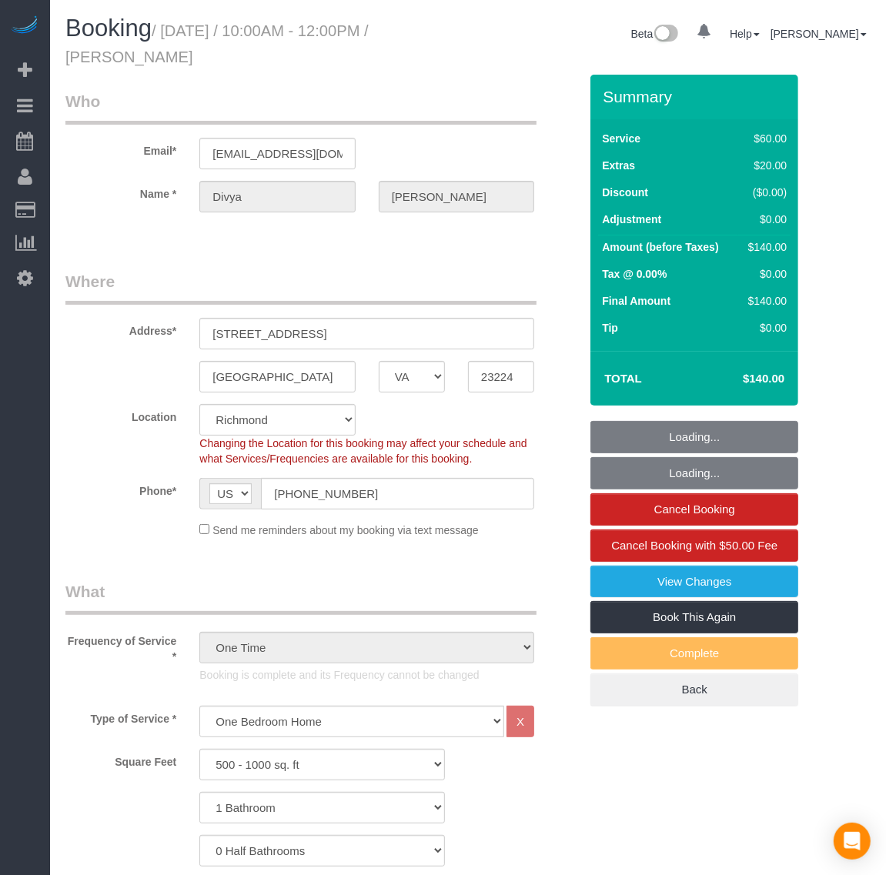
select select "object:990"
select select "spot1"
select select "1"
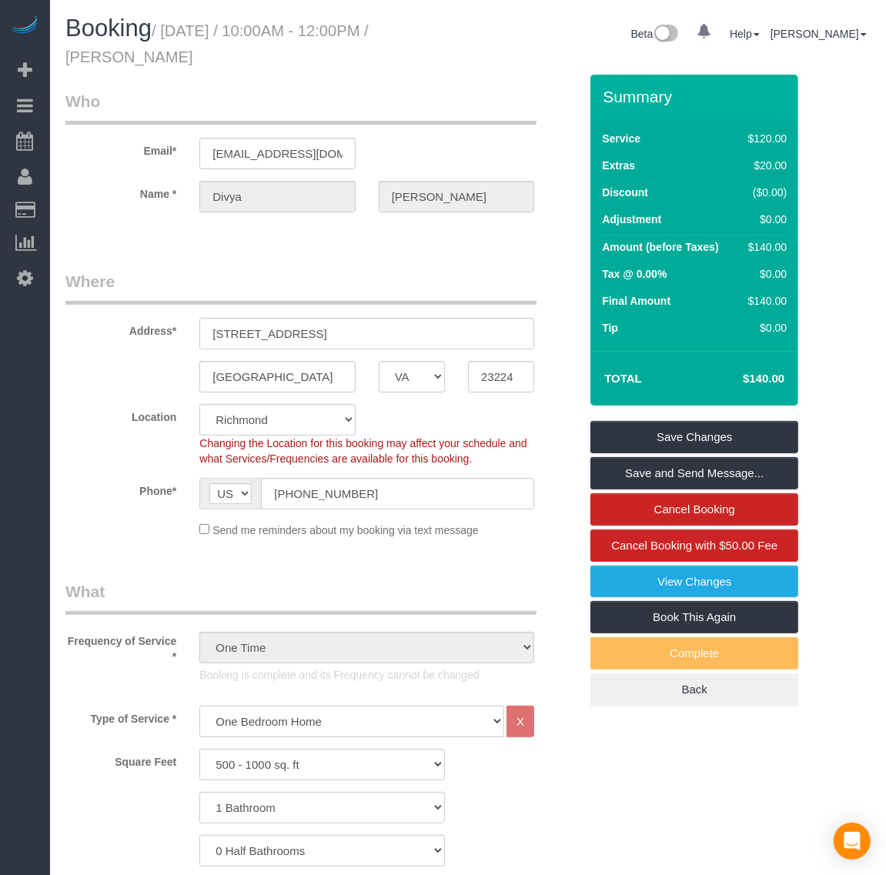
click at [259, 725] on select "Studio Apartment/Dorm One Bedroom Home Two Bedroom Home Three Bedroom Home Four…" at bounding box center [351, 722] width 305 height 32
select select "134"
click at [199, 706] on select "Studio Apartment/Dorm One Bedroom Home Two Bedroom Home Three Bedroom Home Four…" at bounding box center [351, 722] width 305 height 32
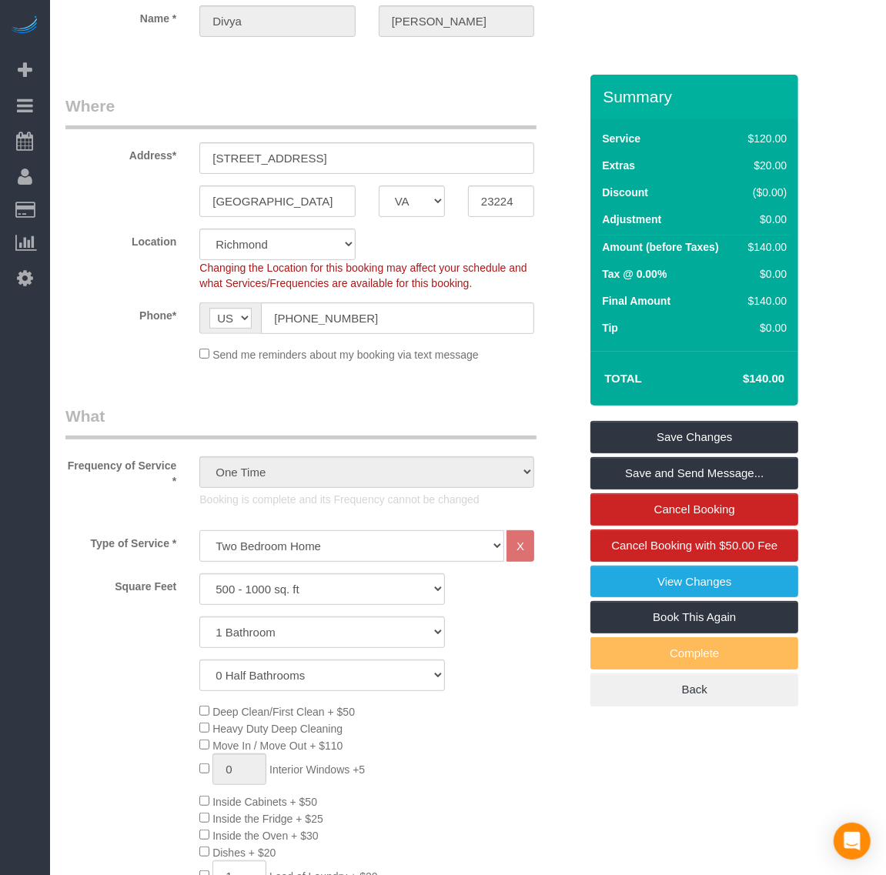
scroll to position [192, 0]
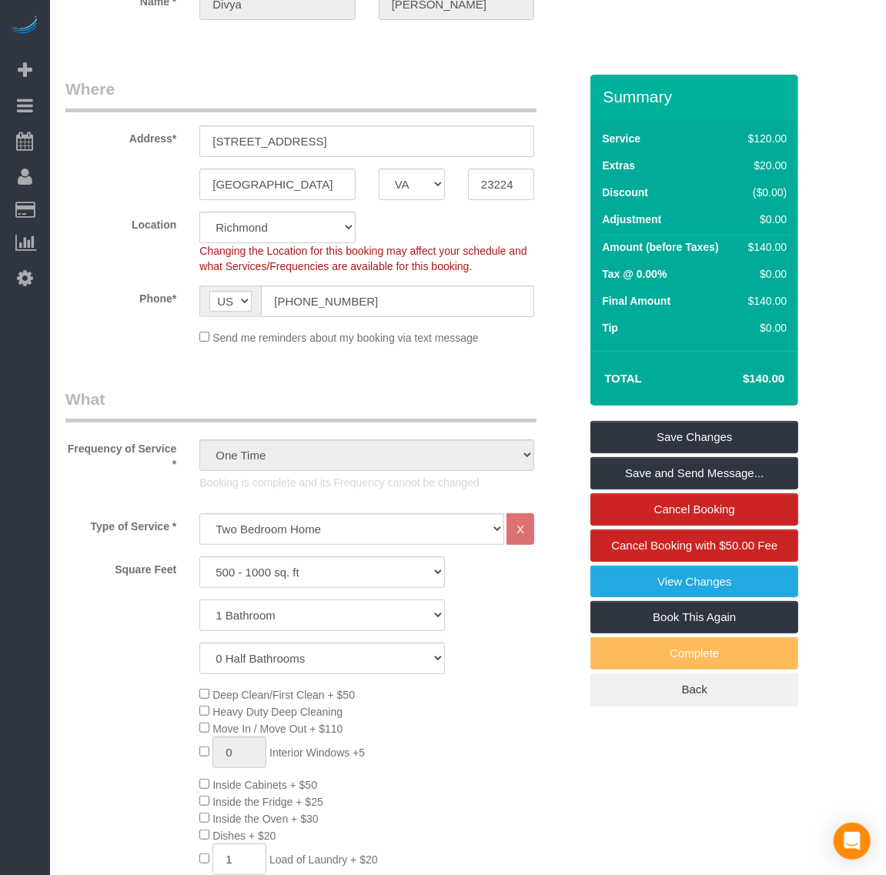
click at [266, 612] on select "0 Bathrooms 1 Bathroom 2 Bathrooms 3 Bathrooms 4 Bathrooms 5 Bathrooms 6 Bathro…" at bounding box center [321, 616] width 245 height 32
select select "2"
click at [199, 600] on select "0 Bathrooms 1 Bathroom 2 Bathrooms 3 Bathrooms 4 Bathrooms 5 Bathrooms 6 Bathro…" at bounding box center [321, 616] width 245 height 32
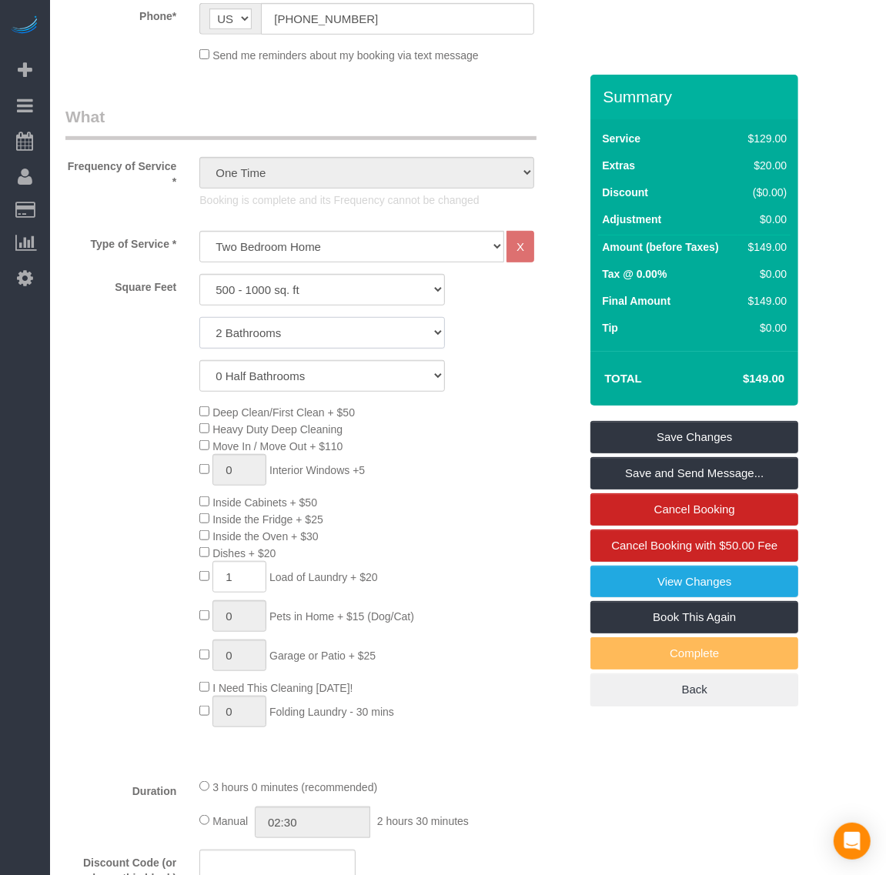
scroll to position [481, 0]
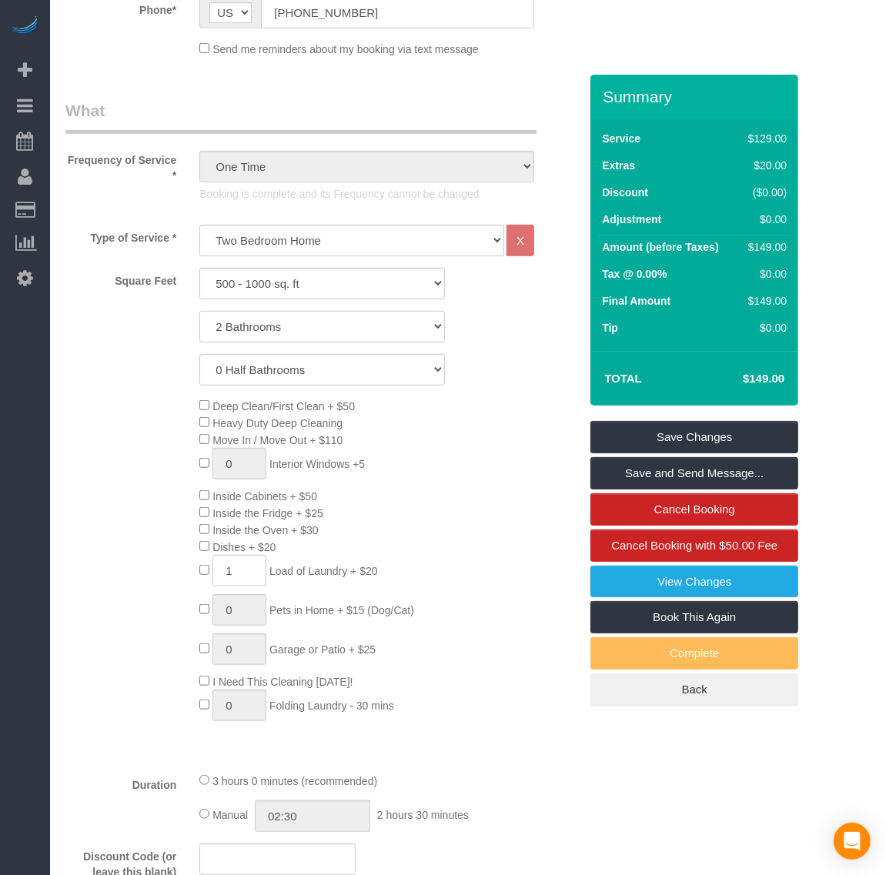
select select "spot6"
click at [528, 670] on div "Deep Clean/First Clean + $50 Heavy Duty Deep Cleaning Move In / Move Out + $110…" at bounding box center [389, 563] width 402 height 332
select select "spot11"
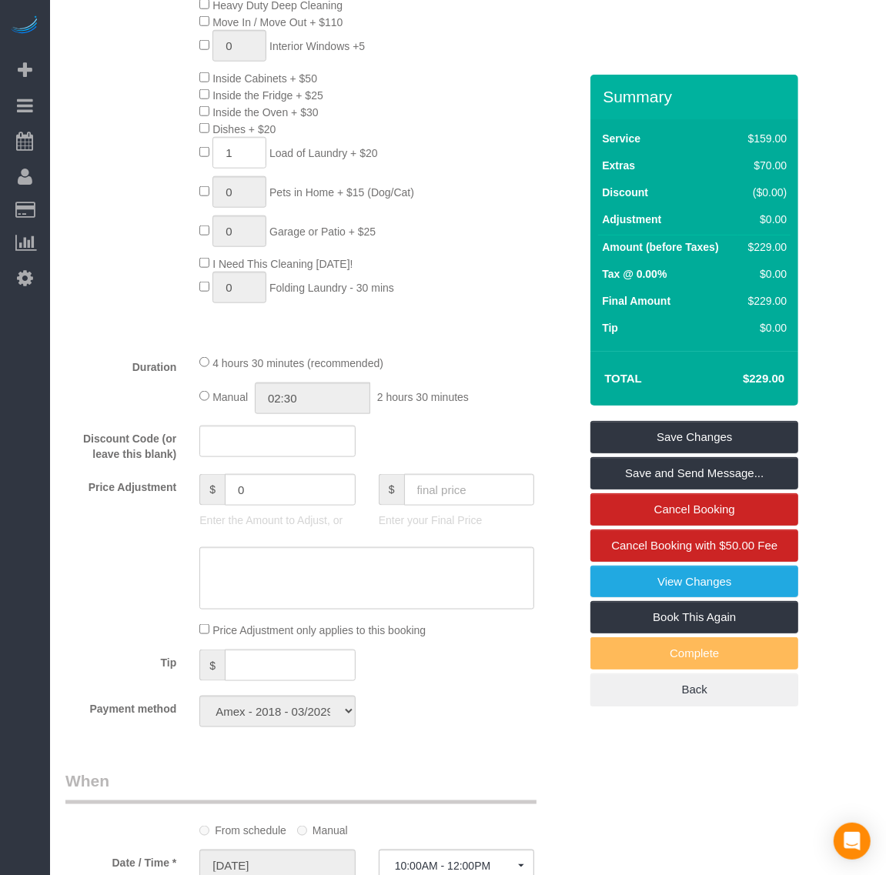
scroll to position [962, 0]
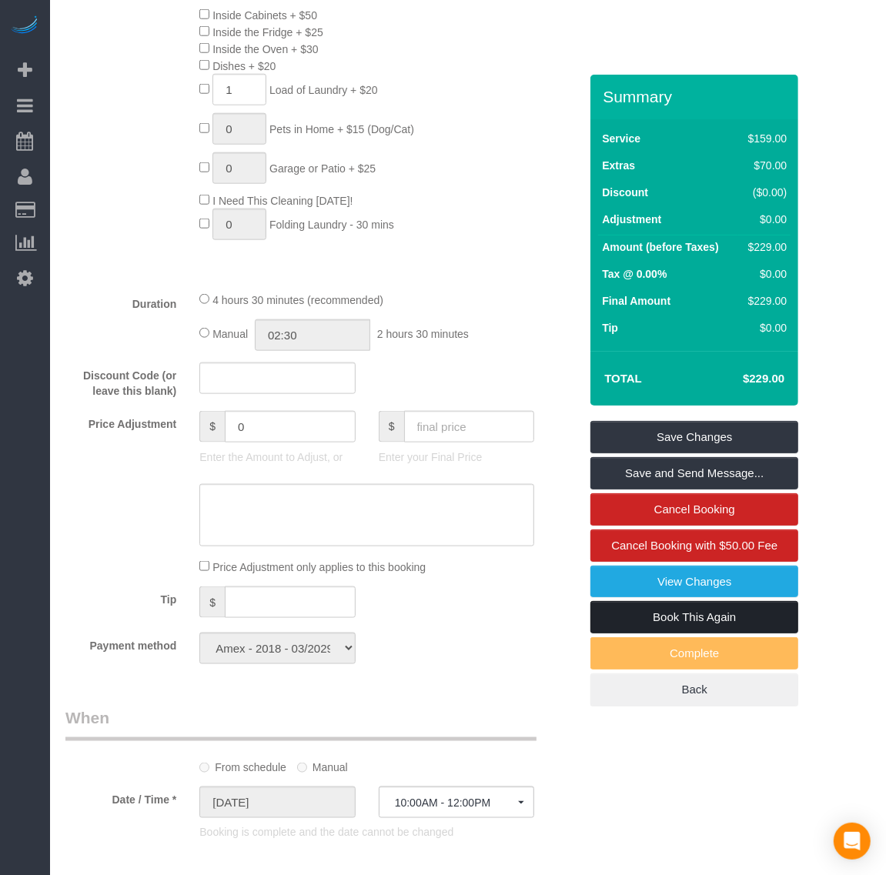
click at [702, 621] on link "Book This Again" at bounding box center [694, 617] width 208 height 32
select select "VA"
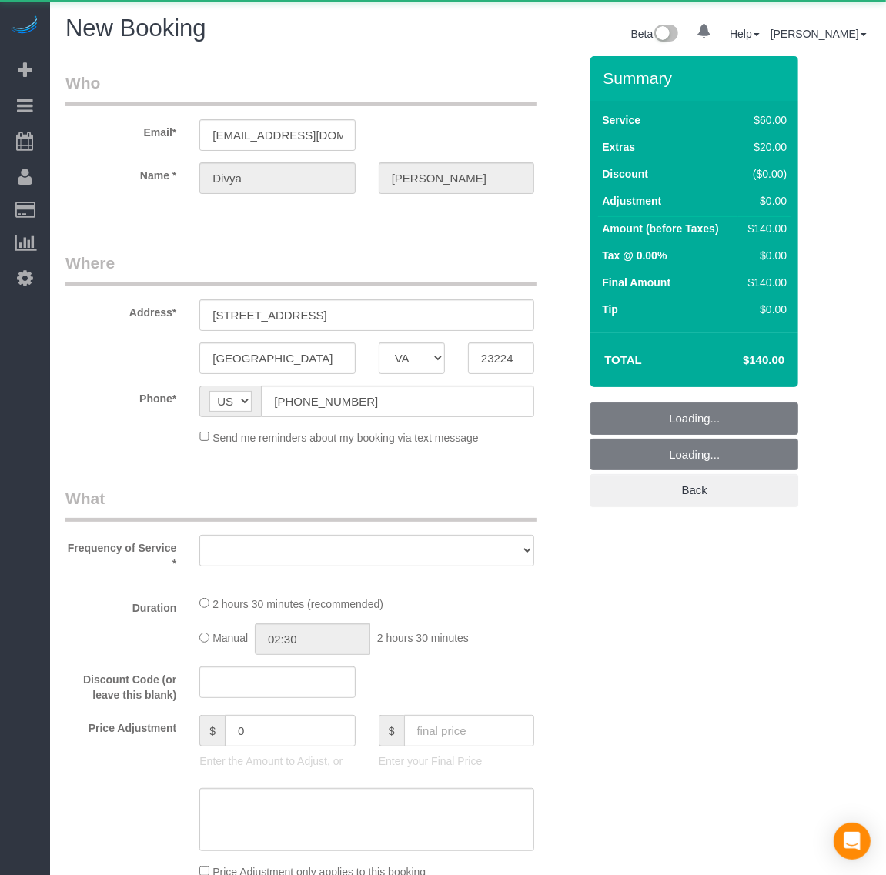
select select "object:1745"
select select "string:fspay-9766cd75-403f-4467-89f0-22b347d663d7"
select select "number:1"
select select "number:42"
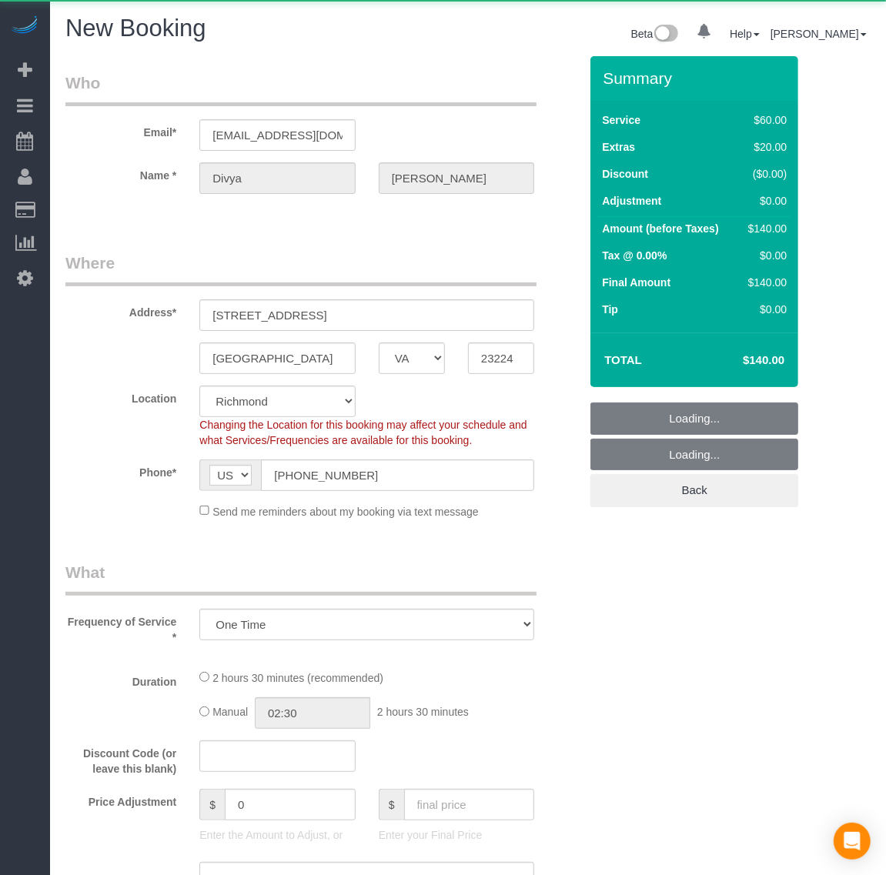
select select "1"
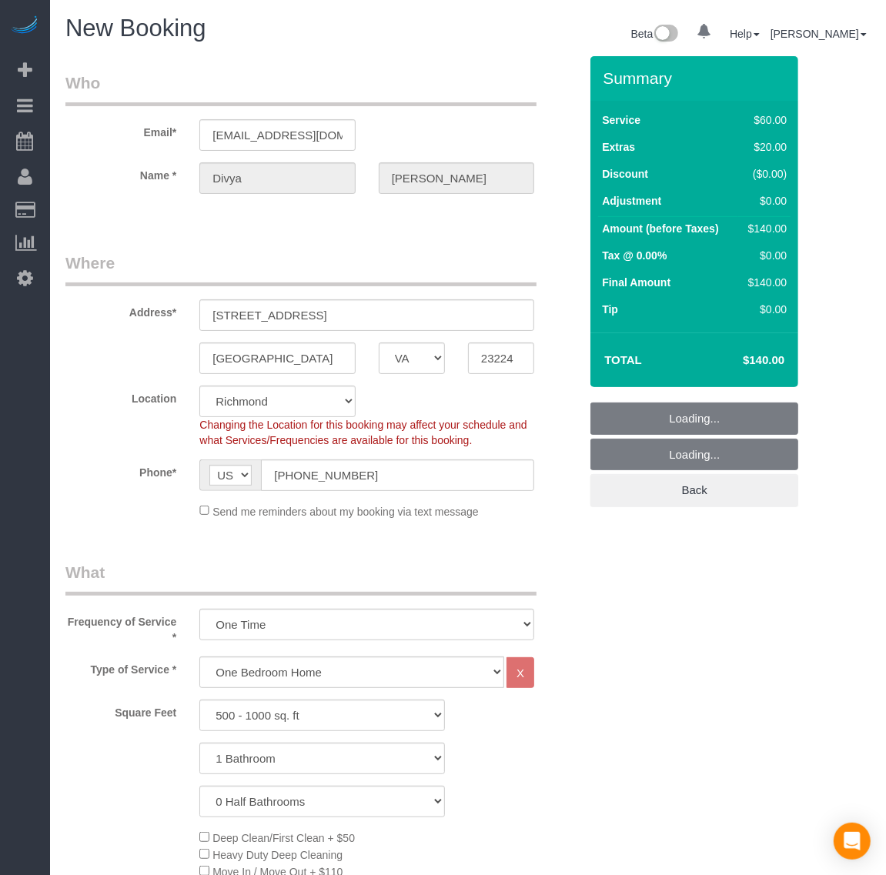
select select "1"
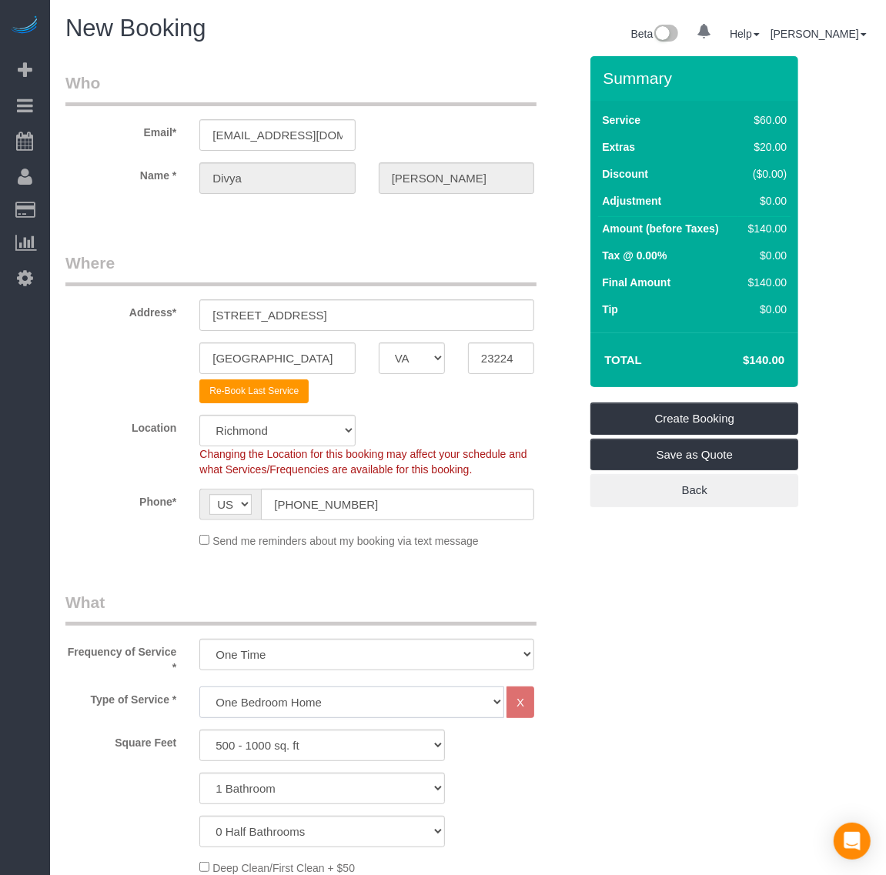
click at [279, 694] on select "Studio Apartment/Dorm One Bedroom Home Two Bedroom Home Three Bedroom Home Four…" at bounding box center [351, 702] width 305 height 32
select select "object:2047"
select select "1"
select select "134"
click at [199, 686] on select "Studio Apartment/Dorm One Bedroom Home Two Bedroom Home Three Bedroom Home Four…" at bounding box center [351, 702] width 305 height 32
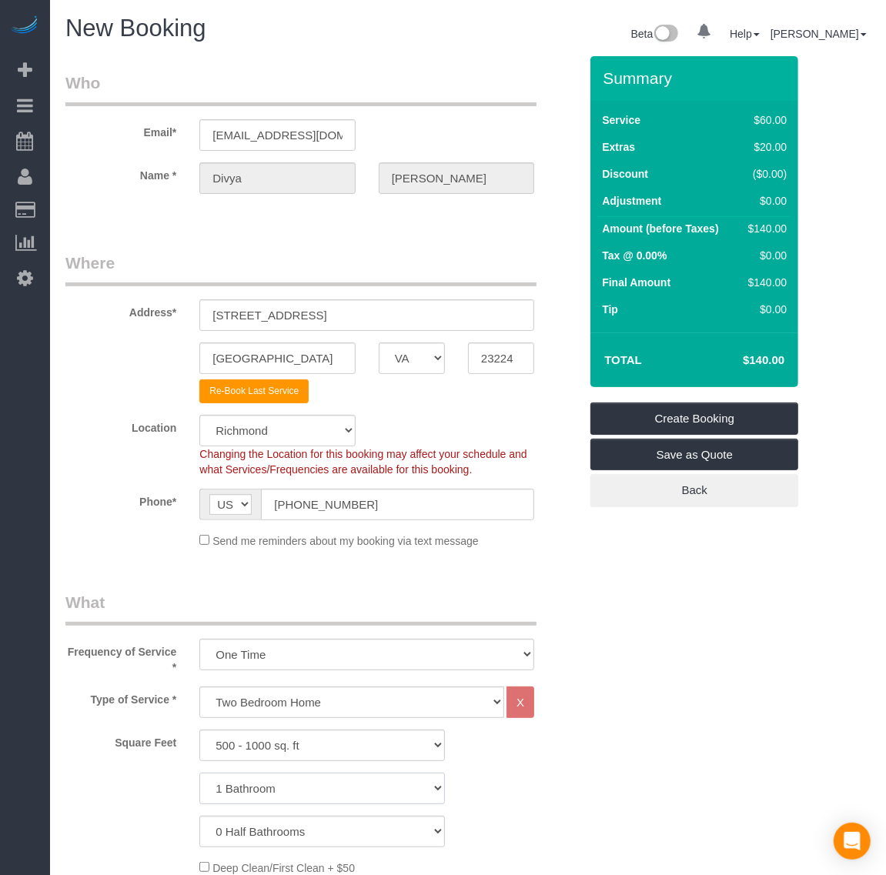
click at [274, 787] on select "0 Bathrooms 1 Bathroom 2 Bathrooms 3 Bathrooms 4 Bathrooms 5 Bathrooms 6 Bathro…" at bounding box center [321, 789] width 245 height 32
select select "2"
click at [199, 773] on select "0 Bathrooms 1 Bathroom 2 Bathrooms 3 Bathrooms 4 Bathrooms 5 Bathrooms 6 Bathro…" at bounding box center [321, 789] width 245 height 32
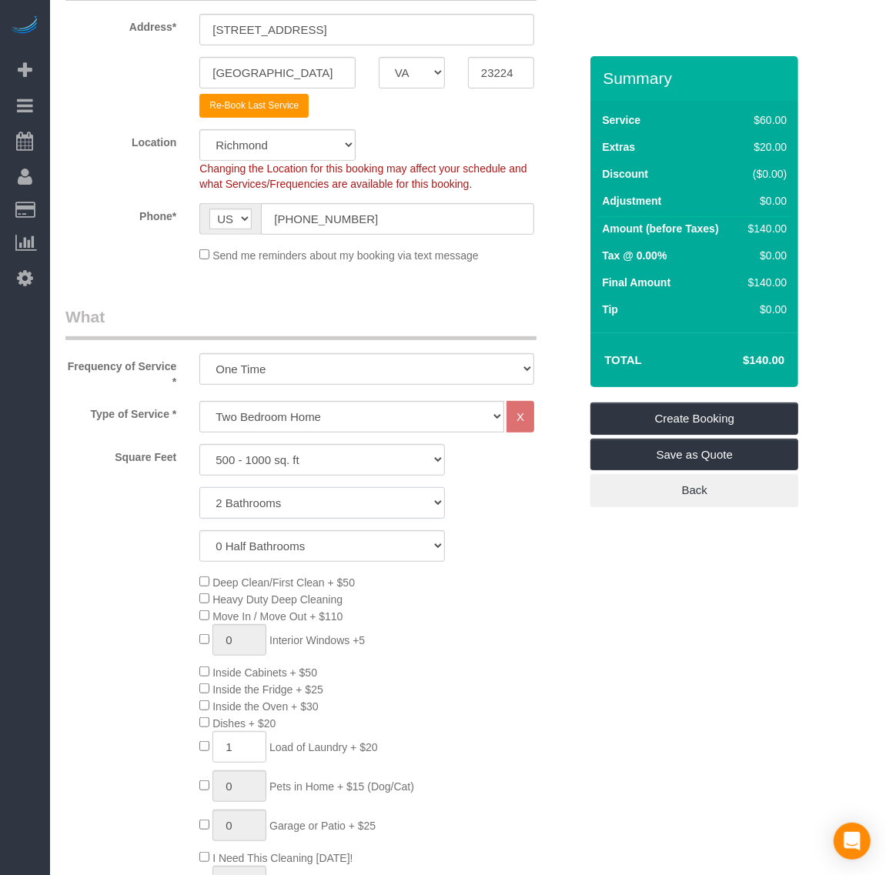
scroll to position [385, 0]
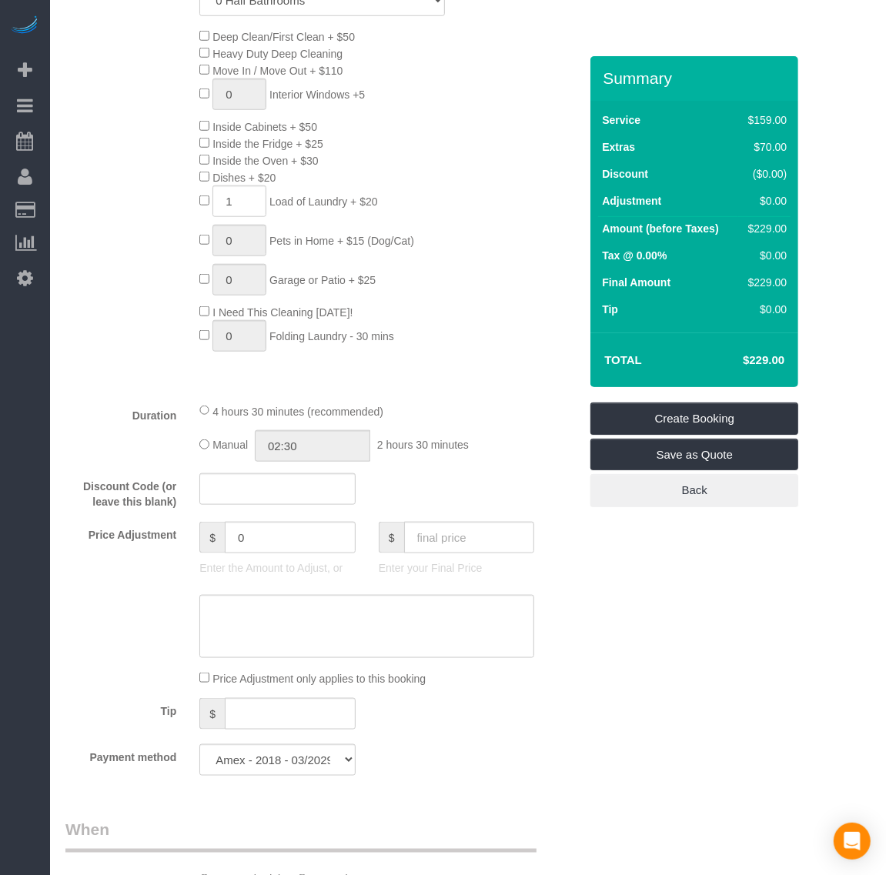
scroll to position [866, 0]
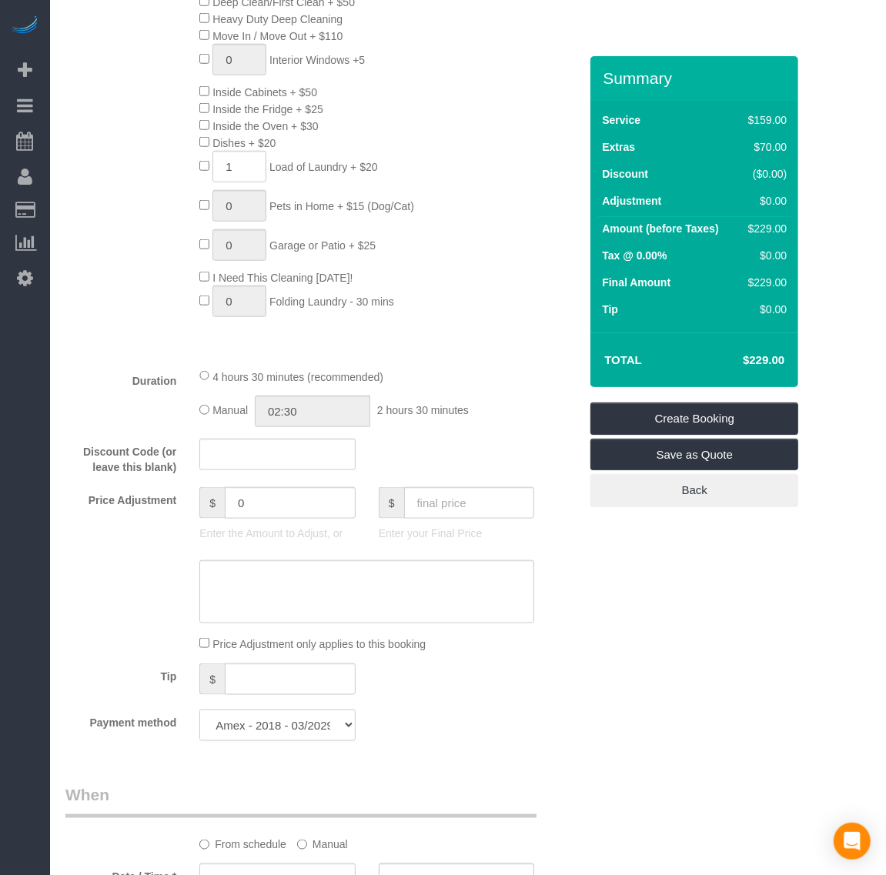
click at [329, 732] on select "Amex - 1010 - 09/2024 Amex - 2018 - 03/2029 (Default) Add Credit Card ─────────…" at bounding box center [276, 726] width 155 height 32
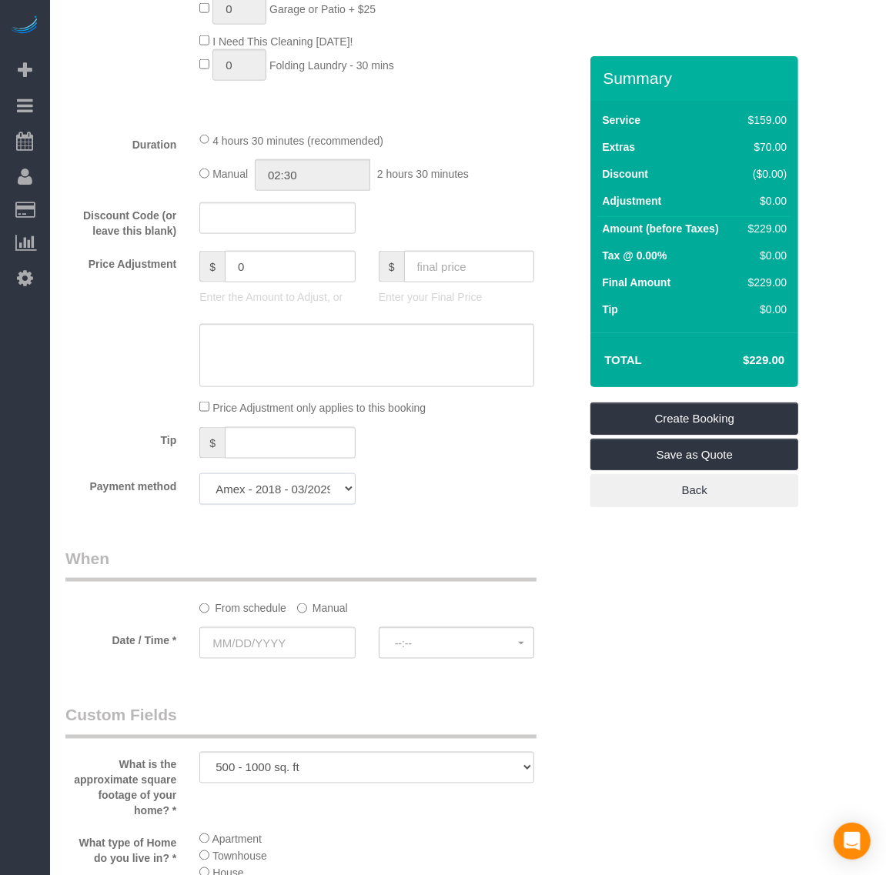
scroll to position [1154, 0]
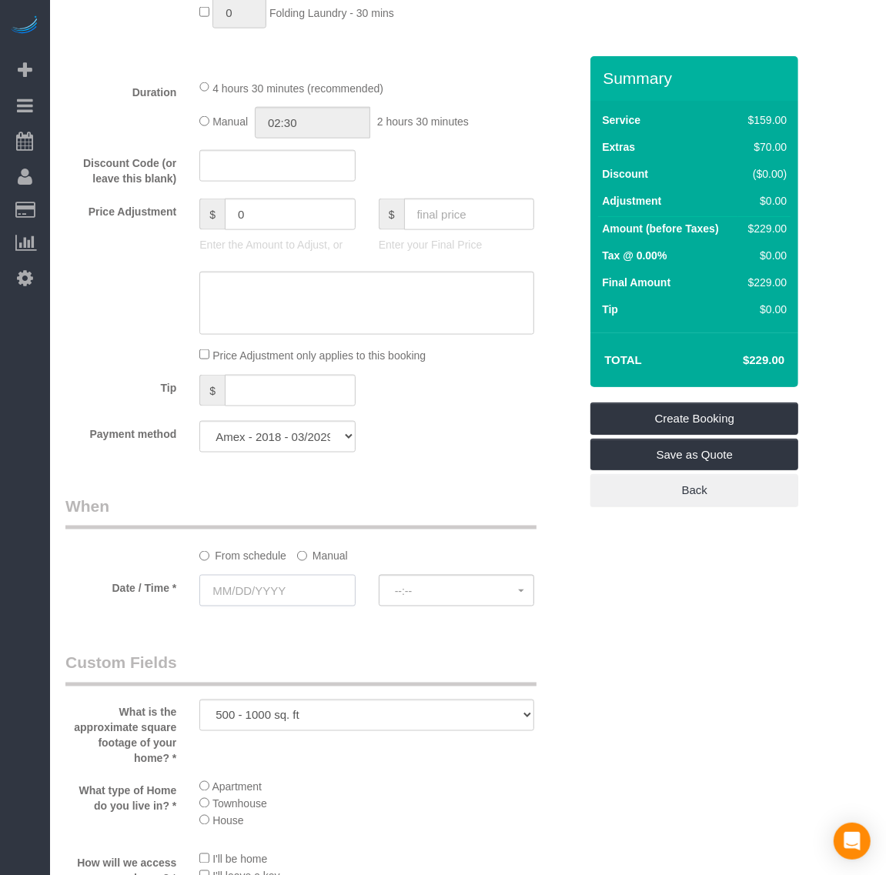
click at [247, 582] on input "text" at bounding box center [276, 591] width 155 height 32
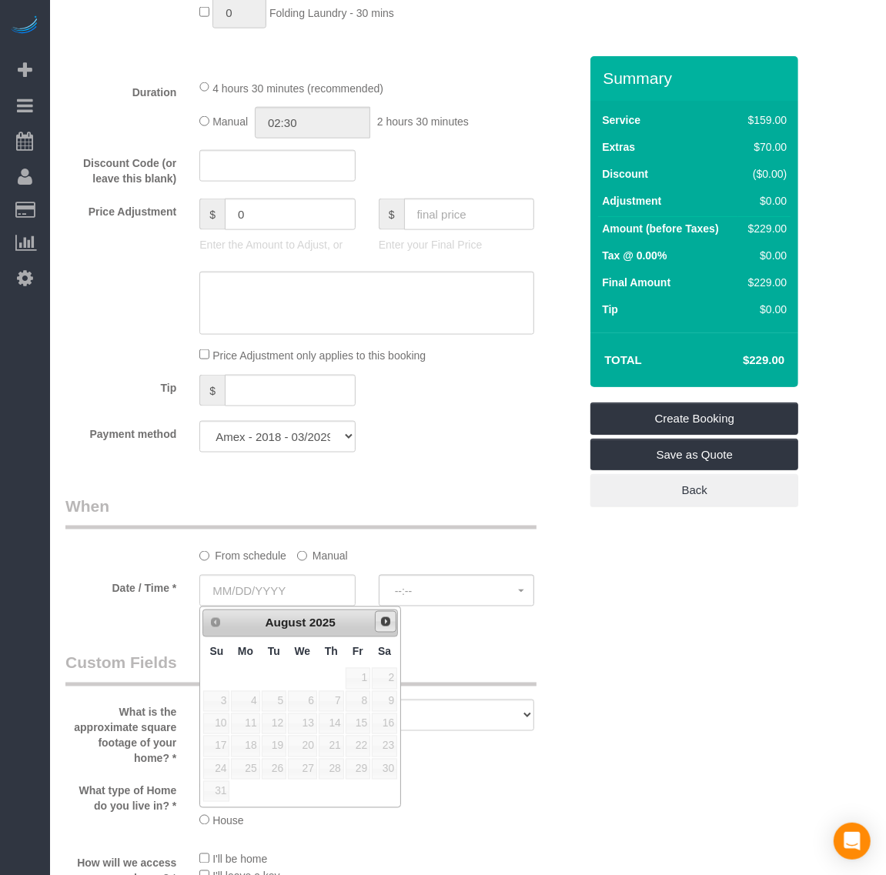
click at [386, 627] on span "Next" at bounding box center [385, 622] width 12 height 12
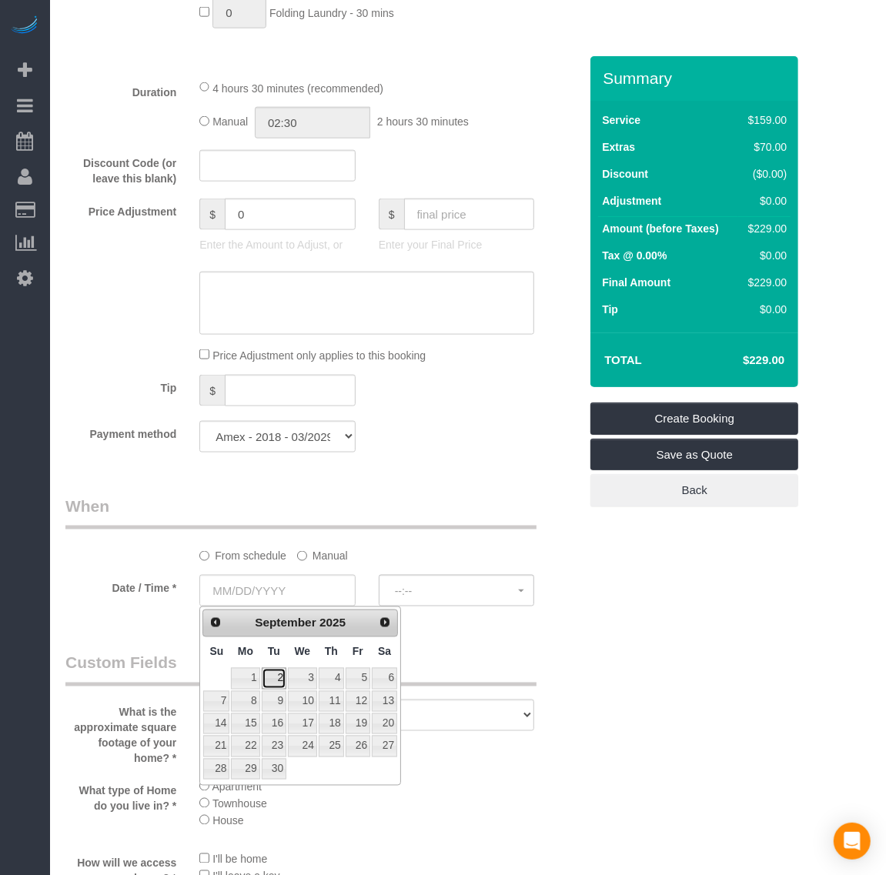
click at [268, 677] on link "2" at bounding box center [274, 678] width 25 height 21
type input "[DATE]"
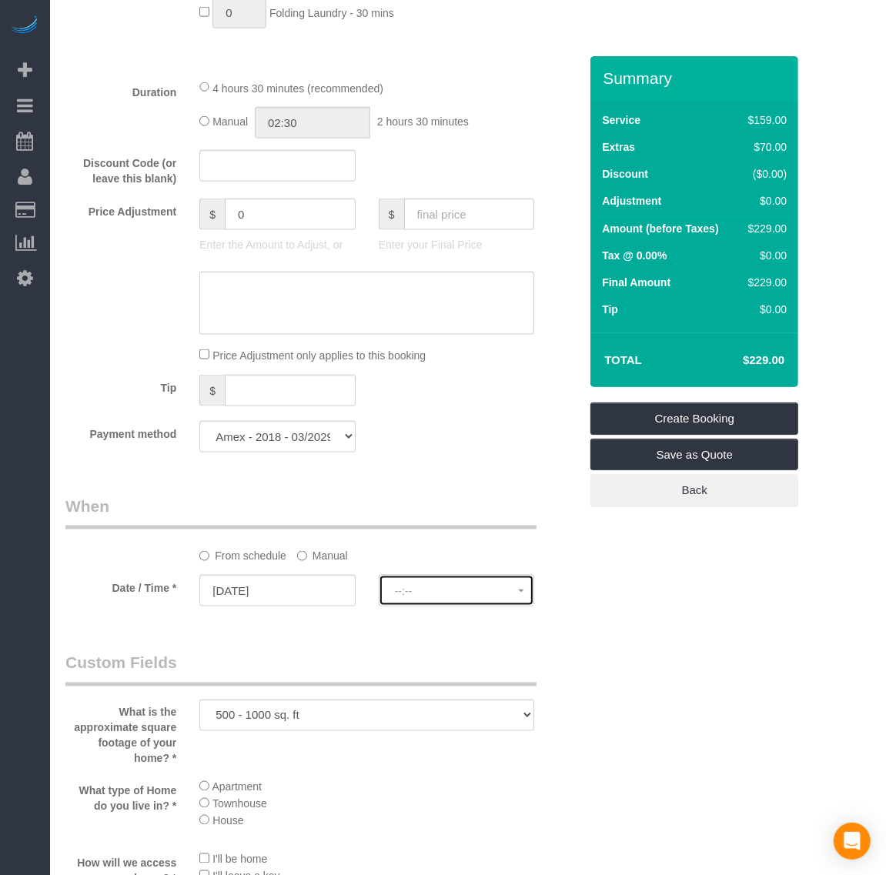
click at [433, 590] on span "--:--" at bounding box center [456, 591] width 123 height 12
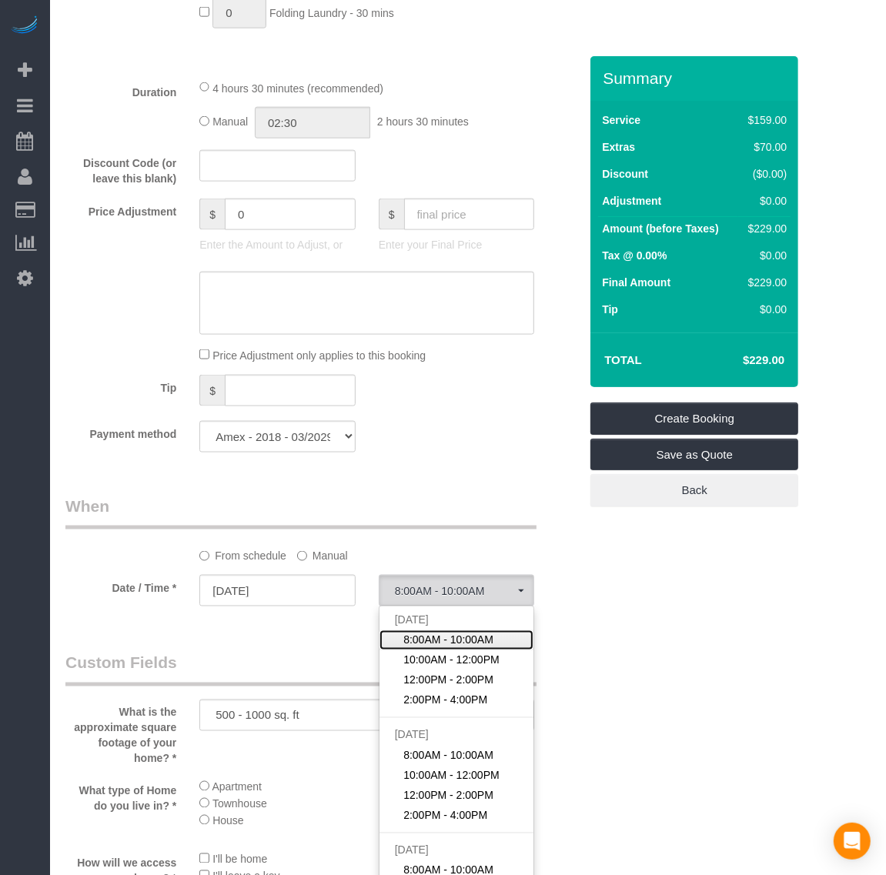
click at [445, 643] on span "8:00AM - 10:00AM" at bounding box center [448, 640] width 90 height 15
select select "spot21"
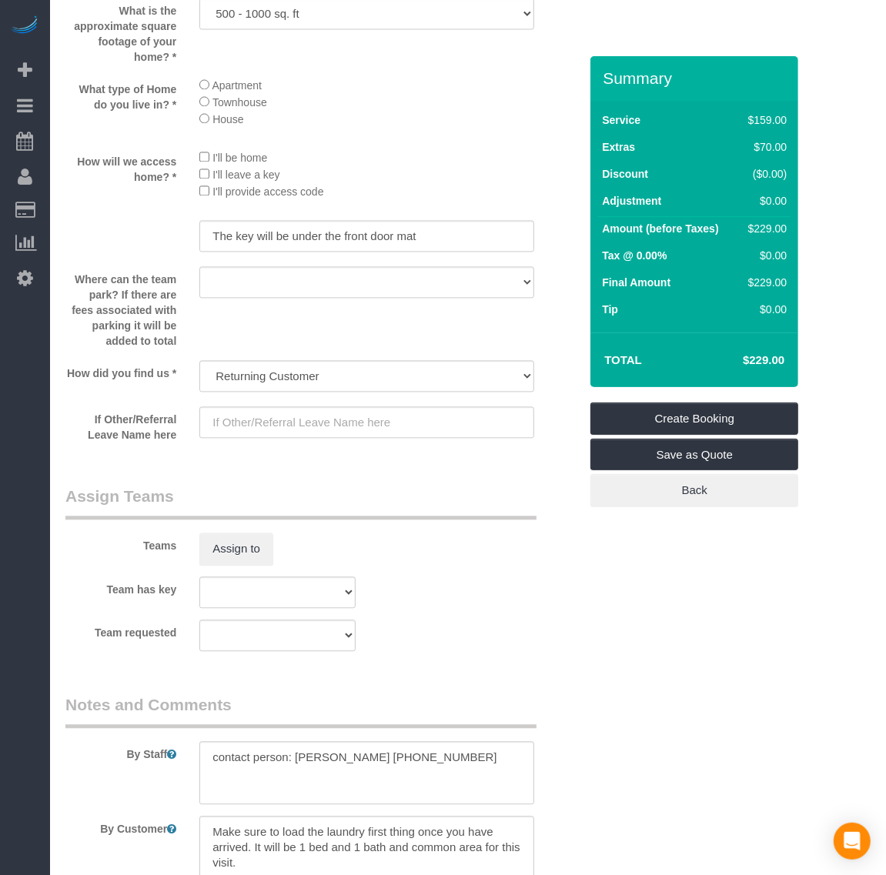
scroll to position [2005, 0]
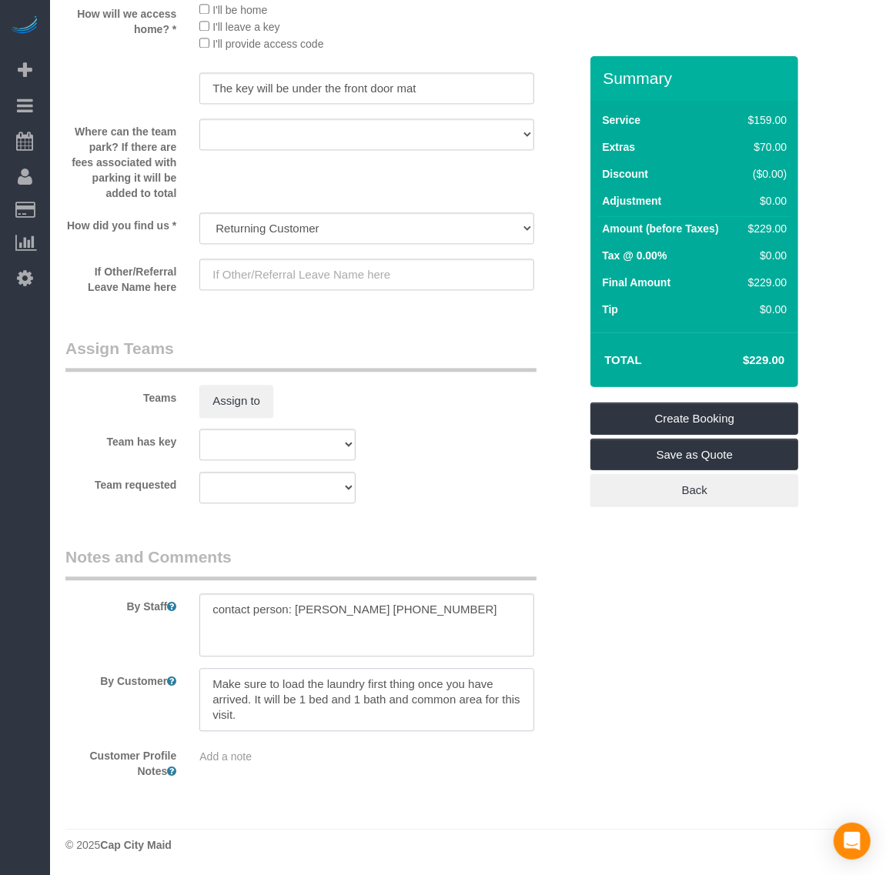
drag, startPoint x: 255, startPoint y: 699, endPoint x: 297, endPoint y: 726, distance: 50.2
click at [297, 726] on textarea at bounding box center [366, 699] width 335 height 63
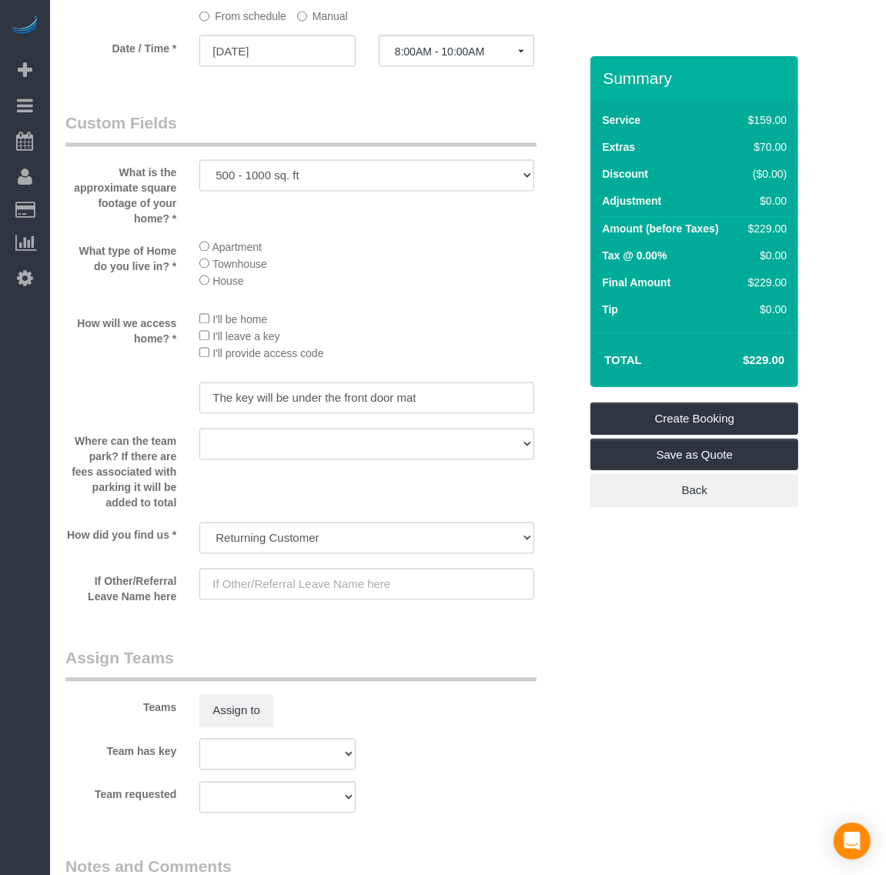
scroll to position [1620, 0]
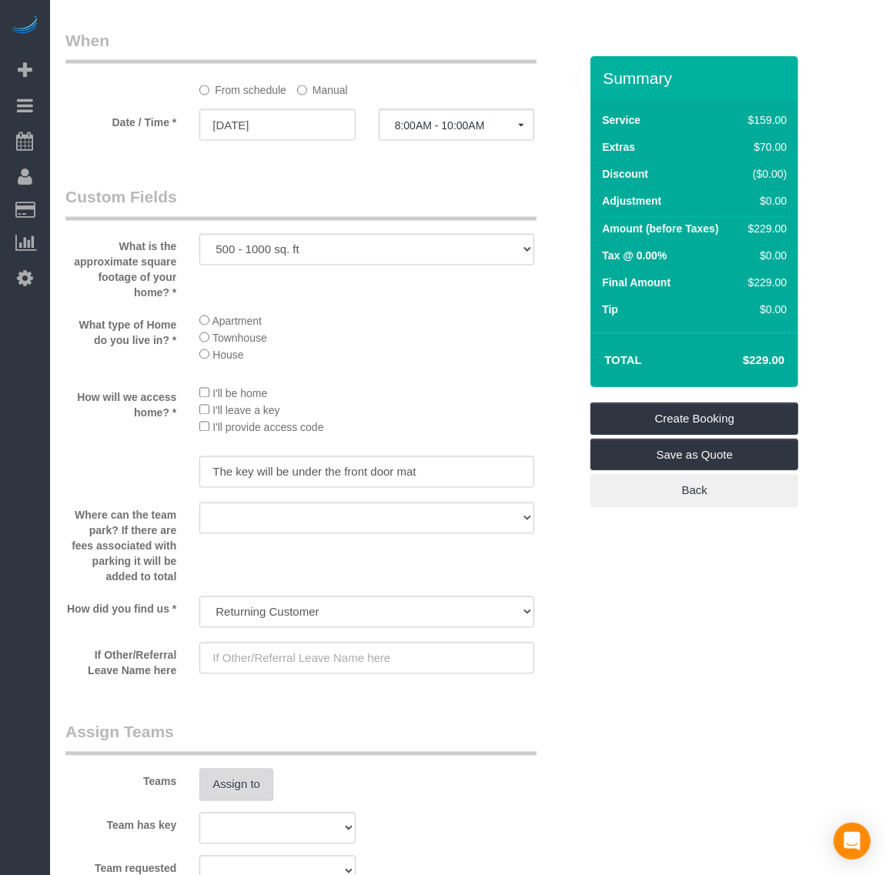
type textarea "Make sure to load the laundry first thing once you have arrived."
click at [246, 785] on button "Assign to" at bounding box center [236, 785] width 74 height 32
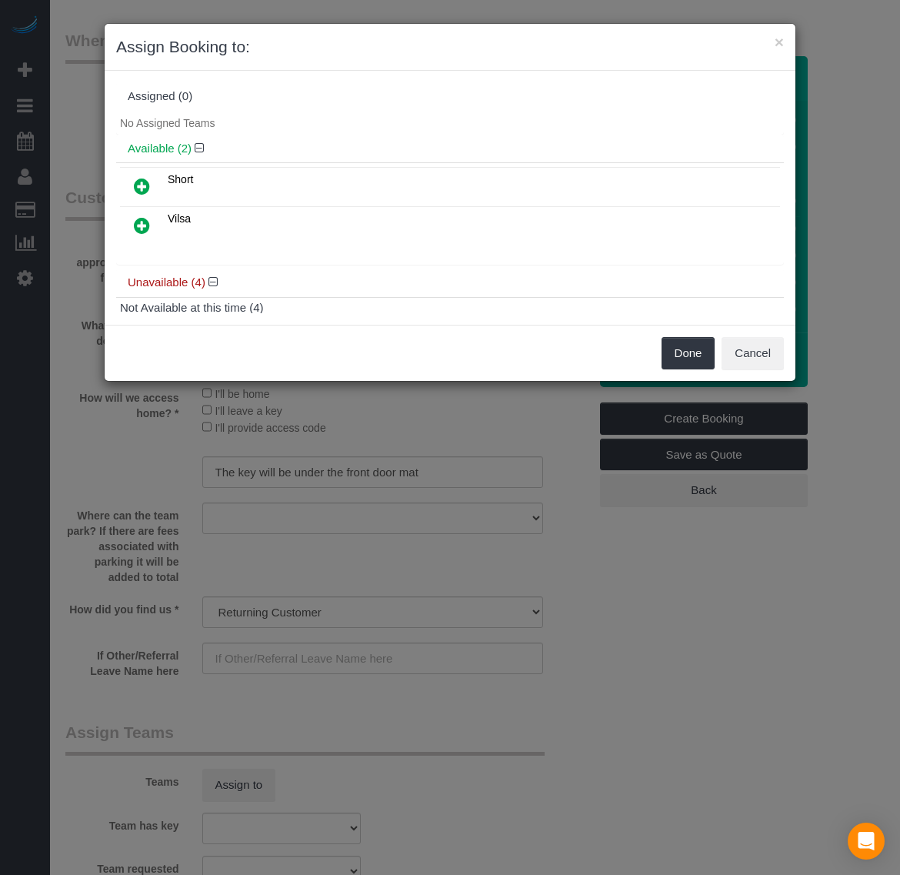
click at [144, 228] on icon at bounding box center [142, 225] width 16 height 18
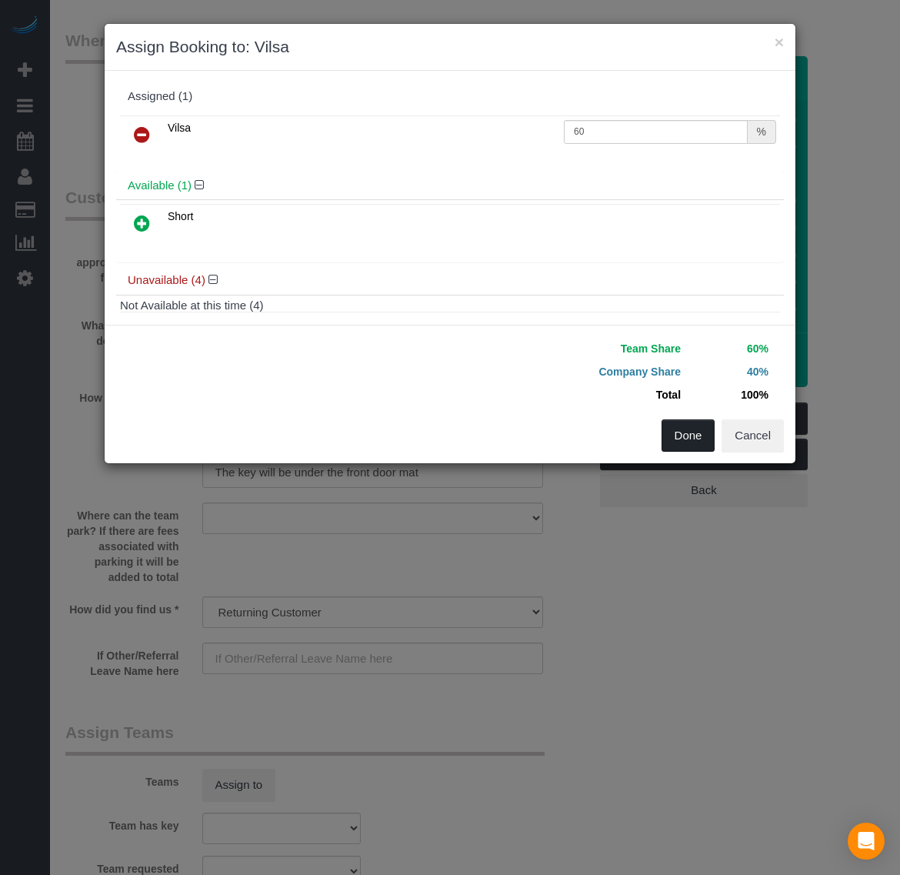
click at [682, 444] on button "Done" at bounding box center [689, 435] width 54 height 32
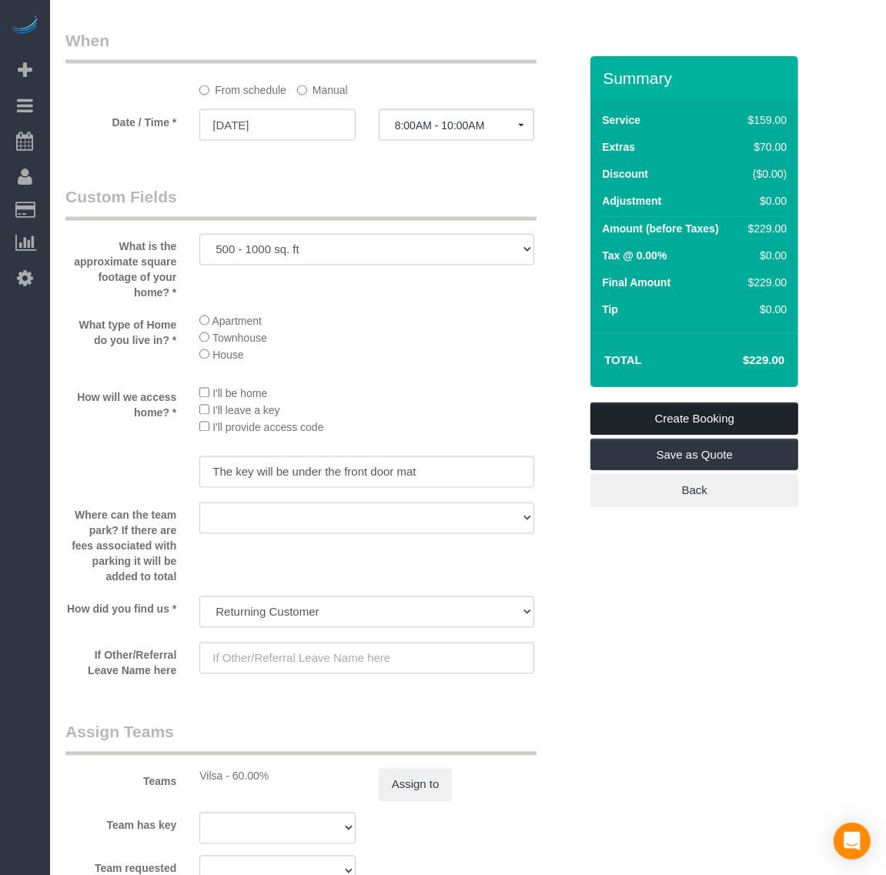
click at [693, 416] on link "Create Booking" at bounding box center [694, 418] width 208 height 32
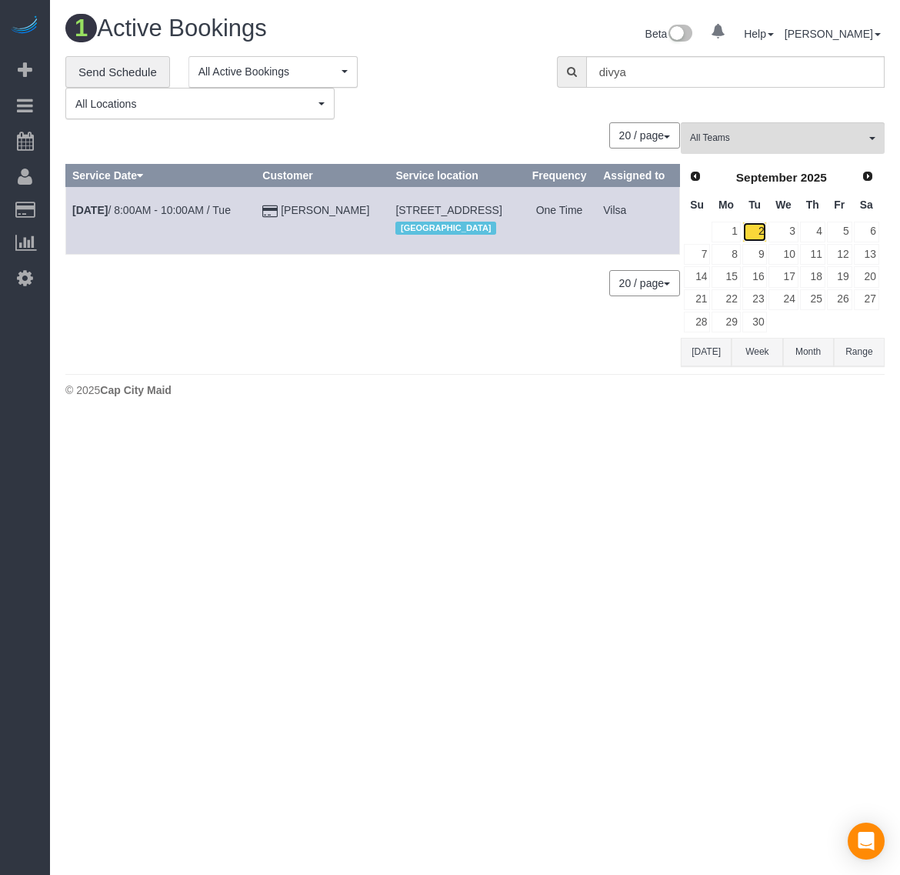
click at [756, 229] on link "2" at bounding box center [755, 232] width 25 height 21
